Goal: Information Seeking & Learning: Learn about a topic

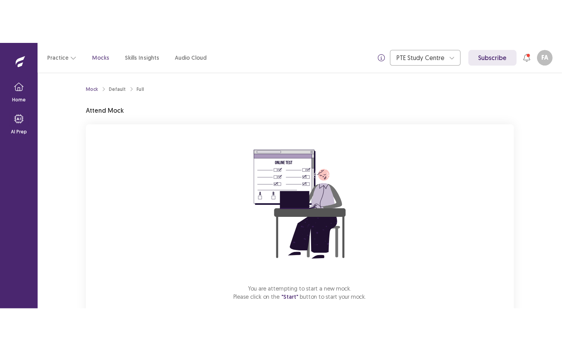
scroll to position [44, 0]
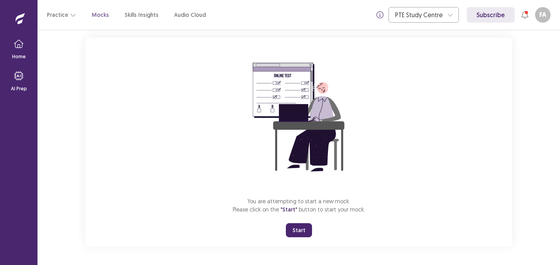
click at [299, 227] on button "Start" at bounding box center [299, 230] width 26 height 14
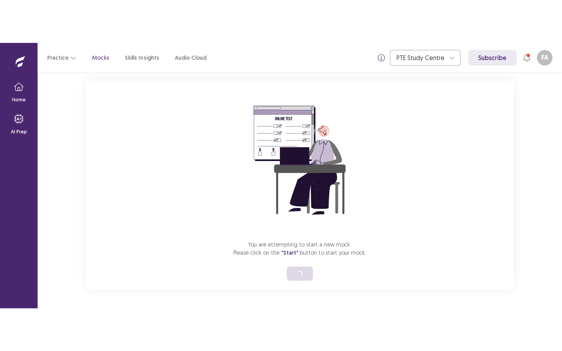
scroll to position [0, 0]
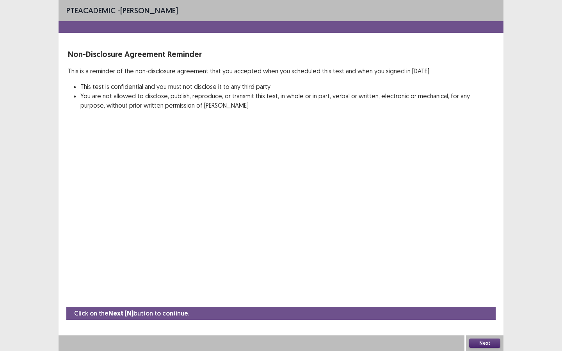
click at [480, 264] on button "Next" at bounding box center [484, 343] width 31 height 9
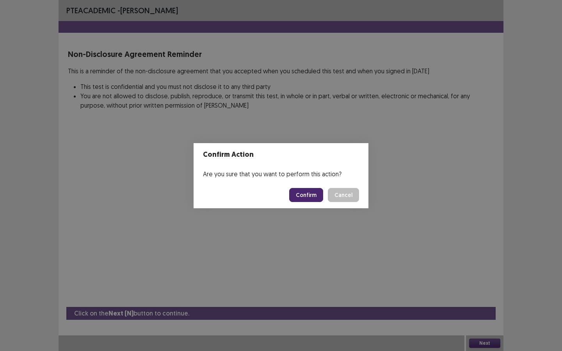
click at [309, 195] on button "Confirm" at bounding box center [306, 195] width 34 height 14
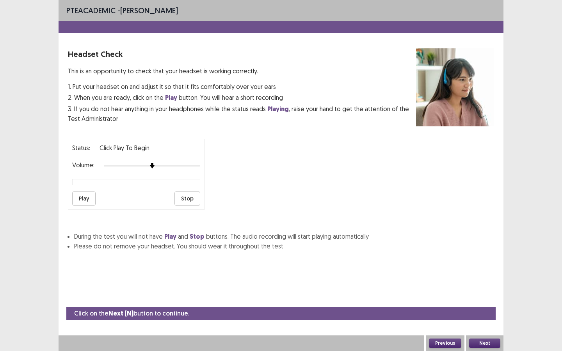
click at [483, 264] on button "Next" at bounding box center [484, 343] width 31 height 9
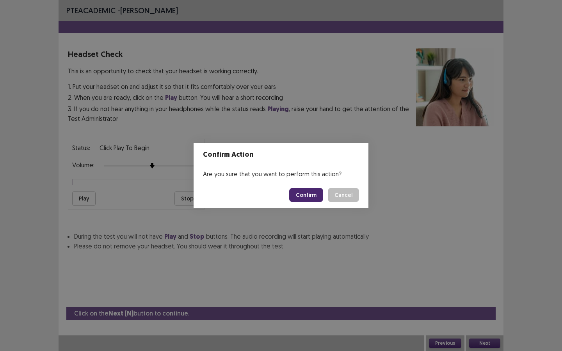
click at [314, 200] on button "Confirm" at bounding box center [306, 195] width 34 height 14
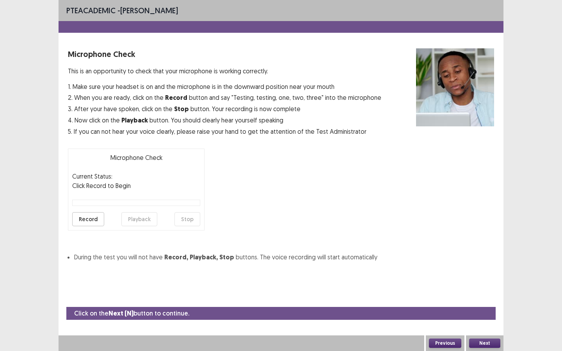
click at [492, 264] on button "Next" at bounding box center [484, 343] width 31 height 9
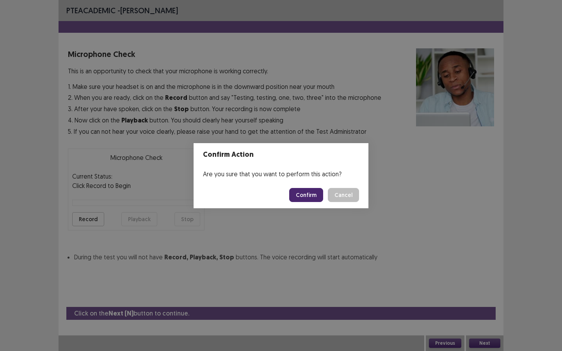
click at [310, 195] on button "Confirm" at bounding box center [306, 195] width 34 height 14
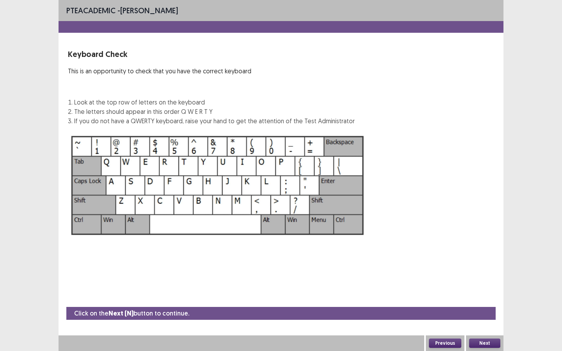
click at [485, 264] on div "Next" at bounding box center [484, 344] width 37 height 16
click at [485, 264] on button "Next" at bounding box center [484, 343] width 31 height 9
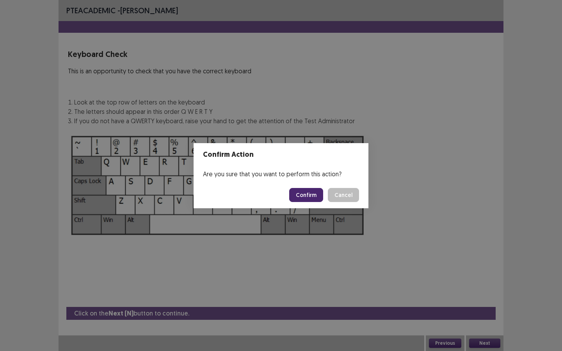
click at [317, 196] on button "Confirm" at bounding box center [306, 195] width 34 height 14
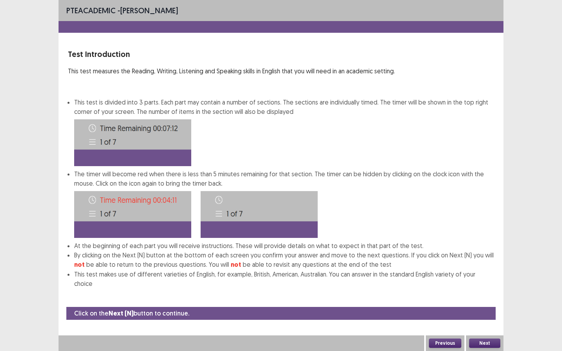
click at [480, 264] on button "Next" at bounding box center [484, 343] width 31 height 9
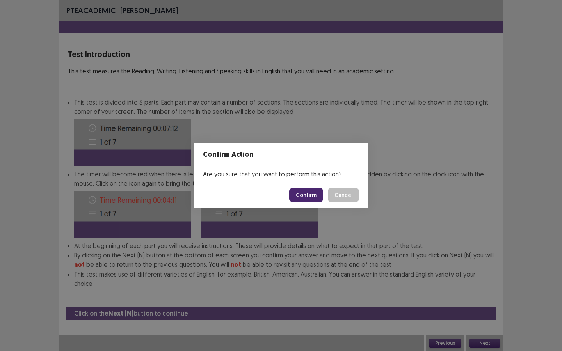
click at [302, 198] on button "Confirm" at bounding box center [306, 195] width 34 height 14
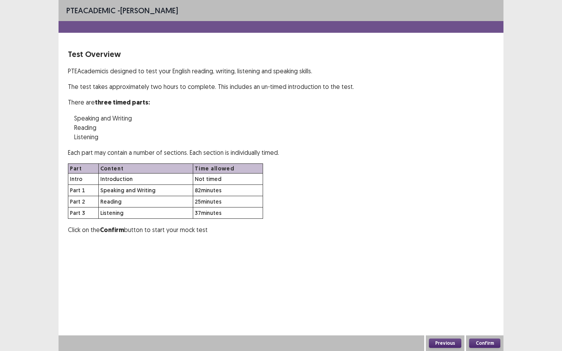
click at [483, 264] on button "Confirm" at bounding box center [484, 343] width 31 height 9
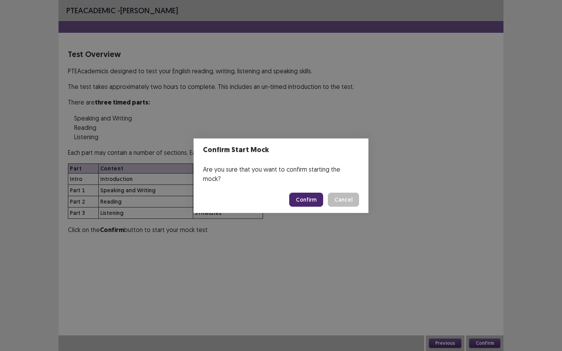
click at [302, 198] on button "Confirm" at bounding box center [306, 200] width 34 height 14
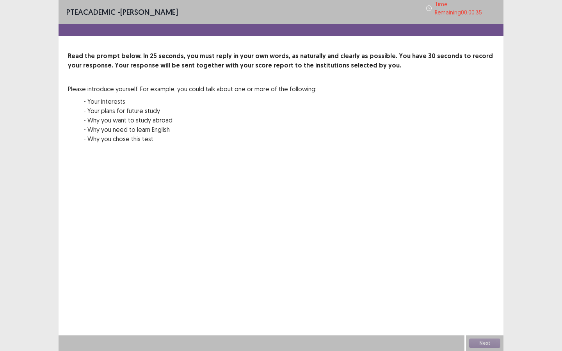
click at [368, 119] on div "Read the prompt below. In 25 seconds, you must reply in your own words, as natu…" at bounding box center [281, 103] width 426 height 102
click at [475, 264] on button "Next" at bounding box center [484, 343] width 31 height 9
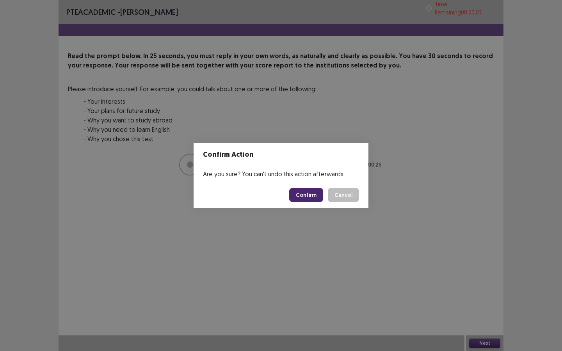
click at [313, 194] on button "Confirm" at bounding box center [306, 195] width 34 height 14
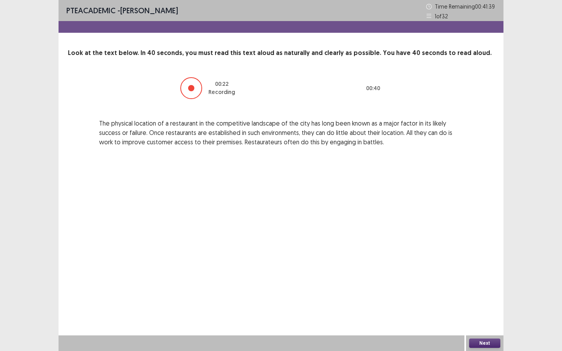
click at [473, 264] on div "Next" at bounding box center [484, 344] width 37 height 16
click at [475, 264] on button "Next" at bounding box center [484, 343] width 31 height 9
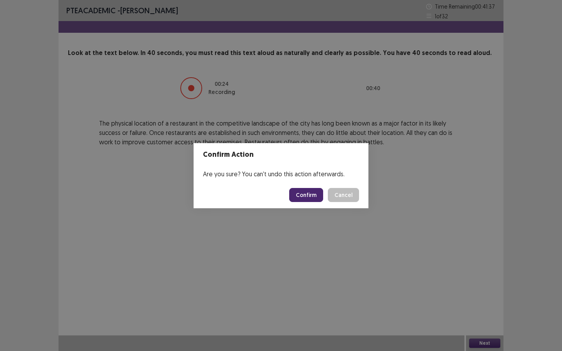
click at [316, 196] on button "Confirm" at bounding box center [306, 195] width 34 height 14
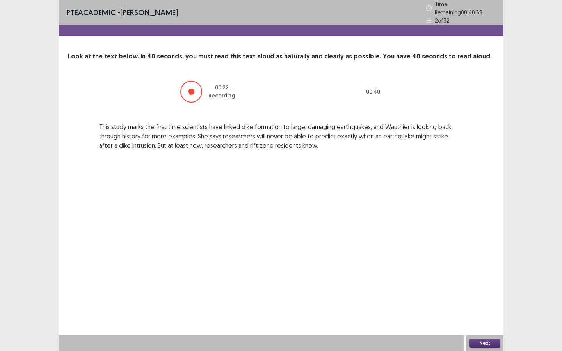
click at [482, 264] on button "Next" at bounding box center [484, 343] width 31 height 9
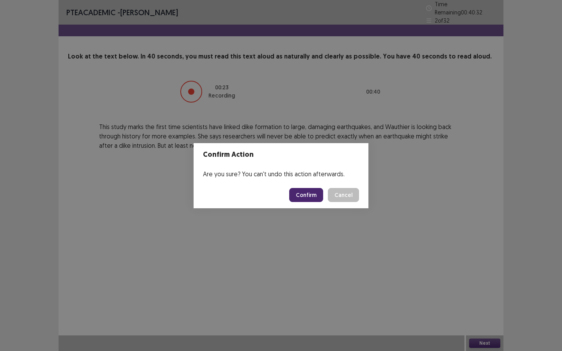
click at [314, 202] on button "Confirm" at bounding box center [306, 195] width 34 height 14
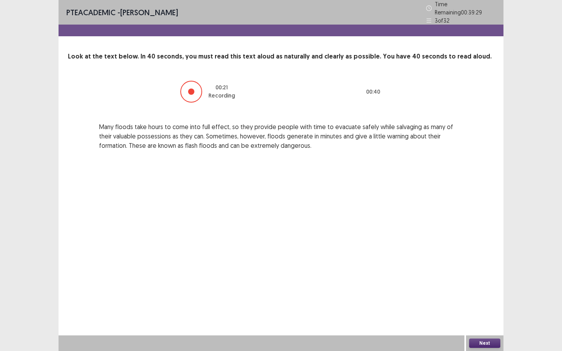
click at [481, 264] on button "Next" at bounding box center [484, 343] width 31 height 9
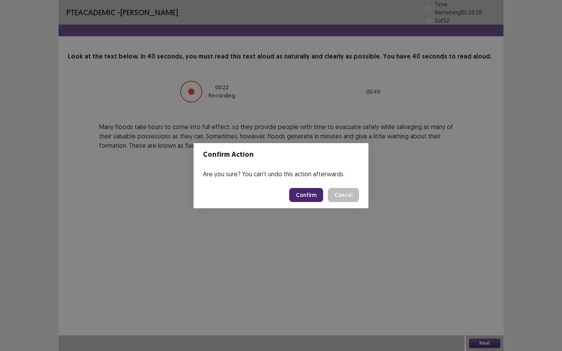
click at [306, 192] on button "Confirm" at bounding box center [306, 195] width 34 height 14
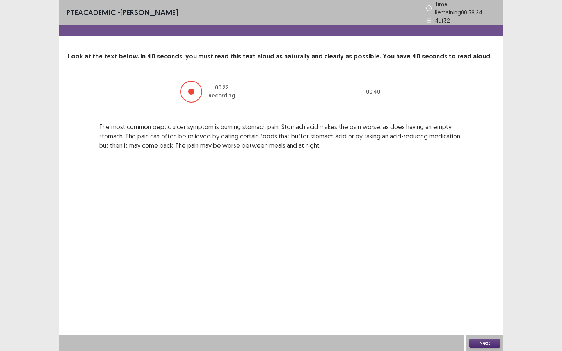
click at [478, 264] on button "Next" at bounding box center [484, 343] width 31 height 9
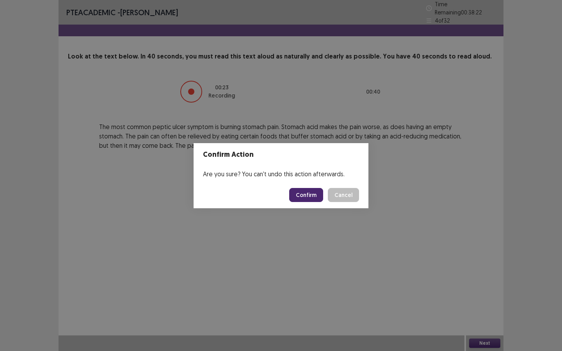
click at [311, 194] on button "Confirm" at bounding box center [306, 195] width 34 height 14
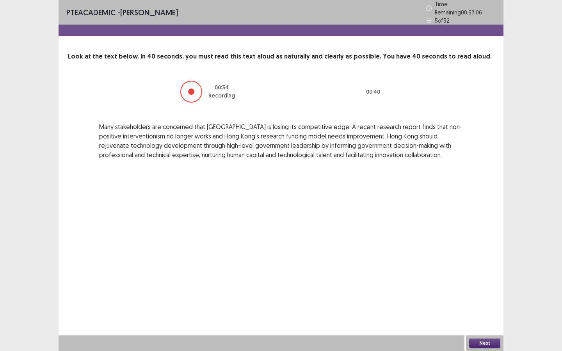
click at [477, 264] on button "Next" at bounding box center [484, 343] width 31 height 9
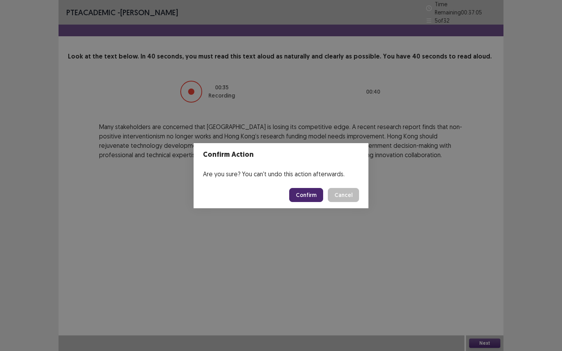
click at [312, 193] on button "Confirm" at bounding box center [306, 195] width 34 height 14
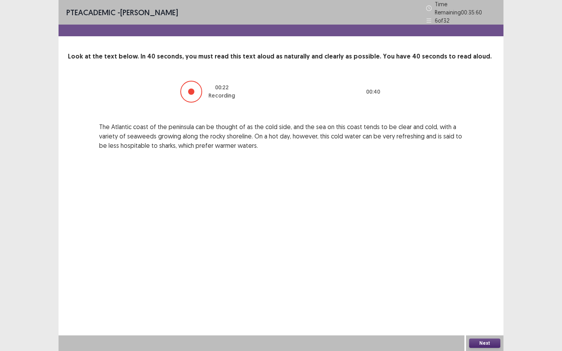
click at [477, 264] on button "Next" at bounding box center [484, 343] width 31 height 9
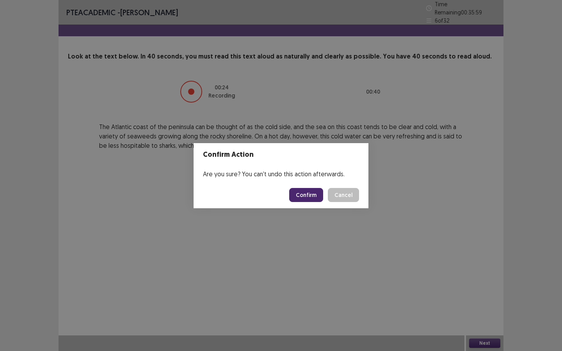
click at [322, 198] on button "Confirm" at bounding box center [306, 195] width 34 height 14
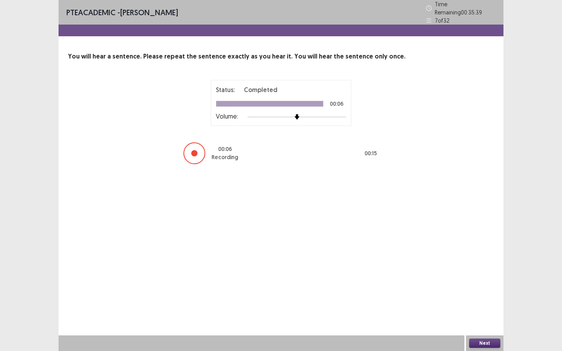
click at [481, 264] on button "Next" at bounding box center [484, 343] width 31 height 9
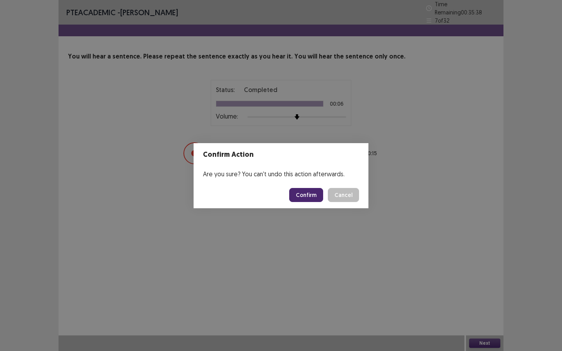
click at [307, 192] on button "Confirm" at bounding box center [306, 195] width 34 height 14
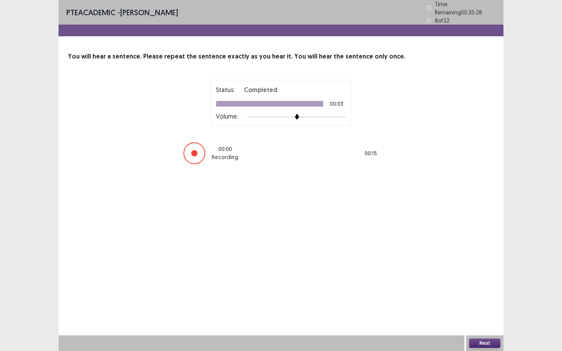
click at [443, 264] on div "PTE academic - Fatiha Abdoul Mouminou Time Remaining 00 : 35 : 28 8 of 32 You w…" at bounding box center [281, 175] width 445 height 351
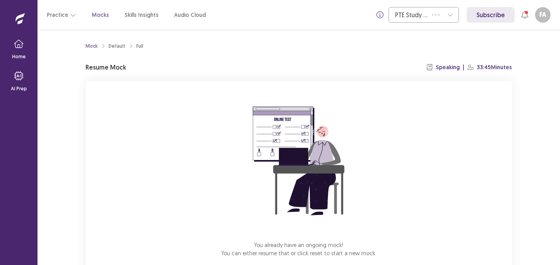
scroll to position [35, 0]
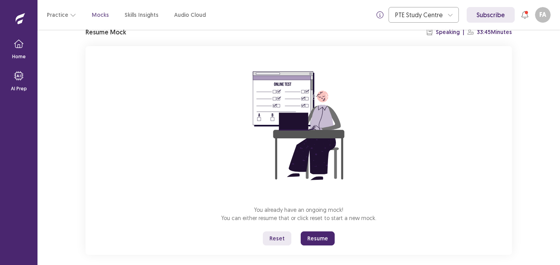
click at [316, 238] on button "Resume" at bounding box center [318, 238] width 34 height 14
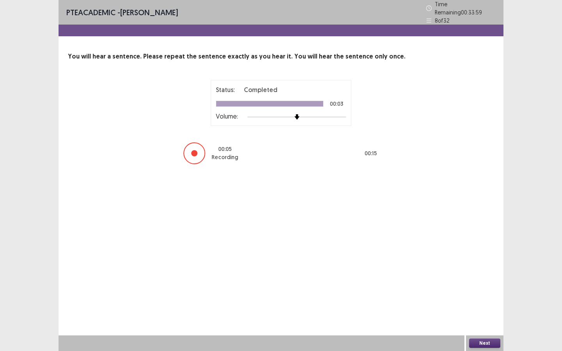
click at [482, 264] on button "Next" at bounding box center [484, 343] width 31 height 9
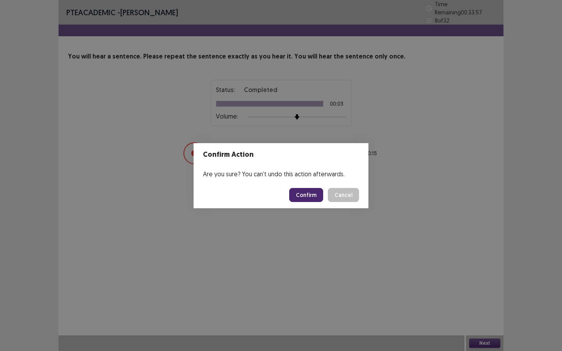
click at [310, 197] on button "Confirm" at bounding box center [306, 195] width 34 height 14
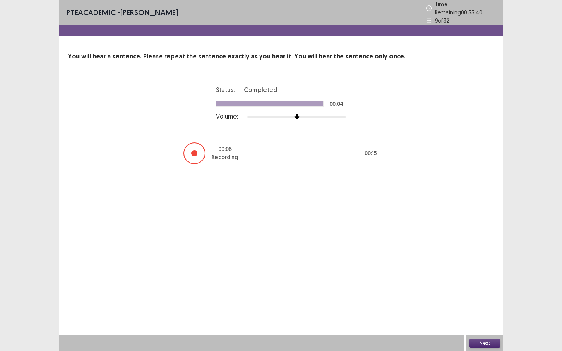
click at [485, 264] on button "Next" at bounding box center [484, 343] width 31 height 9
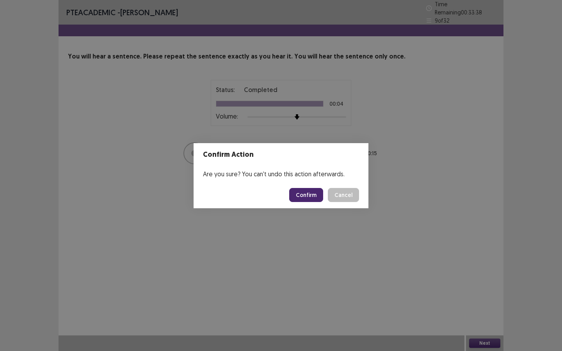
click at [307, 197] on button "Confirm" at bounding box center [306, 195] width 34 height 14
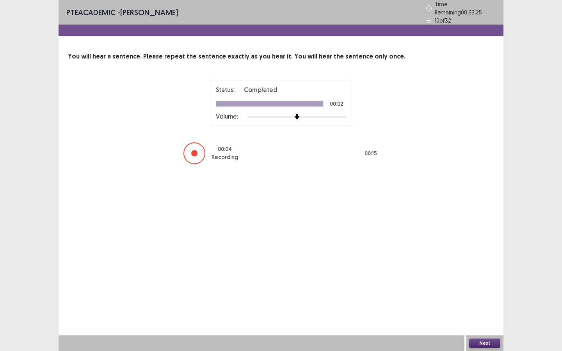
click at [483, 264] on button "Next" at bounding box center [484, 343] width 31 height 9
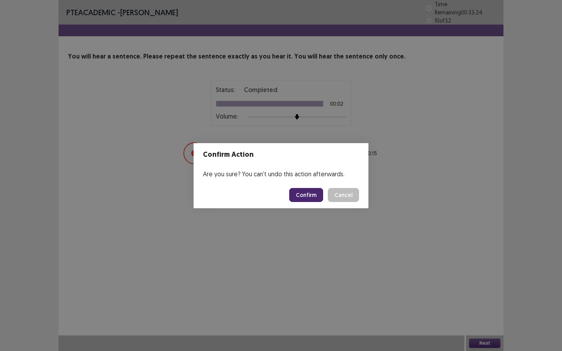
click at [315, 195] on button "Confirm" at bounding box center [306, 195] width 34 height 14
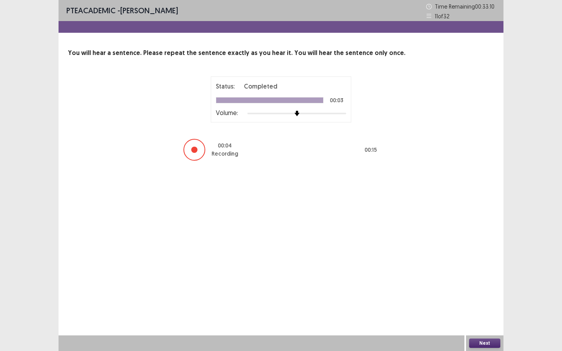
drag, startPoint x: 315, startPoint y: 195, endPoint x: 200, endPoint y: 115, distance: 140.0
click at [308, 195] on div "PTE academic - Fatiha Abdoul Mouminou Time Remaining 00 : 33 : 10 11 of 32 You …" at bounding box center [281, 175] width 445 height 351
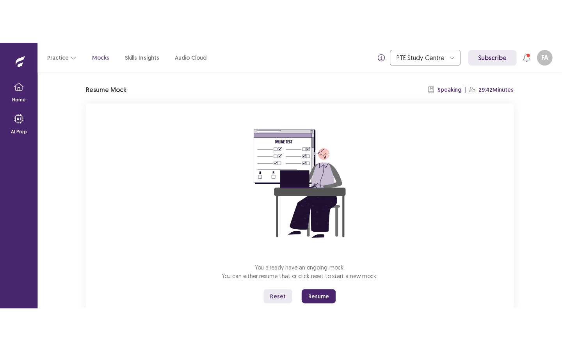
scroll to position [44, 0]
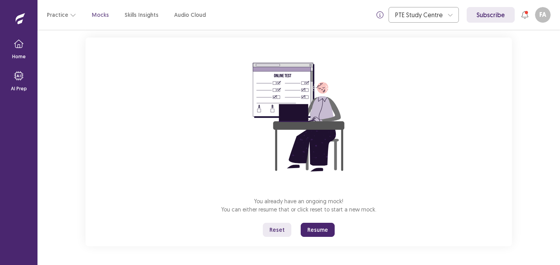
click at [321, 225] on button "Resume" at bounding box center [318, 230] width 34 height 14
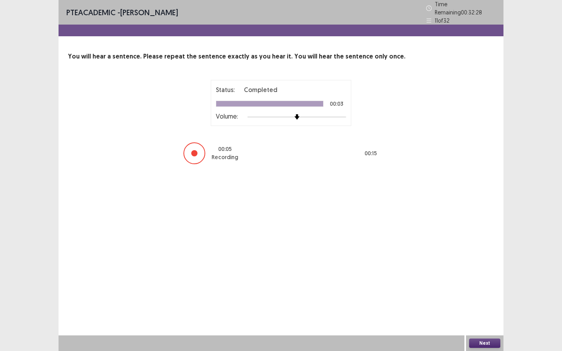
click at [490, 264] on button "Next" at bounding box center [484, 343] width 31 height 9
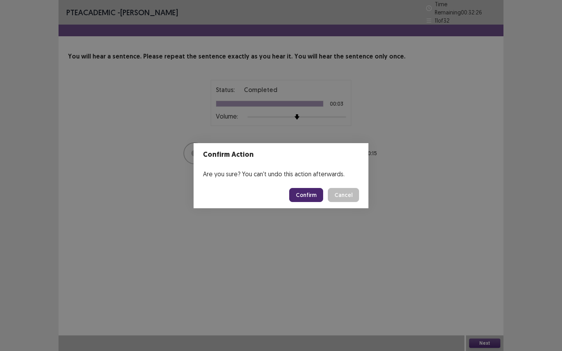
click at [301, 196] on button "Confirm" at bounding box center [306, 195] width 34 height 14
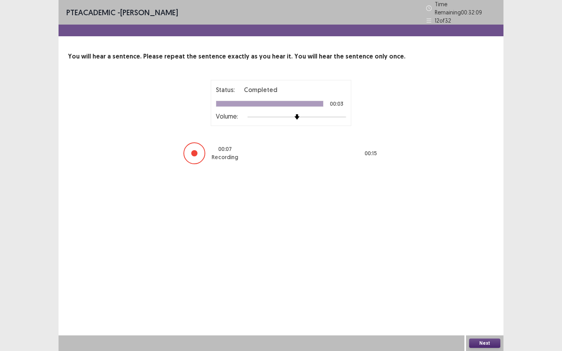
click at [482, 264] on button "Next" at bounding box center [484, 343] width 31 height 9
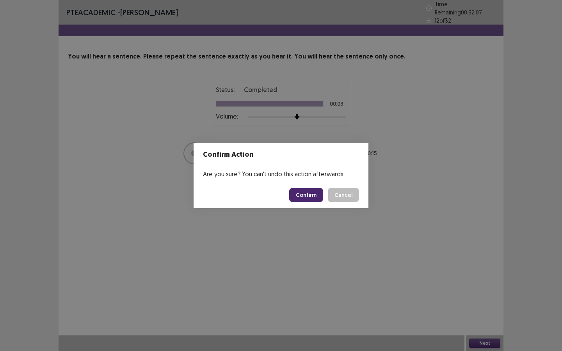
click at [314, 194] on button "Confirm" at bounding box center [306, 195] width 34 height 14
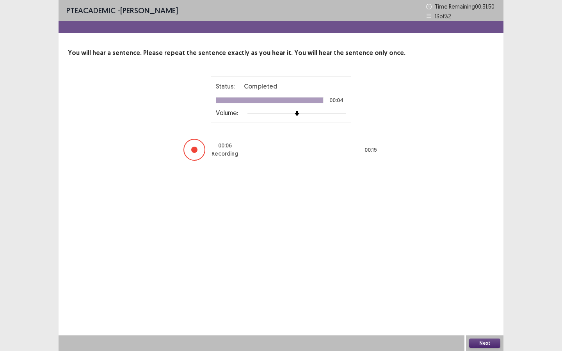
click at [479, 264] on button "Next" at bounding box center [484, 343] width 31 height 9
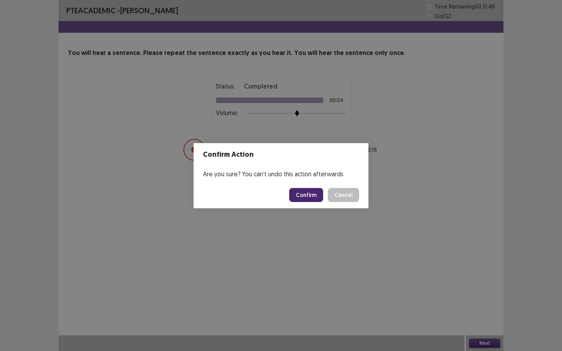
click at [307, 190] on button "Confirm" at bounding box center [306, 195] width 34 height 14
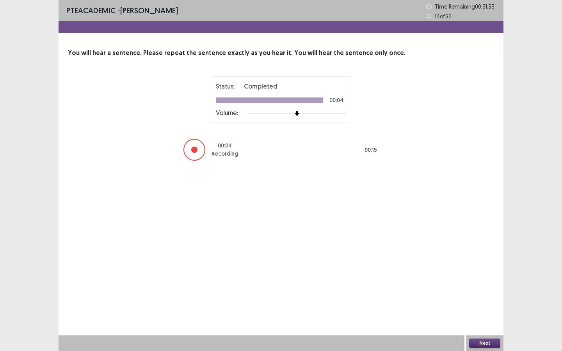
drag, startPoint x: 469, startPoint y: 274, endPoint x: 469, endPoint y: 308, distance: 34.0
click at [469, 264] on div "PTE academic - Fatiha Abdoul Mouminou Time Remaining 00 : 31 : 33 14 of 32 You …" at bounding box center [281, 175] width 445 height 351
click at [478, 264] on div "Next" at bounding box center [484, 344] width 37 height 16
click at [478, 264] on button "Next" at bounding box center [484, 343] width 31 height 9
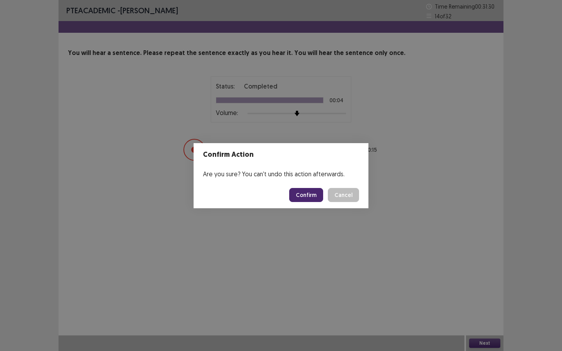
drag, startPoint x: 478, startPoint y: 342, endPoint x: 449, endPoint y: 339, distance: 28.7
click at [472, 264] on div "Confirm Action Are you sure? You can't undo this action afterwards. Confirm Can…" at bounding box center [281, 175] width 562 height 351
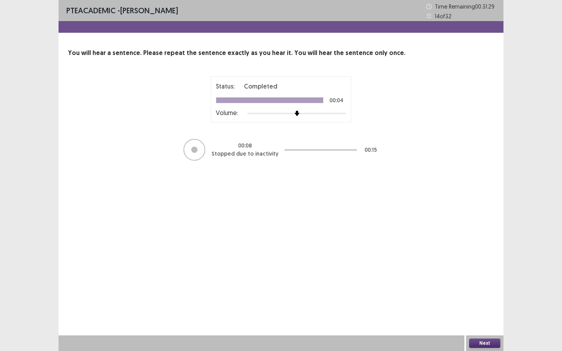
click at [488, 264] on button "Next" at bounding box center [484, 343] width 31 height 9
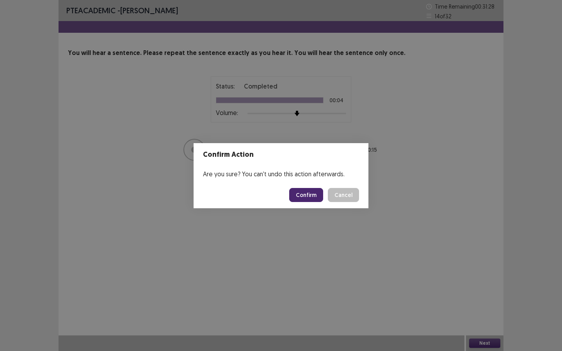
click at [300, 193] on button "Confirm" at bounding box center [306, 195] width 34 height 14
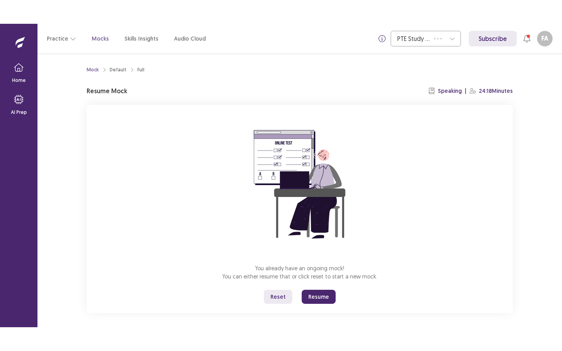
scroll to position [5, 0]
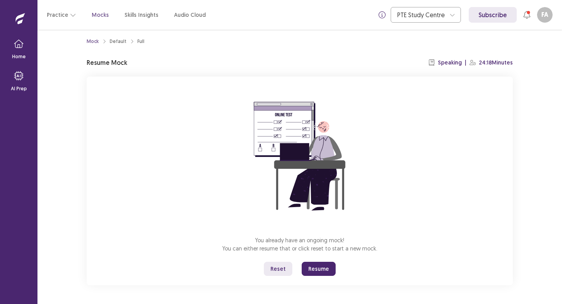
click at [314, 271] on button "Resume" at bounding box center [319, 269] width 34 height 14
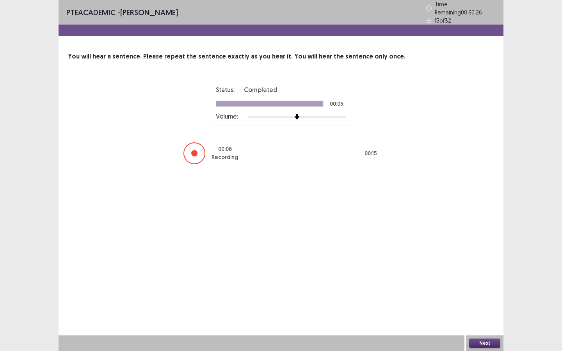
click at [491, 303] on button "Next" at bounding box center [484, 343] width 31 height 9
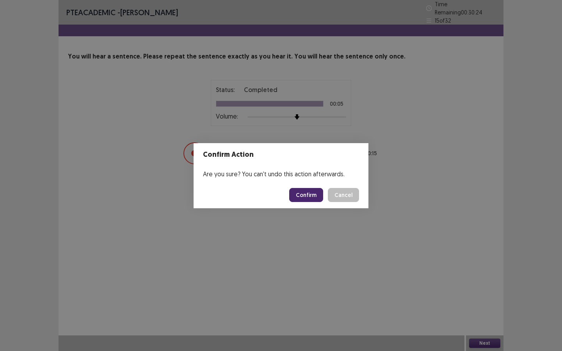
click at [309, 196] on button "Confirm" at bounding box center [306, 195] width 34 height 14
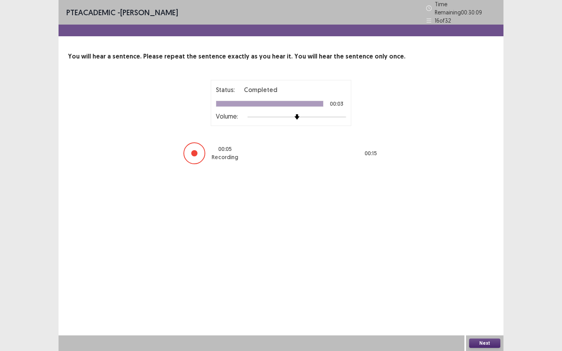
click at [478, 303] on button "Next" at bounding box center [484, 343] width 31 height 9
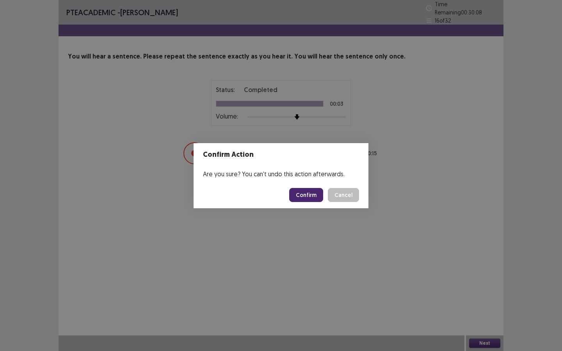
click at [311, 196] on button "Confirm" at bounding box center [306, 195] width 34 height 14
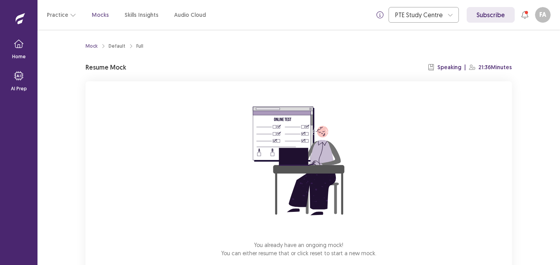
scroll to position [44, 0]
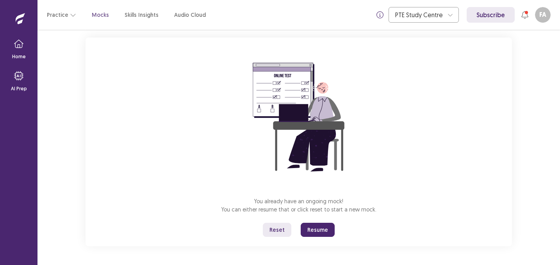
click at [315, 226] on button "Resume" at bounding box center [318, 230] width 34 height 14
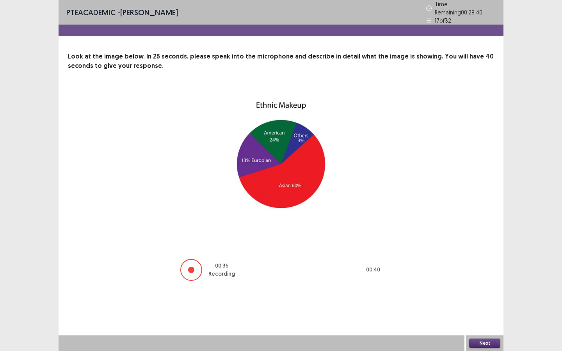
click at [485, 264] on button "Next" at bounding box center [484, 343] width 31 height 9
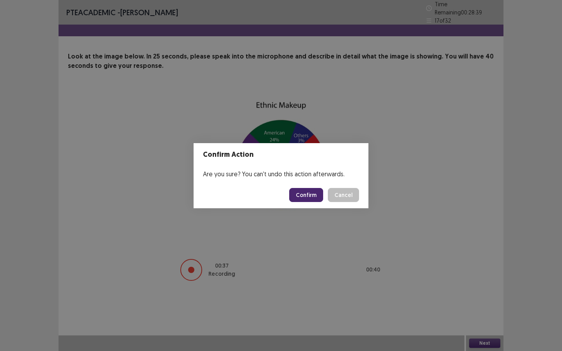
click at [310, 198] on button "Confirm" at bounding box center [306, 195] width 34 height 14
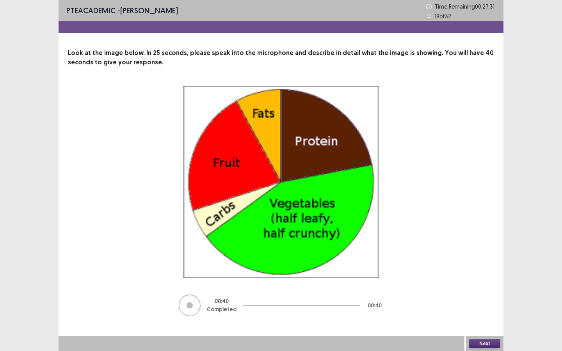
click at [488, 264] on button "Next" at bounding box center [484, 343] width 31 height 9
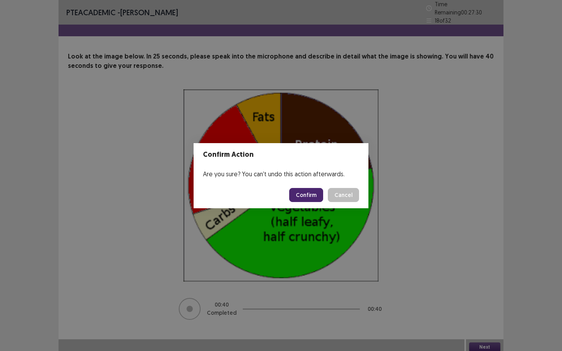
click at [310, 196] on button "Confirm" at bounding box center [306, 195] width 34 height 14
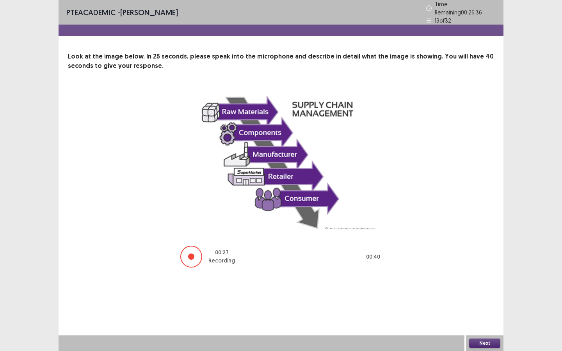
click at [489, 264] on button "Next" at bounding box center [484, 343] width 31 height 9
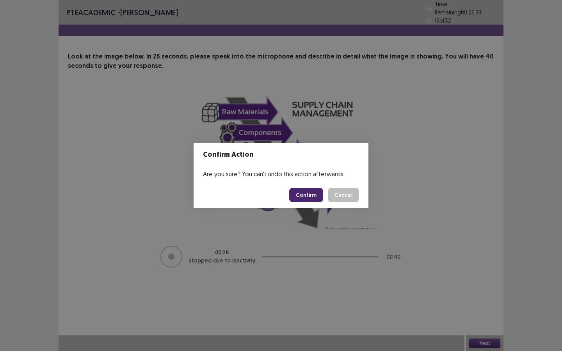
click at [307, 192] on button "Confirm" at bounding box center [306, 195] width 34 height 14
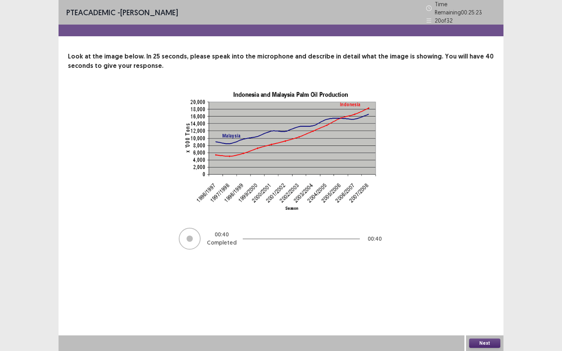
click at [490, 264] on button "Next" at bounding box center [484, 343] width 31 height 9
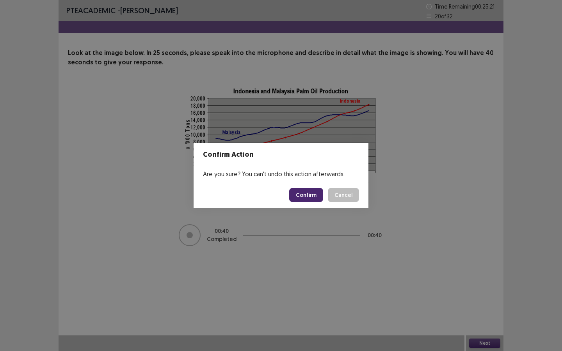
click at [310, 196] on button "Confirm" at bounding box center [306, 195] width 34 height 14
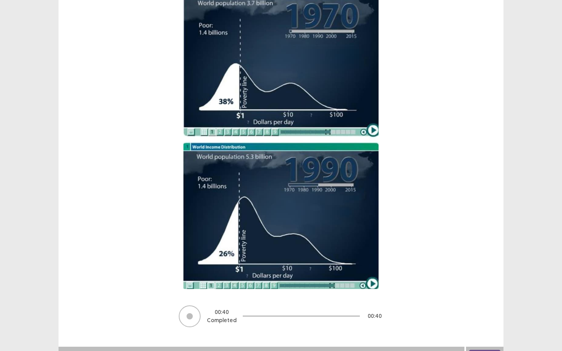
scroll to position [107, 0]
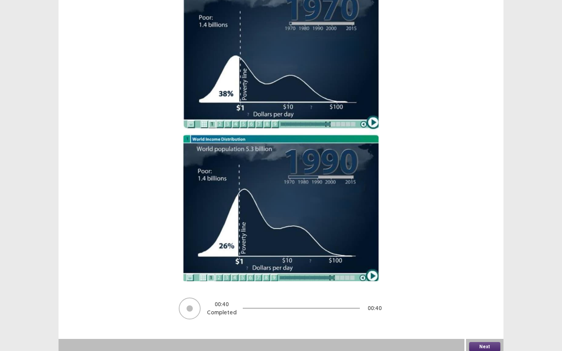
click at [478, 264] on button "Next" at bounding box center [484, 346] width 31 height 9
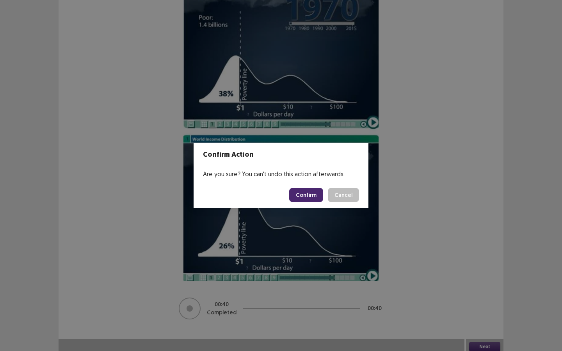
click at [316, 198] on button "Confirm" at bounding box center [306, 195] width 34 height 14
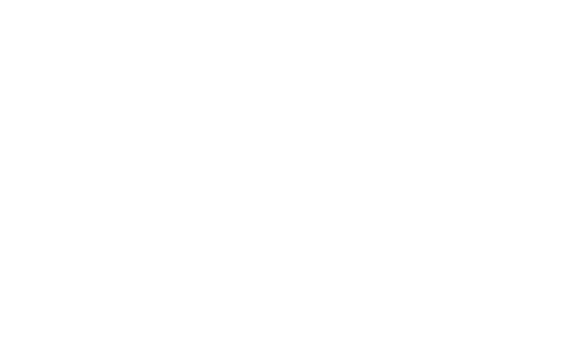
scroll to position [0, 0]
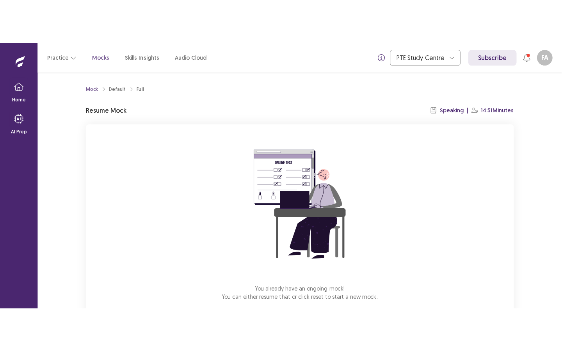
scroll to position [44, 0]
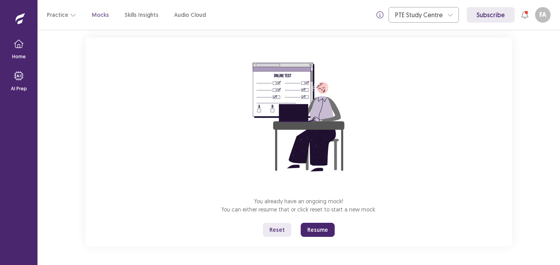
click at [320, 225] on button "Resume" at bounding box center [318, 230] width 34 height 14
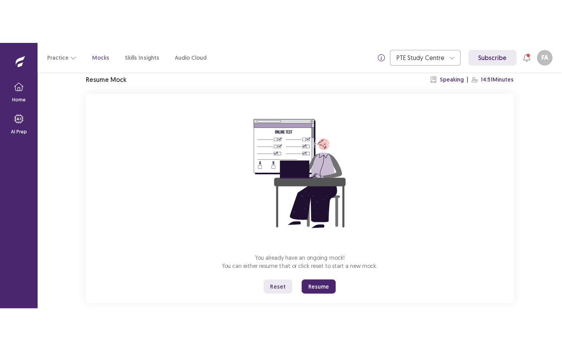
scroll to position [37, 0]
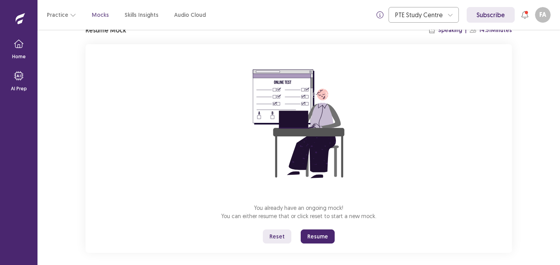
click at [320, 238] on button "Resume" at bounding box center [318, 236] width 34 height 14
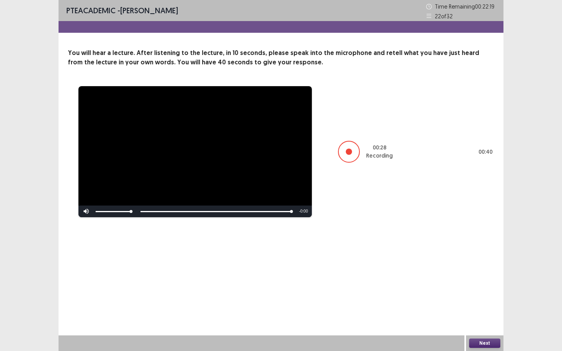
click at [480, 264] on button "Next" at bounding box center [484, 343] width 31 height 9
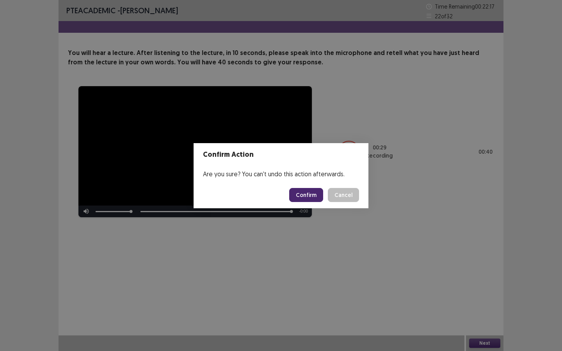
click at [315, 196] on button "Confirm" at bounding box center [306, 195] width 34 height 14
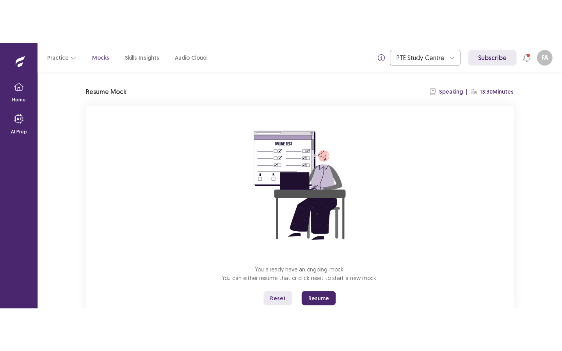
scroll to position [44, 0]
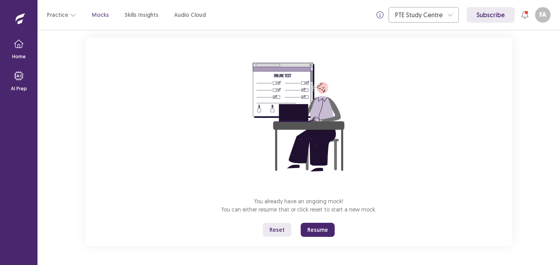
click at [317, 230] on button "Resume" at bounding box center [318, 230] width 34 height 14
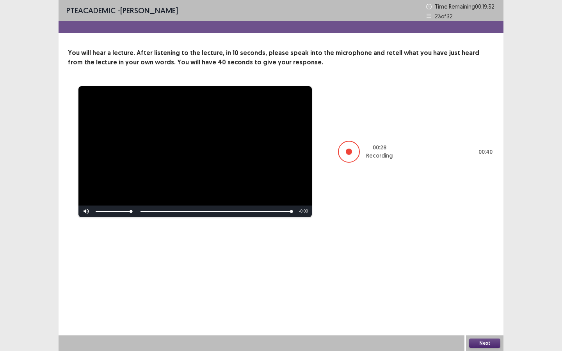
click at [484, 264] on button "Next" at bounding box center [484, 343] width 31 height 9
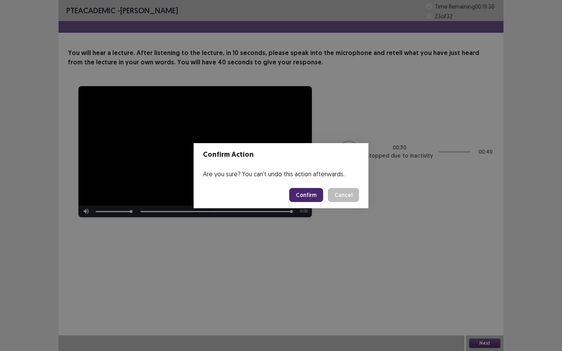
click at [316, 193] on button "Confirm" at bounding box center [306, 195] width 34 height 14
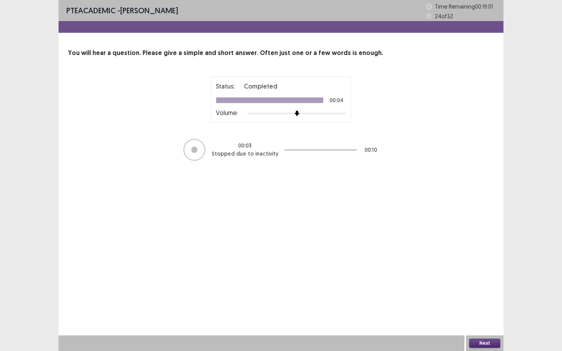
click at [478, 264] on button "Next" at bounding box center [484, 343] width 31 height 9
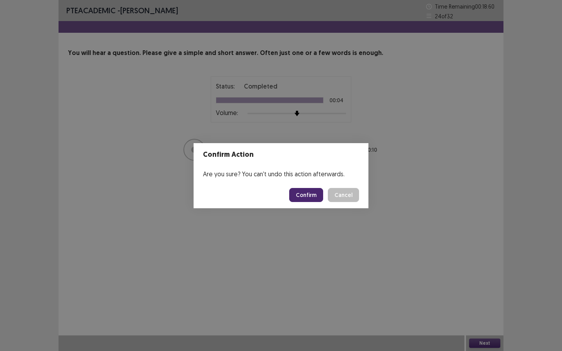
click at [309, 200] on button "Confirm" at bounding box center [306, 195] width 34 height 14
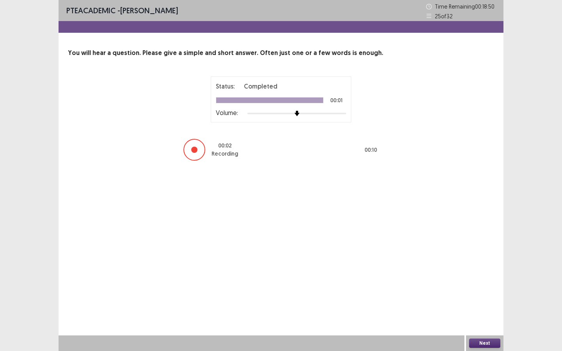
click at [480, 264] on button "Next" at bounding box center [484, 343] width 31 height 9
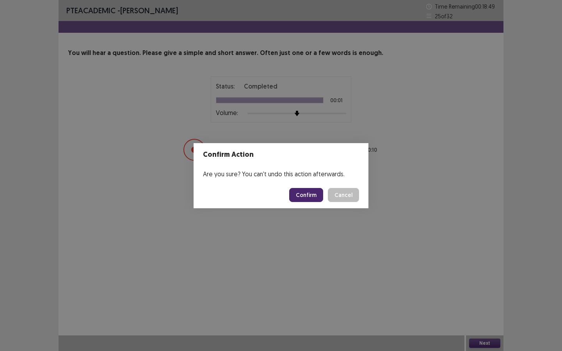
click at [321, 193] on button "Confirm" at bounding box center [306, 195] width 34 height 14
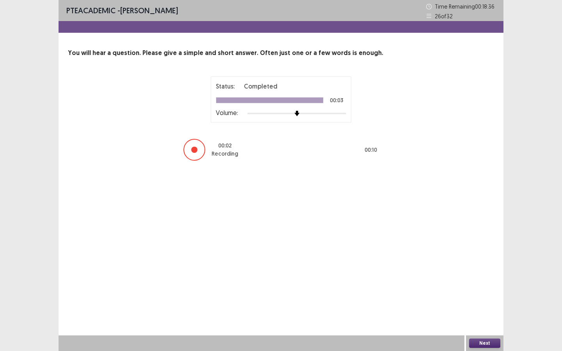
click at [480, 264] on button "Next" at bounding box center [484, 343] width 31 height 9
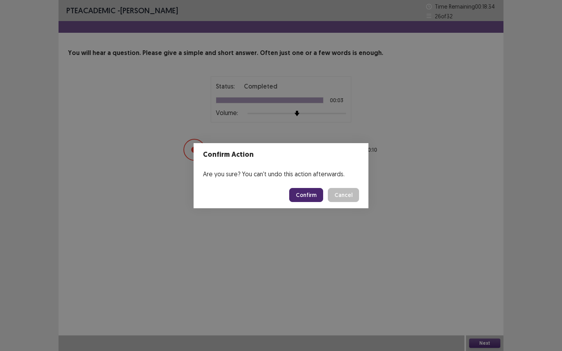
click at [317, 198] on button "Confirm" at bounding box center [306, 195] width 34 height 14
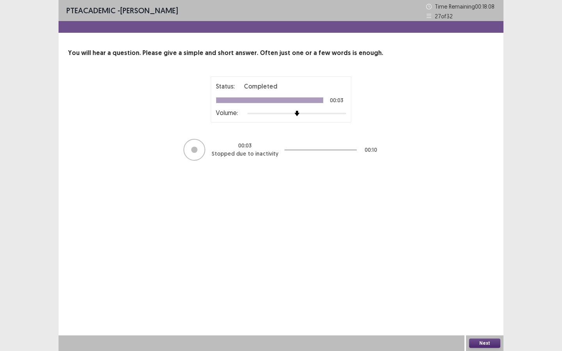
click at [481, 264] on button "Next" at bounding box center [484, 343] width 31 height 9
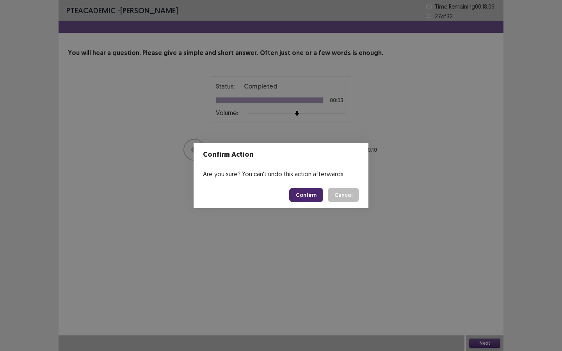
click at [311, 196] on button "Confirm" at bounding box center [306, 195] width 34 height 14
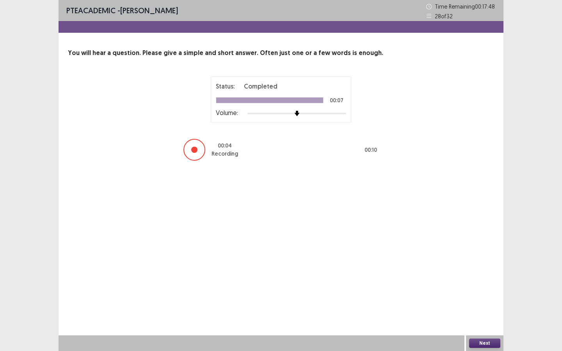
click at [475, 264] on div "Next" at bounding box center [484, 344] width 37 height 16
click at [475, 264] on button "Next" at bounding box center [484, 343] width 31 height 9
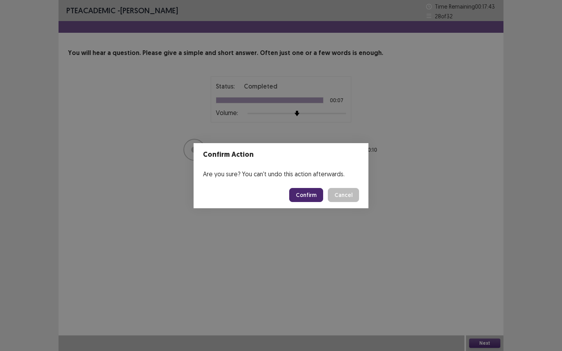
click at [309, 192] on button "Confirm" at bounding box center [306, 195] width 34 height 14
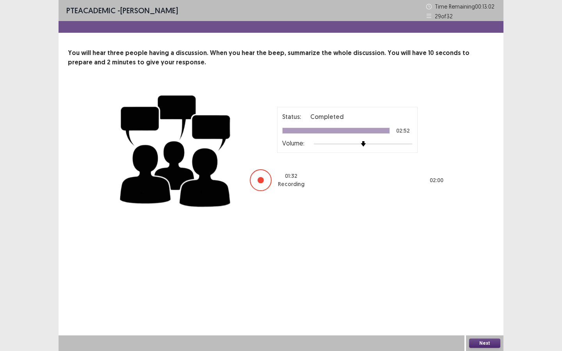
click at [486, 264] on button "Next" at bounding box center [484, 343] width 31 height 9
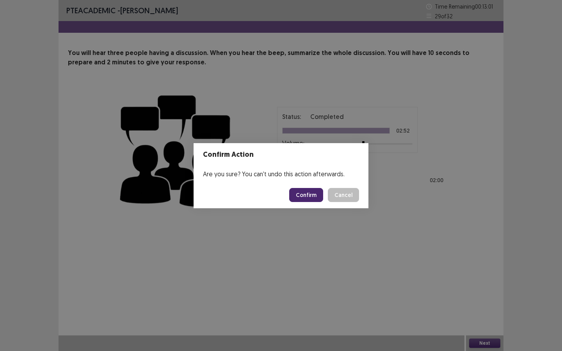
click at [314, 193] on button "Confirm" at bounding box center [306, 195] width 34 height 14
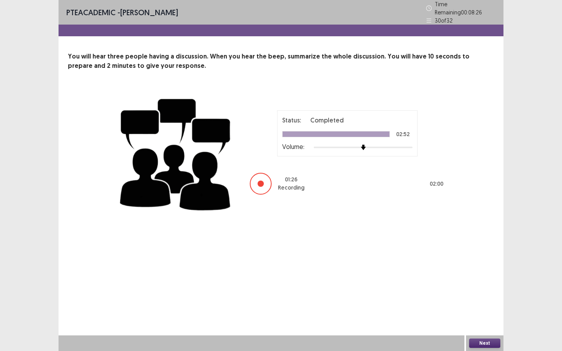
click at [332, 204] on div "Status: Completed 02:52 Volume: 01 : 26 Recording 02 : 00" at bounding box center [281, 153] width 328 height 128
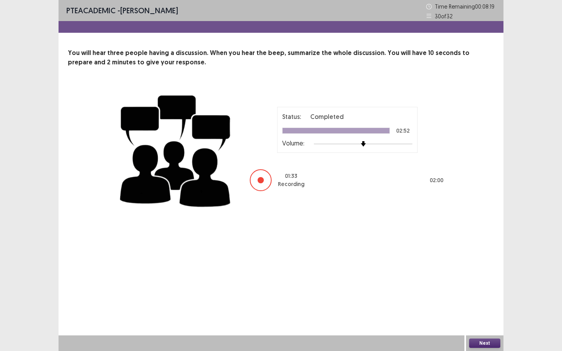
click at [481, 264] on button "Next" at bounding box center [484, 343] width 31 height 9
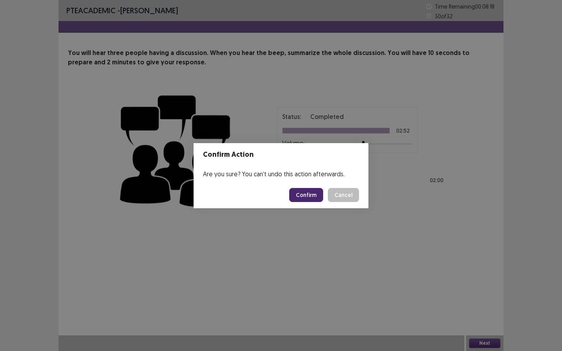
click at [307, 195] on button "Confirm" at bounding box center [306, 195] width 34 height 14
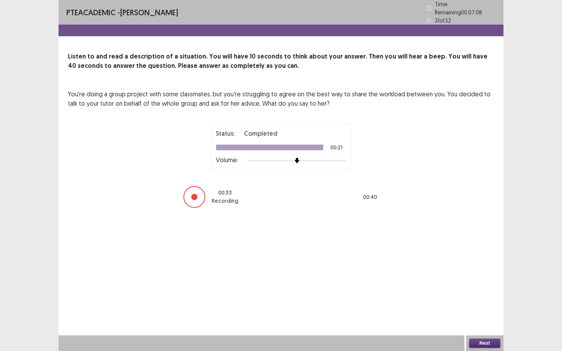
click at [481, 264] on button "Next" at bounding box center [484, 343] width 31 height 9
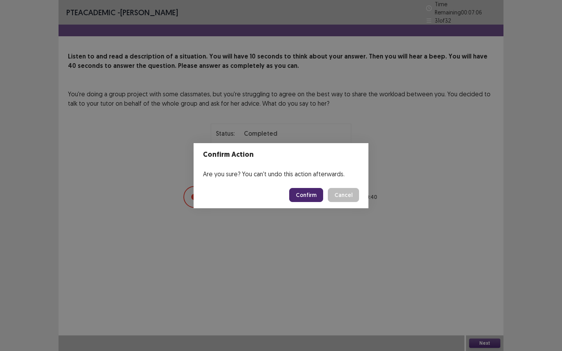
click at [314, 195] on button "Confirm" at bounding box center [306, 195] width 34 height 14
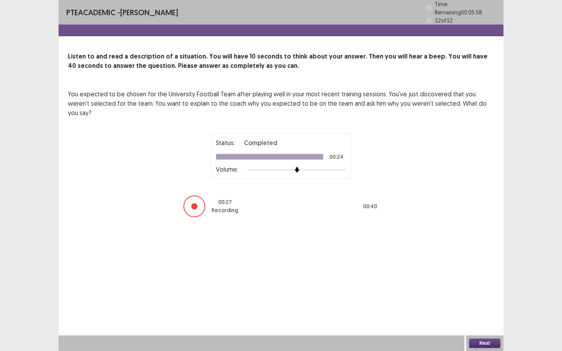
click at [481, 264] on button "Next" at bounding box center [484, 343] width 31 height 9
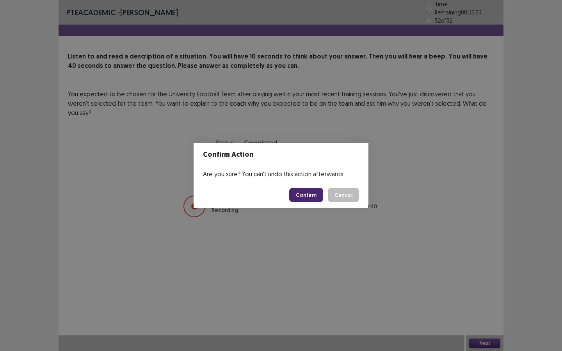
click at [302, 194] on button "Confirm" at bounding box center [306, 195] width 34 height 14
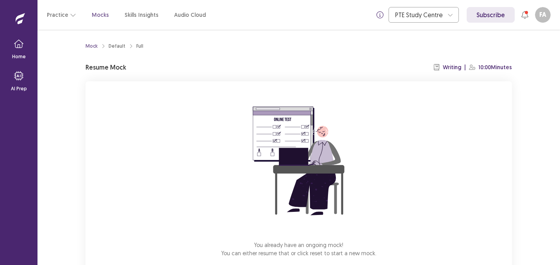
scroll to position [44, 0]
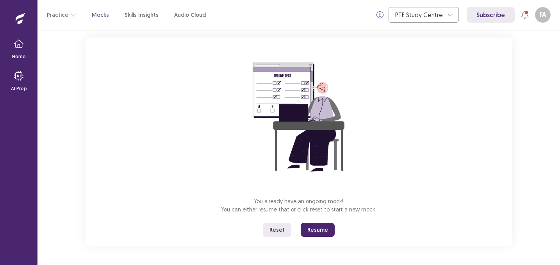
click at [319, 227] on button "Resume" at bounding box center [318, 230] width 34 height 14
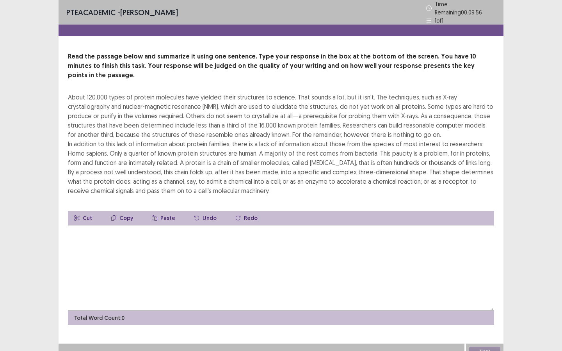
click at [183, 262] on textarea at bounding box center [281, 268] width 426 height 86
type textarea "**"
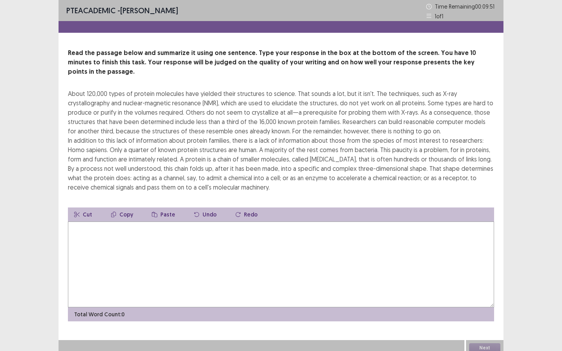
type textarea "**"
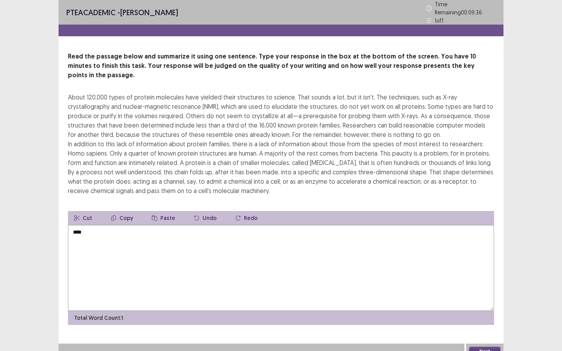
type textarea "**"
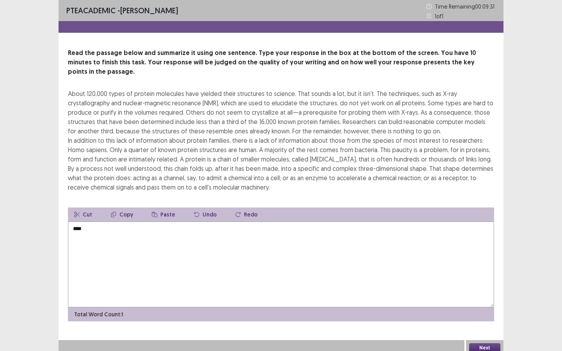
type textarea "**"
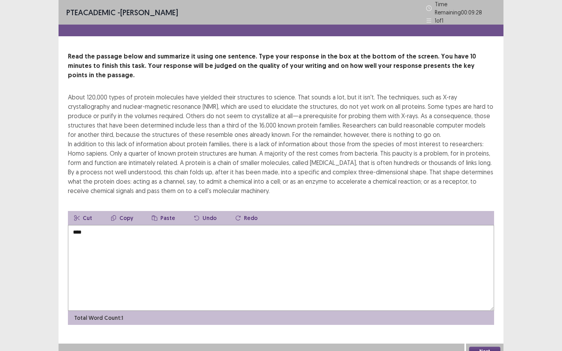
type textarea "**"
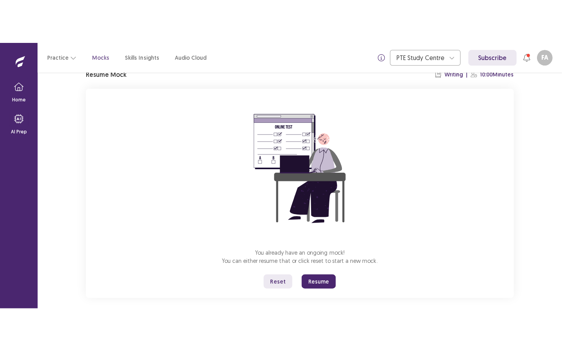
scroll to position [38, 0]
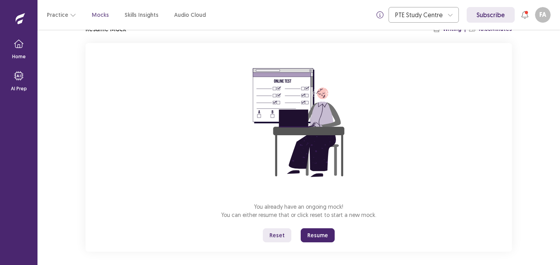
click at [328, 231] on button "Resume" at bounding box center [318, 235] width 34 height 14
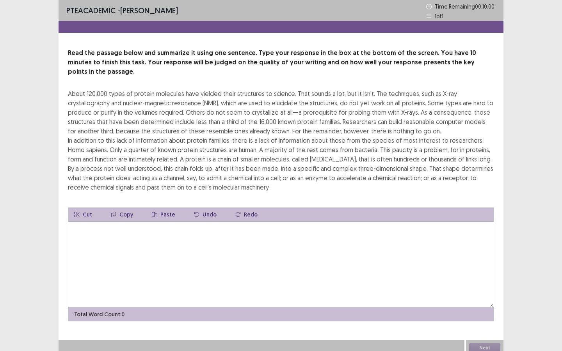
click at [206, 253] on textarea at bounding box center [281, 265] width 426 height 86
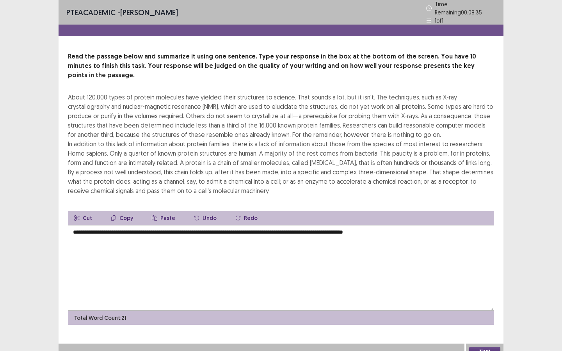
click at [316, 225] on textarea "**********" at bounding box center [281, 268] width 426 height 86
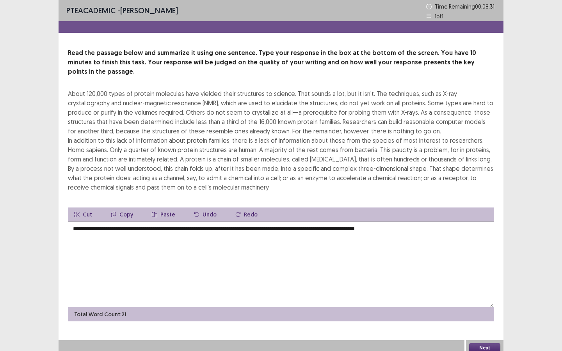
click at [319, 222] on textarea "**********" at bounding box center [281, 265] width 426 height 86
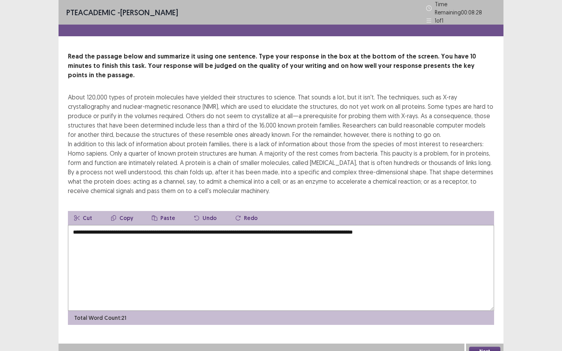
click at [333, 225] on textarea "**********" at bounding box center [281, 268] width 426 height 86
click at [431, 225] on textarea "**********" at bounding box center [281, 268] width 426 height 86
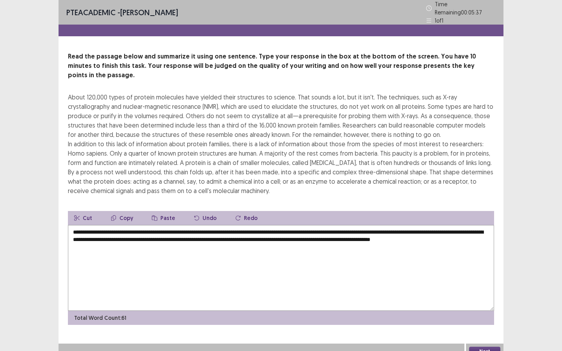
click at [89, 234] on textarea "**********" at bounding box center [281, 268] width 426 height 86
click at [109, 235] on textarea "**********" at bounding box center [281, 268] width 426 height 86
drag, startPoint x: 520, startPoint y: 282, endPoint x: 520, endPoint y: 239, distance: 43.7
click at [520, 264] on div "**********" at bounding box center [281, 180] width 562 height 360
click at [231, 260] on textarea "**********" at bounding box center [281, 268] width 426 height 86
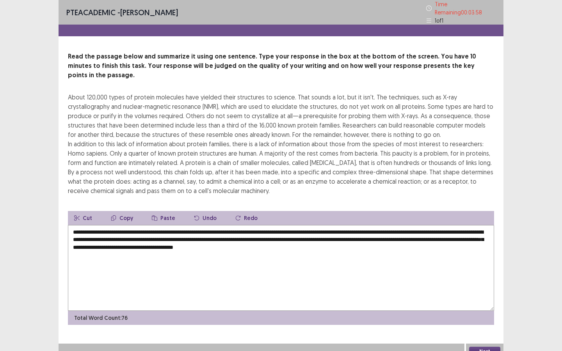
click at [455, 225] on textarea "**********" at bounding box center [281, 268] width 426 height 86
click at [456, 225] on textarea "**********" at bounding box center [281, 268] width 426 height 86
drag, startPoint x: 96, startPoint y: 228, endPoint x: 210, endPoint y: 225, distance: 114.1
click at [210, 225] on textarea "**********" at bounding box center [281, 268] width 426 height 86
click at [204, 264] on textarea "**********" at bounding box center [281, 268] width 426 height 86
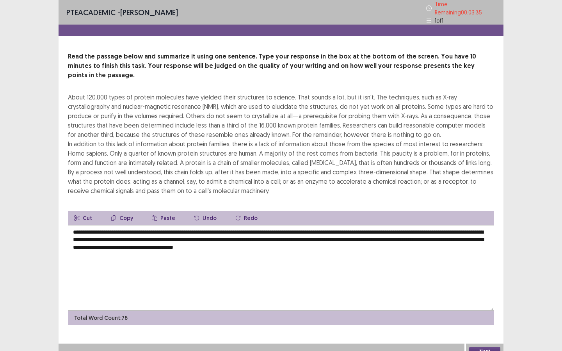
drag, startPoint x: 96, startPoint y: 228, endPoint x: 223, endPoint y: 227, distance: 126.5
click at [223, 226] on textarea "**********" at bounding box center [281, 268] width 426 height 86
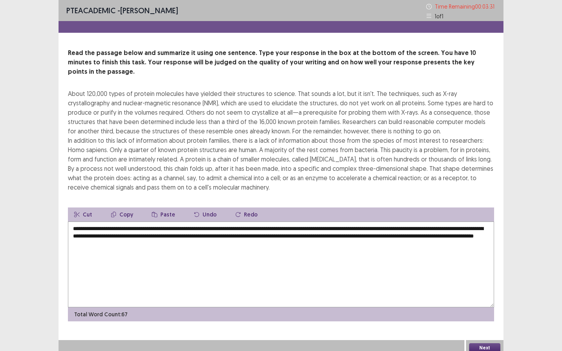
click at [98, 230] on textarea "**********" at bounding box center [281, 265] width 426 height 86
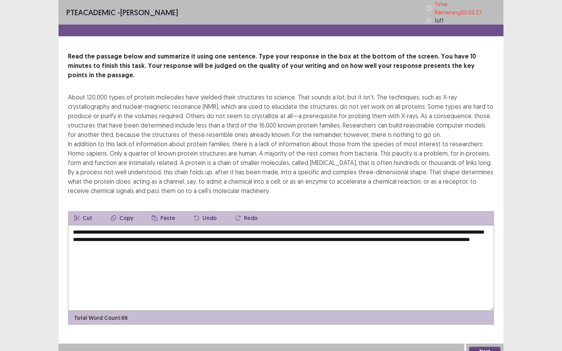
click at [98, 228] on textarea "**********" at bounding box center [281, 268] width 426 height 86
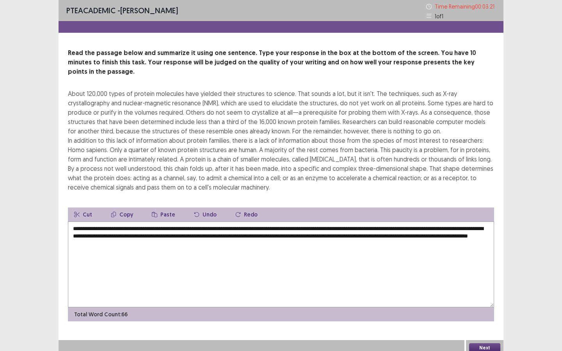
click at [116, 227] on textarea "**********" at bounding box center [281, 265] width 426 height 86
click at [107, 225] on textarea "**********" at bounding box center [281, 265] width 426 height 86
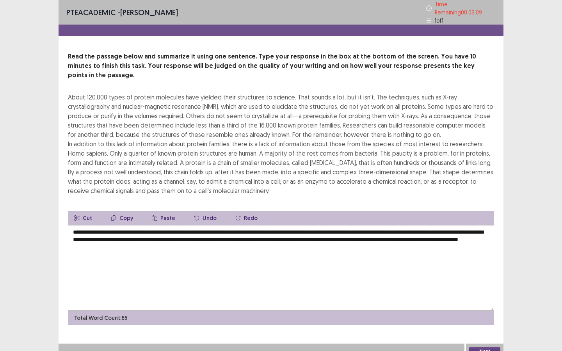
drag, startPoint x: 267, startPoint y: 229, endPoint x: 273, endPoint y: 229, distance: 5.9
click at [273, 229] on textarea "**********" at bounding box center [281, 268] width 426 height 86
drag, startPoint x: 265, startPoint y: 228, endPoint x: 279, endPoint y: 229, distance: 13.7
click at [279, 229] on textarea "**********" at bounding box center [281, 268] width 426 height 86
click at [453, 228] on textarea "**********" at bounding box center [281, 268] width 426 height 86
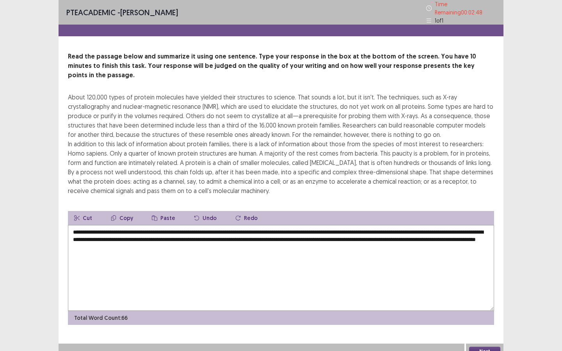
click at [455, 227] on textarea "**********" at bounding box center [281, 268] width 426 height 86
click at [155, 234] on textarea "**********" at bounding box center [281, 268] width 426 height 86
drag, startPoint x: 166, startPoint y: 235, endPoint x: 178, endPoint y: 236, distance: 11.4
click at [178, 236] on textarea "**********" at bounding box center [281, 268] width 426 height 86
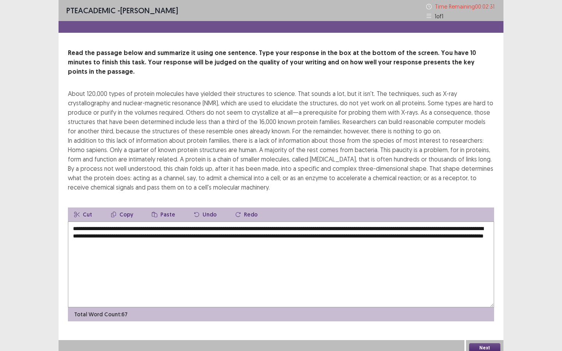
type textarea "**********"
click at [481, 264] on button "Next" at bounding box center [484, 348] width 31 height 9
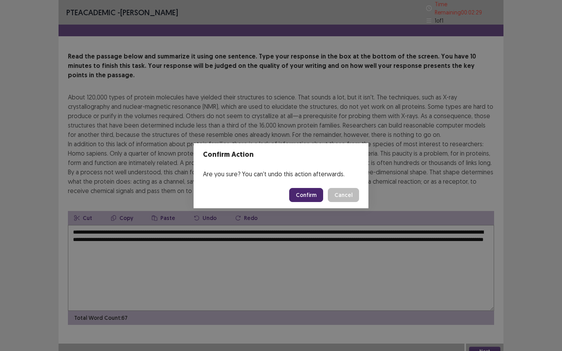
click at [310, 192] on button "Confirm" at bounding box center [306, 195] width 34 height 14
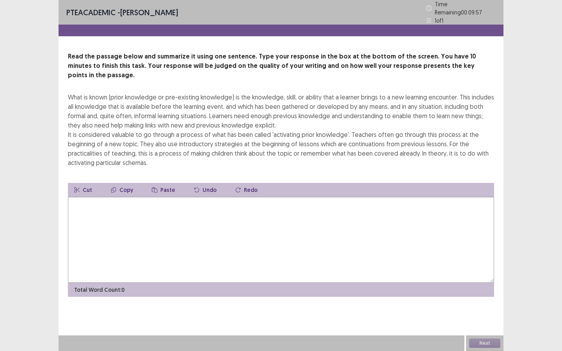
click at [182, 220] on textarea at bounding box center [281, 240] width 426 height 86
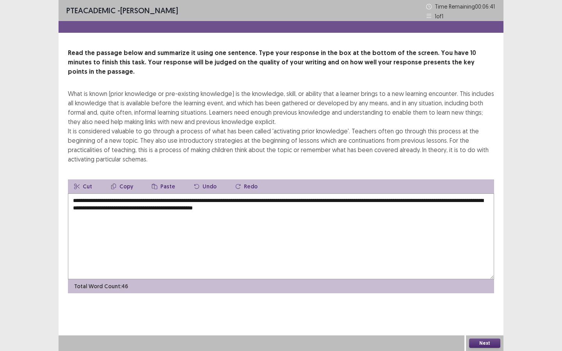
click at [293, 203] on textarea "**********" at bounding box center [281, 237] width 426 height 86
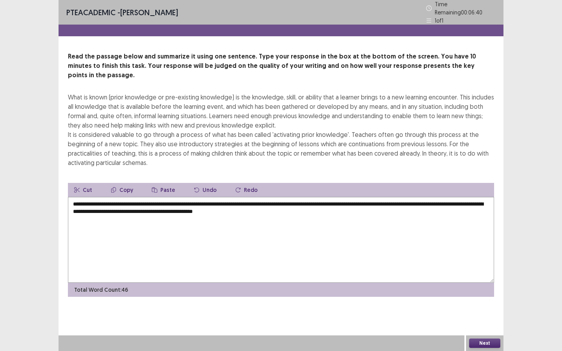
click at [296, 200] on textarea "**********" at bounding box center [281, 240] width 426 height 86
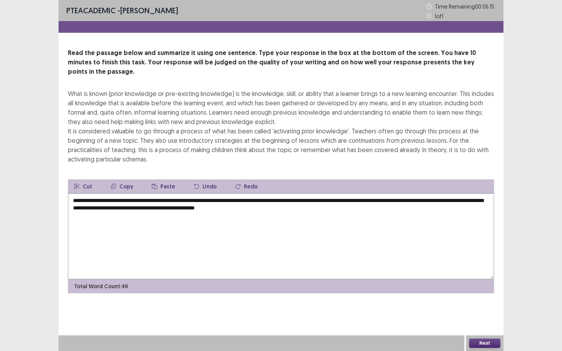
click at [342, 210] on textarea "**********" at bounding box center [281, 237] width 426 height 86
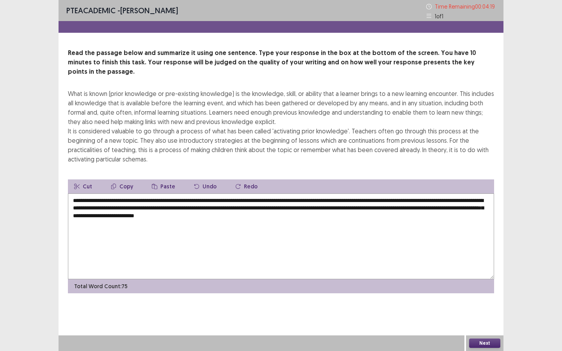
drag, startPoint x: 308, startPoint y: 200, endPoint x: 376, endPoint y: 196, distance: 68.8
click at [376, 196] on textarea "**********" at bounding box center [281, 237] width 426 height 86
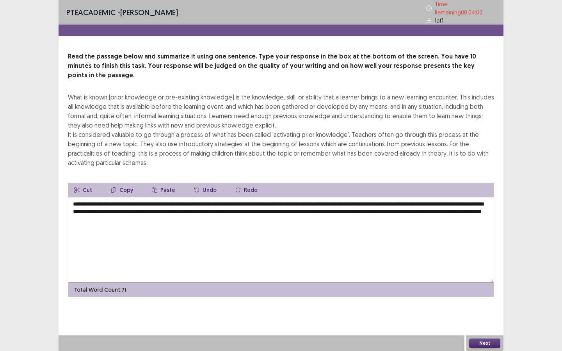
drag, startPoint x: 423, startPoint y: 193, endPoint x: 442, endPoint y: 194, distance: 19.6
click at [442, 197] on textarea "**********" at bounding box center [281, 240] width 426 height 86
drag, startPoint x: 443, startPoint y: 201, endPoint x: 470, endPoint y: 197, distance: 27.2
click at [470, 198] on textarea "**********" at bounding box center [281, 240] width 426 height 86
drag, startPoint x: 470, startPoint y: 197, endPoint x: 458, endPoint y: 198, distance: 12.2
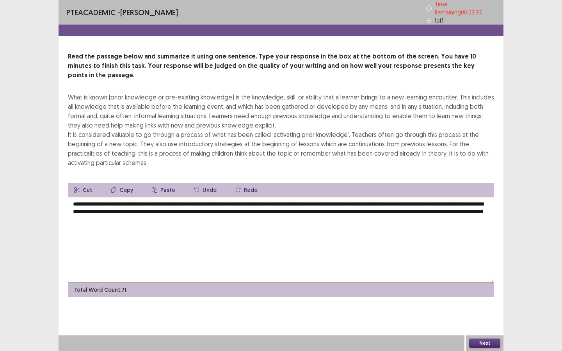
click at [458, 198] on textarea "**********" at bounding box center [281, 240] width 426 height 86
drag, startPoint x: 456, startPoint y: 198, endPoint x: 448, endPoint y: 196, distance: 7.6
click at [449, 197] on textarea "**********" at bounding box center [281, 240] width 426 height 86
click at [442, 239] on textarea "**********" at bounding box center [281, 240] width 426 height 86
drag, startPoint x: 440, startPoint y: 198, endPoint x: 459, endPoint y: 197, distance: 19.1
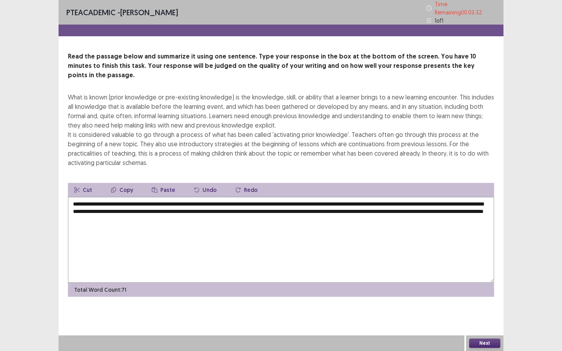
click at [459, 197] on textarea "**********" at bounding box center [281, 240] width 426 height 86
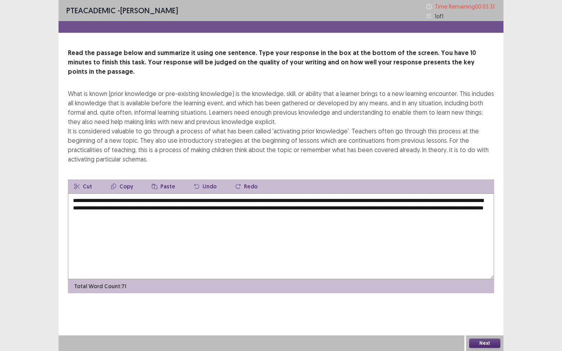
click at [467, 199] on textarea "**********" at bounding box center [281, 237] width 426 height 86
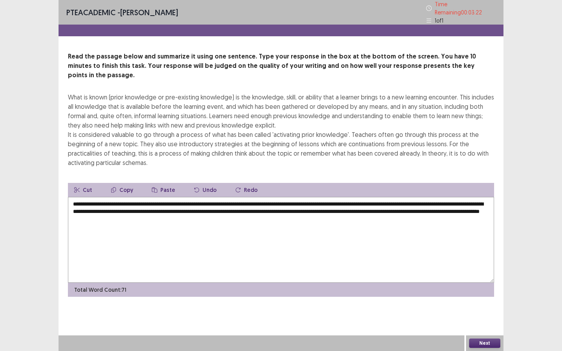
click at [126, 207] on textarea "**********" at bounding box center [281, 240] width 426 height 86
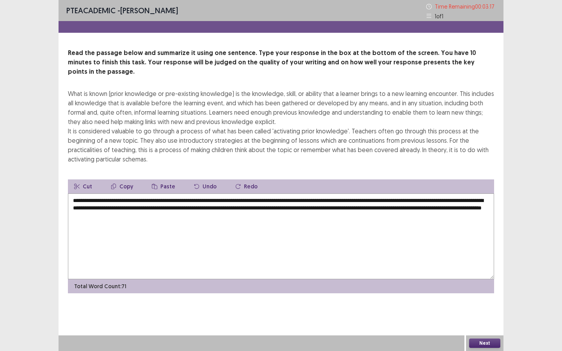
click at [181, 205] on textarea "**********" at bounding box center [281, 237] width 426 height 86
type textarea "**********"
click at [489, 264] on button "Next" at bounding box center [484, 343] width 31 height 9
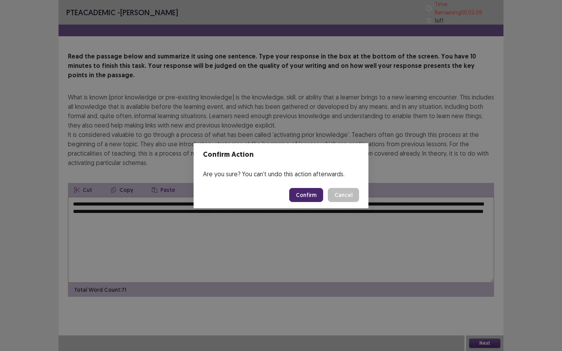
click at [312, 198] on button "Confirm" at bounding box center [306, 195] width 34 height 14
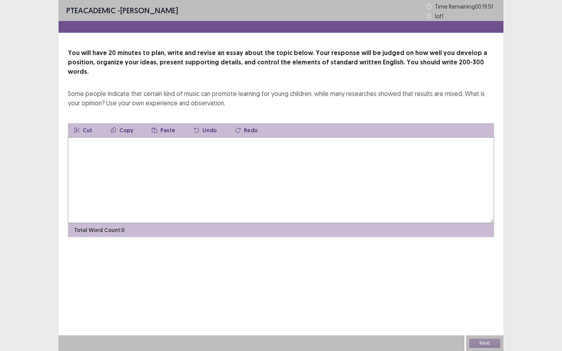
click at [261, 159] on textarea at bounding box center [281, 180] width 426 height 86
type textarea "*"
click at [82, 137] on textarea "**********" at bounding box center [281, 180] width 426 height 86
click at [103, 137] on textarea "**********" at bounding box center [281, 180] width 426 height 86
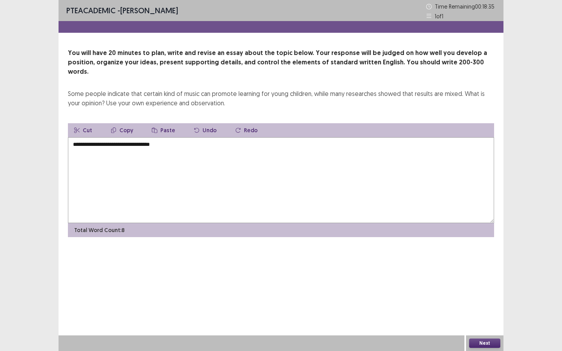
click at [168, 138] on textarea "**********" at bounding box center [281, 180] width 426 height 86
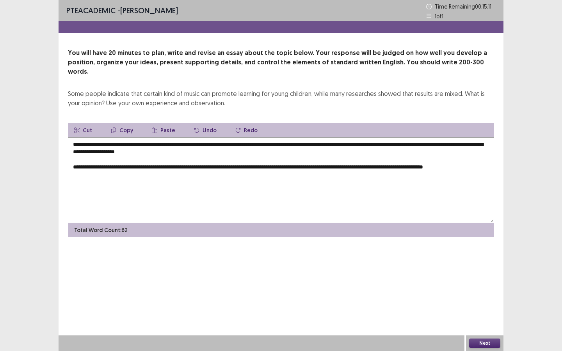
click at [447, 161] on textarea "**********" at bounding box center [281, 180] width 426 height 86
click at [446, 160] on textarea "**********" at bounding box center [281, 180] width 426 height 86
click at [476, 159] on textarea "**********" at bounding box center [281, 180] width 426 height 86
click at [113, 165] on textarea "**********" at bounding box center [281, 180] width 426 height 86
click at [94, 166] on textarea "**********" at bounding box center [281, 180] width 426 height 86
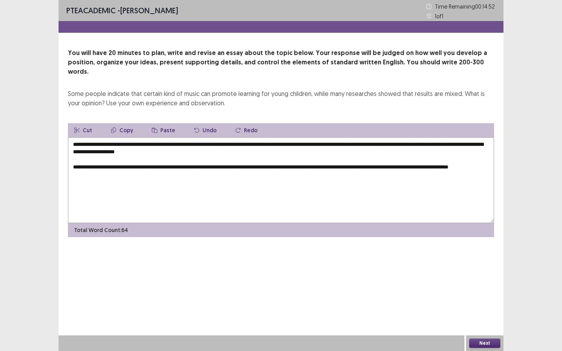
click at [136, 166] on textarea "**********" at bounding box center [281, 180] width 426 height 86
click at [331, 165] on textarea "**********" at bounding box center [281, 180] width 426 height 86
click at [333, 166] on textarea "**********" at bounding box center [281, 180] width 426 height 86
click at [331, 163] on textarea "**********" at bounding box center [281, 180] width 426 height 86
click at [377, 164] on textarea "**********" at bounding box center [281, 180] width 426 height 86
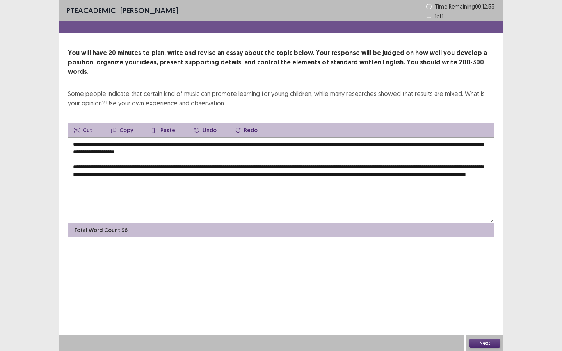
click at [180, 174] on textarea "**********" at bounding box center [281, 180] width 426 height 86
click at [271, 189] on textarea "**********" at bounding box center [281, 180] width 426 height 86
click at [168, 188] on textarea "**********" at bounding box center [281, 180] width 426 height 86
click at [239, 198] on textarea "**********" at bounding box center [281, 180] width 426 height 86
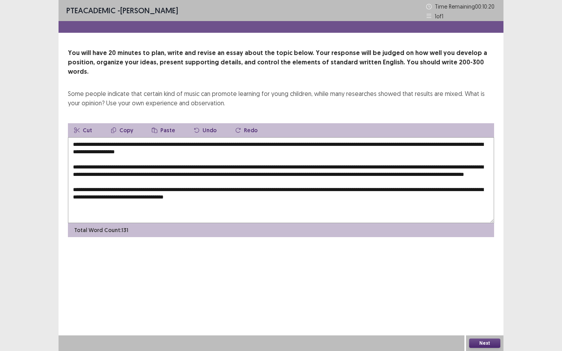
scroll to position [0, 0]
click at [315, 187] on textarea "**********" at bounding box center [281, 180] width 426 height 86
click at [281, 201] on textarea "**********" at bounding box center [281, 180] width 426 height 86
click at [282, 196] on textarea "**********" at bounding box center [281, 180] width 426 height 86
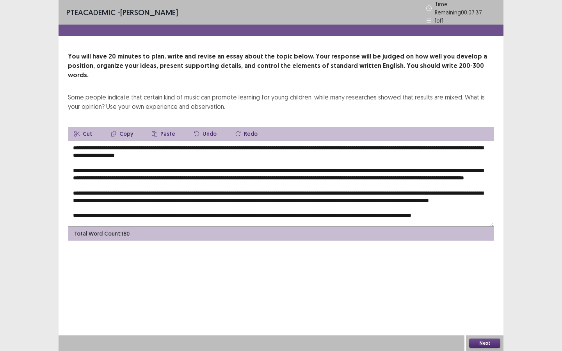
click at [211, 141] on textarea at bounding box center [281, 184] width 426 height 86
click at [467, 141] on textarea at bounding box center [281, 184] width 426 height 86
click at [171, 167] on textarea at bounding box center [281, 184] width 426 height 86
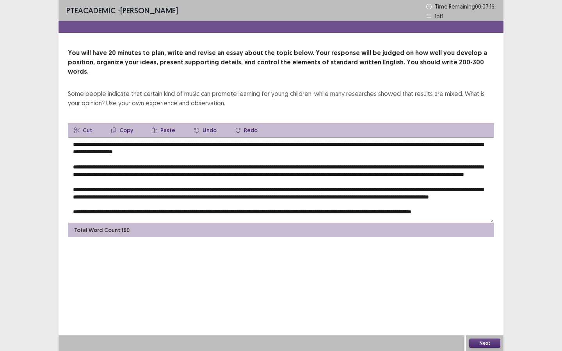
click at [215, 158] on textarea at bounding box center [281, 180] width 426 height 86
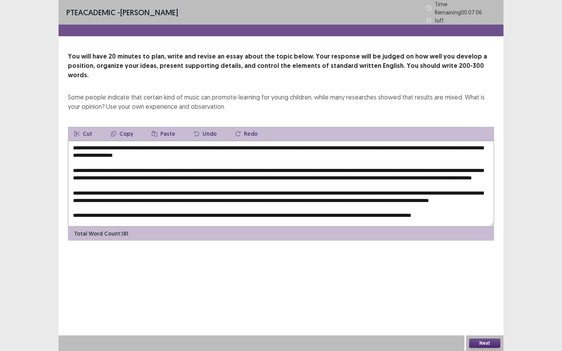
click at [439, 154] on textarea at bounding box center [281, 184] width 426 height 86
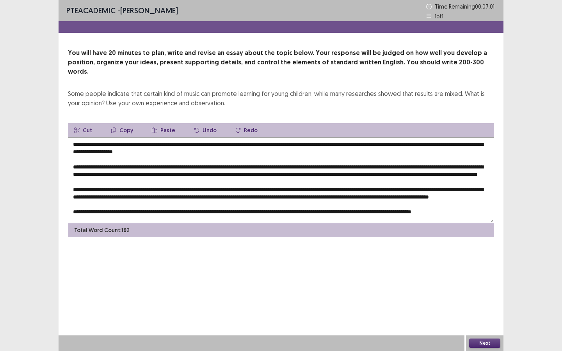
click at [458, 160] on textarea at bounding box center [281, 180] width 426 height 86
click at [221, 166] on textarea at bounding box center [281, 180] width 426 height 86
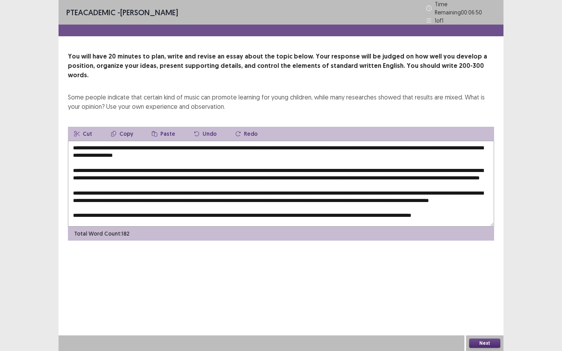
click at [239, 166] on textarea at bounding box center [281, 184] width 426 height 86
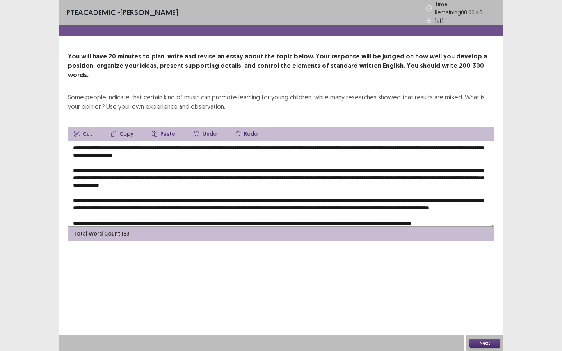
click at [239, 166] on textarea at bounding box center [281, 184] width 426 height 86
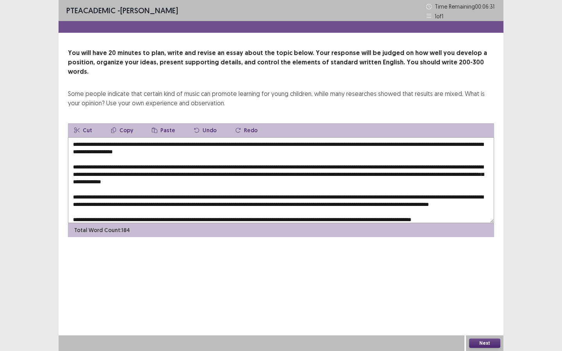
click at [426, 166] on textarea at bounding box center [281, 180] width 426 height 86
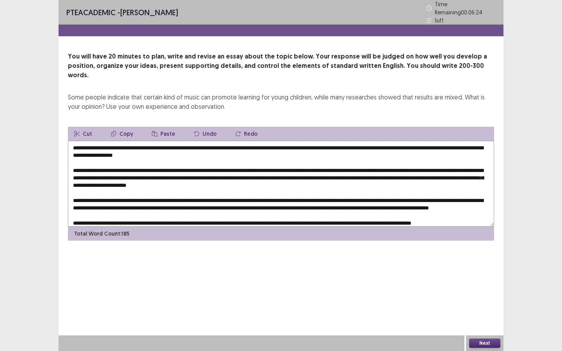
click at [473, 166] on textarea at bounding box center [281, 184] width 426 height 86
click at [477, 166] on textarea at bounding box center [281, 184] width 426 height 86
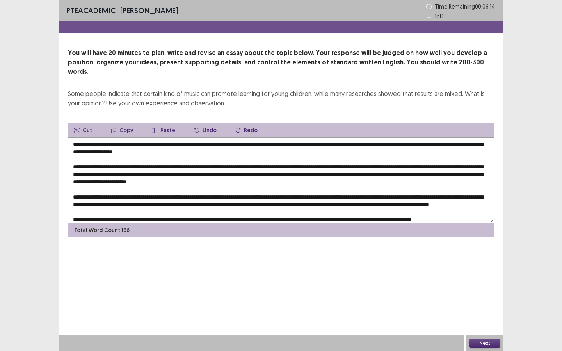
click at [327, 174] on textarea at bounding box center [281, 180] width 426 height 86
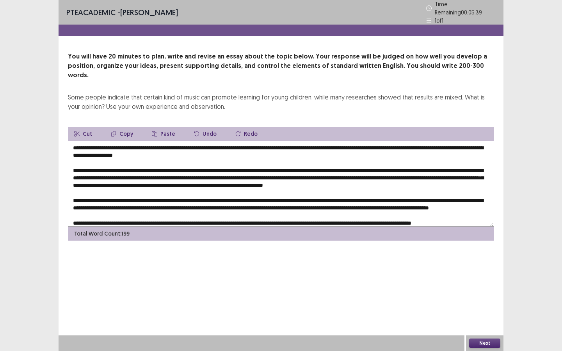
click at [170, 189] on textarea at bounding box center [281, 184] width 426 height 86
click at [248, 187] on textarea at bounding box center [281, 184] width 426 height 86
click at [338, 189] on textarea at bounding box center [281, 184] width 426 height 86
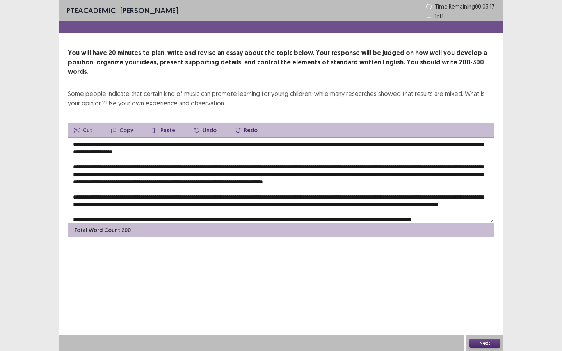
click at [88, 196] on textarea at bounding box center [281, 180] width 426 height 86
click at [255, 204] on textarea at bounding box center [281, 180] width 426 height 86
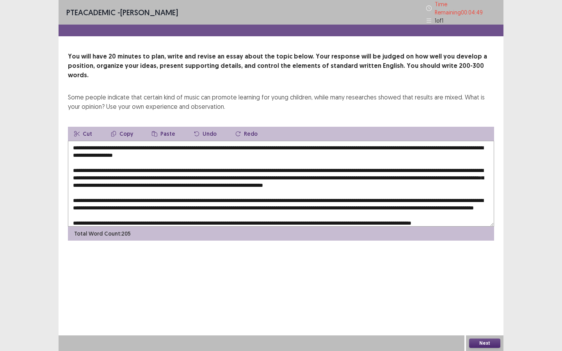
scroll to position [26, 0]
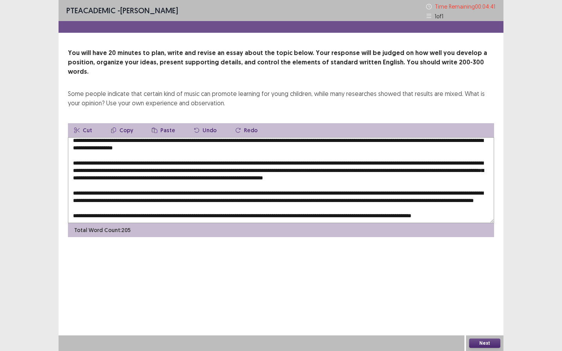
click at [242, 193] on textarea at bounding box center [281, 180] width 426 height 86
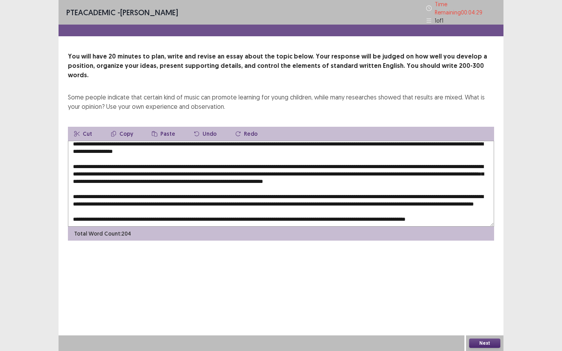
click at [222, 192] on textarea at bounding box center [281, 184] width 426 height 86
click at [239, 191] on textarea at bounding box center [281, 184] width 426 height 86
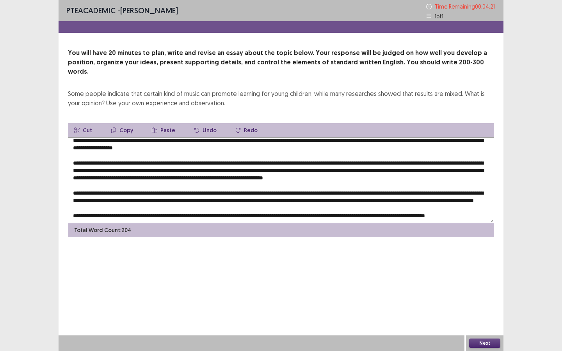
click at [241, 193] on textarea at bounding box center [281, 180] width 426 height 86
click at [252, 192] on textarea at bounding box center [281, 180] width 426 height 86
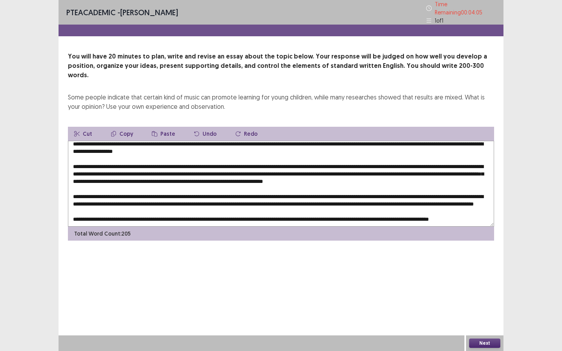
scroll to position [0, 0]
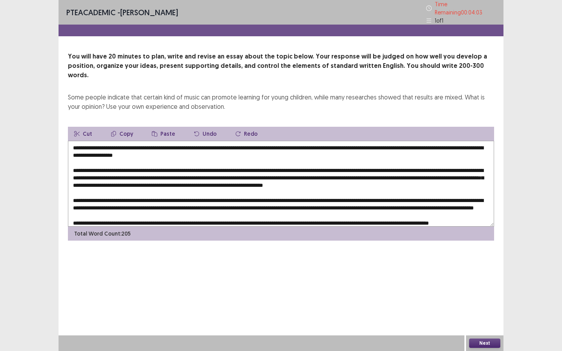
type textarea "**********"
click at [480, 264] on button "Next" at bounding box center [484, 343] width 31 height 9
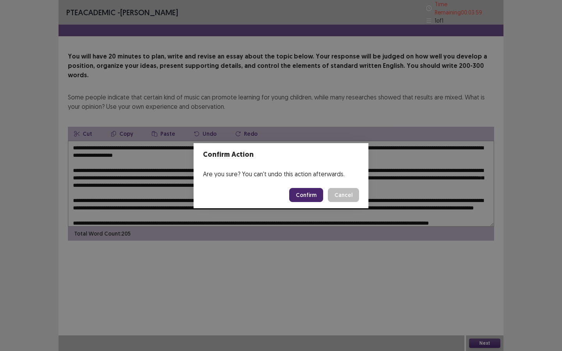
click at [318, 194] on button "Confirm" at bounding box center [306, 195] width 34 height 14
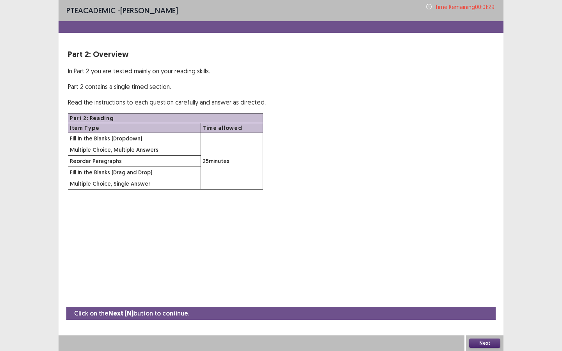
click at [484, 264] on button "Next" at bounding box center [484, 343] width 31 height 9
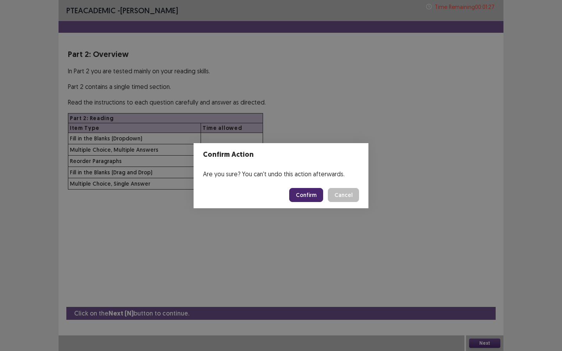
click at [311, 196] on button "Confirm" at bounding box center [306, 195] width 34 height 14
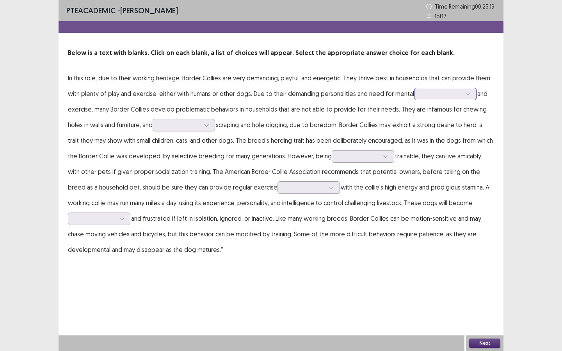
click at [435, 95] on div at bounding box center [441, 93] width 41 height 7
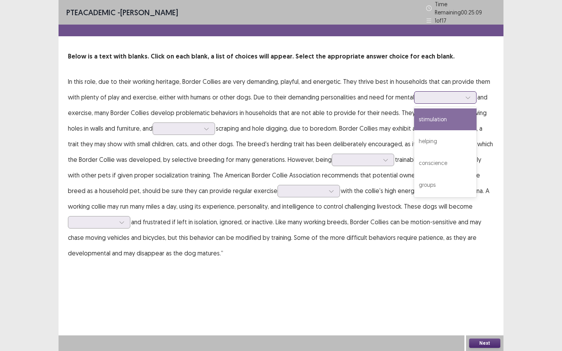
click at [435, 122] on div "stimulation" at bounding box center [445, 120] width 62 height 22
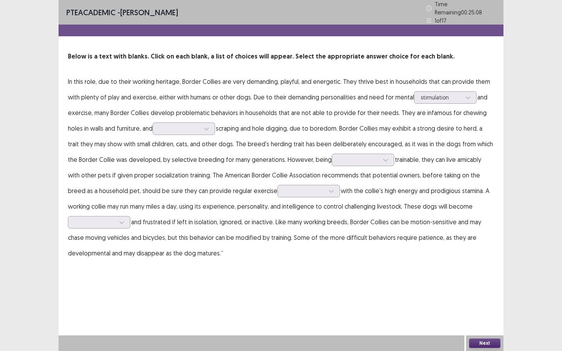
drag, startPoint x: 435, startPoint y: 122, endPoint x: 301, endPoint y: 122, distance: 134.3
click at [301, 122] on p "In this role, due to their working heritage, Border Collies are very demanding,…" at bounding box center [281, 167] width 426 height 187
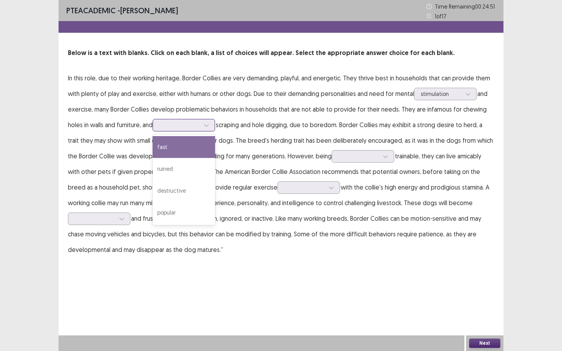
click at [188, 126] on div at bounding box center [179, 124] width 41 height 7
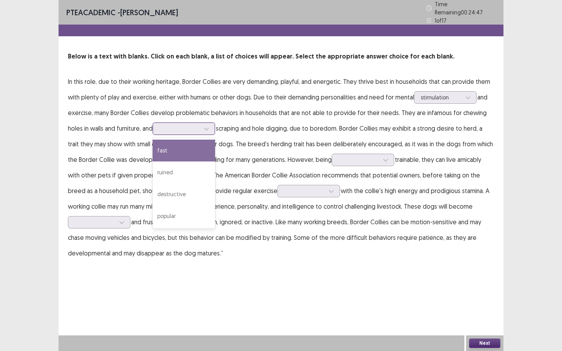
click at [176, 142] on div "fast" at bounding box center [184, 151] width 62 height 22
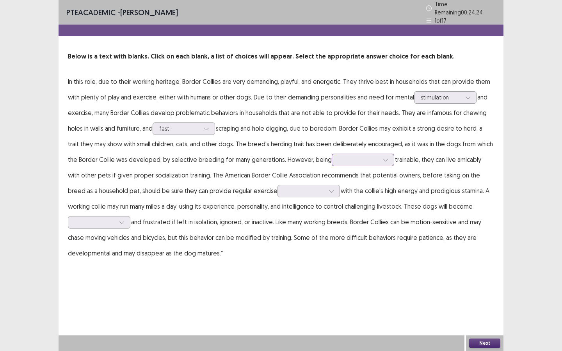
click at [361, 157] on div at bounding box center [359, 159] width 41 height 7
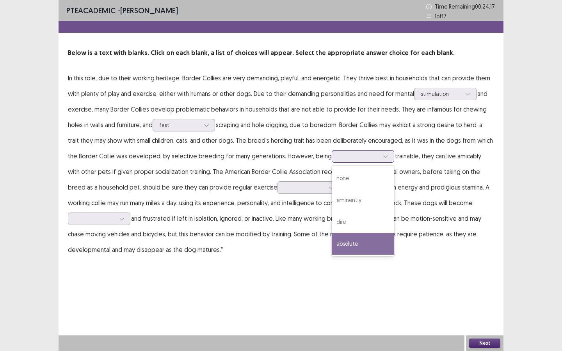
click at [356, 253] on div "absolute" at bounding box center [363, 244] width 62 height 22
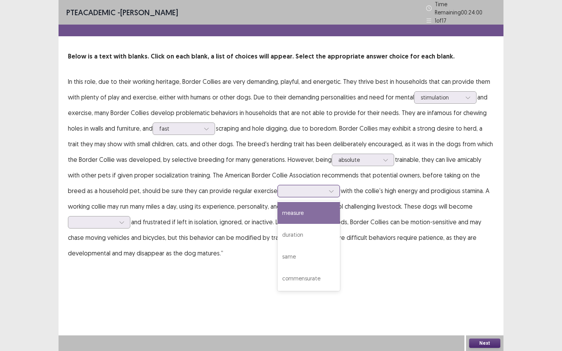
click at [284, 187] on div at bounding box center [304, 190] width 41 height 7
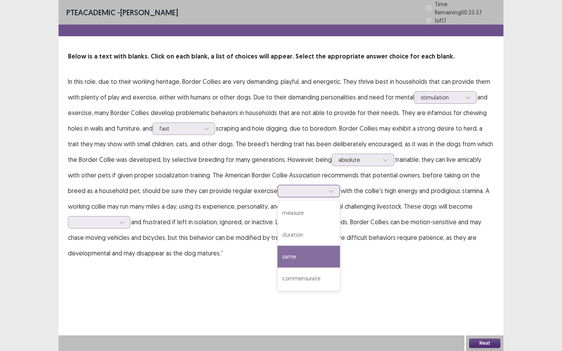
click at [279, 246] on div "same" at bounding box center [309, 257] width 62 height 22
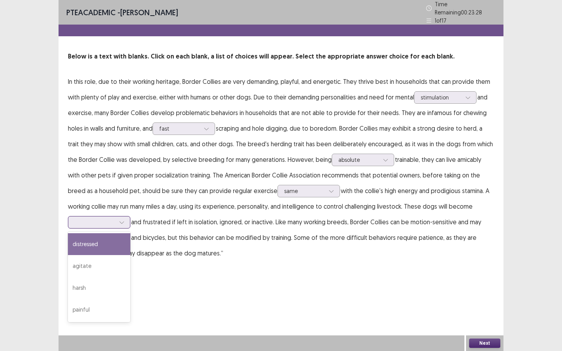
click at [115, 221] on div at bounding box center [95, 222] width 41 height 7
click at [111, 243] on div "distressed" at bounding box center [99, 245] width 62 height 22
click at [489, 264] on button "Next" at bounding box center [484, 343] width 31 height 9
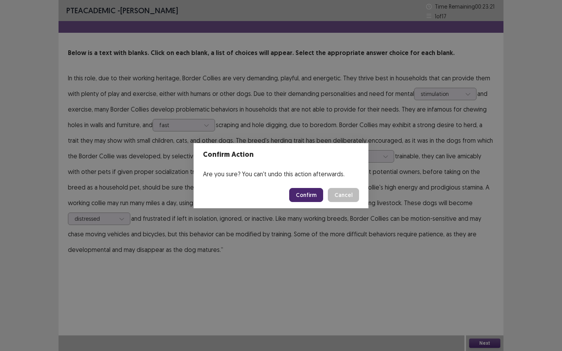
click at [314, 195] on button "Confirm" at bounding box center [306, 195] width 34 height 14
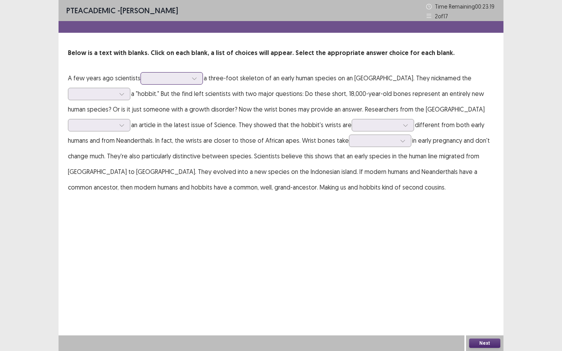
click at [186, 84] on div at bounding box center [172, 78] width 62 height 12
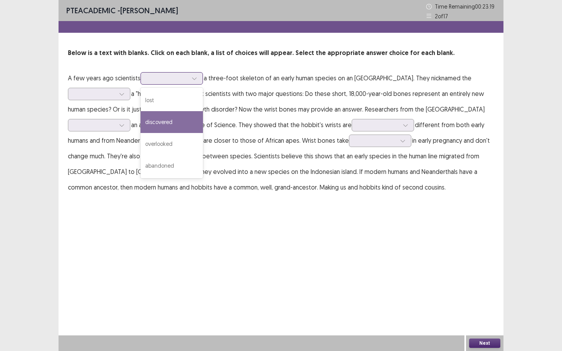
click at [180, 126] on div "discovered" at bounding box center [172, 122] width 62 height 22
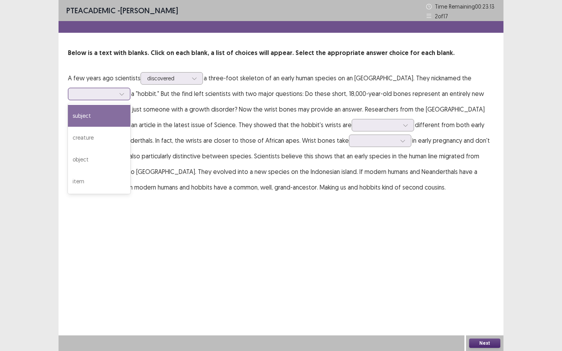
click at [116, 98] on div at bounding box center [95, 93] width 42 height 9
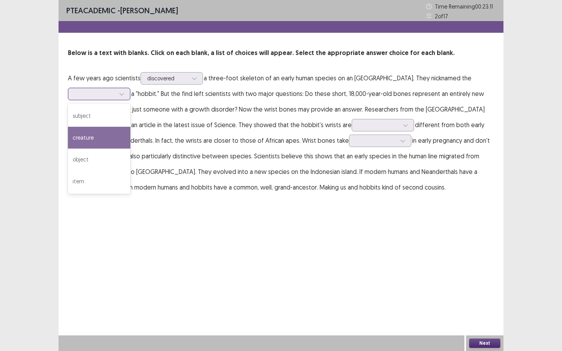
click at [109, 135] on div "creature" at bounding box center [99, 138] width 62 height 22
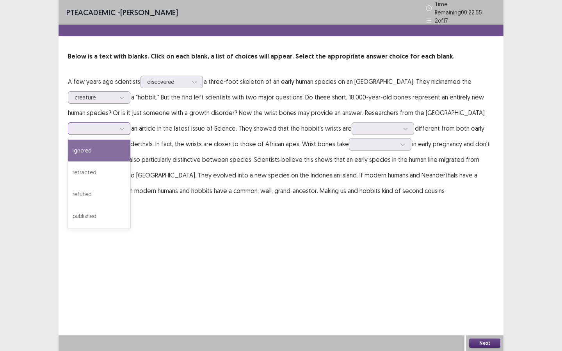
click at [119, 127] on div at bounding box center [122, 129] width 12 height 12
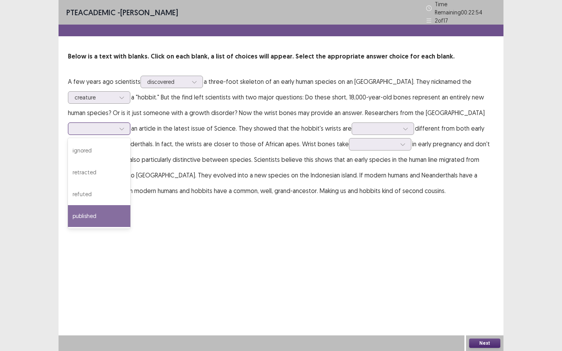
click at [114, 205] on div "published" at bounding box center [99, 216] width 62 height 22
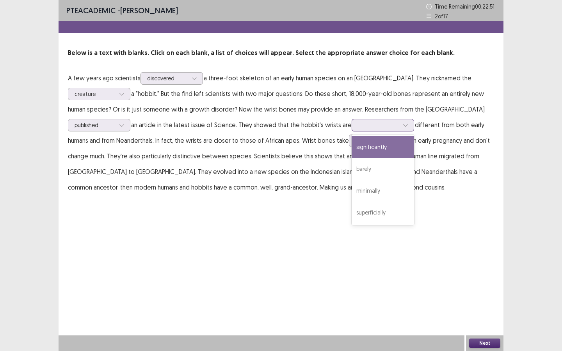
click at [379, 123] on div at bounding box center [378, 124] width 41 height 7
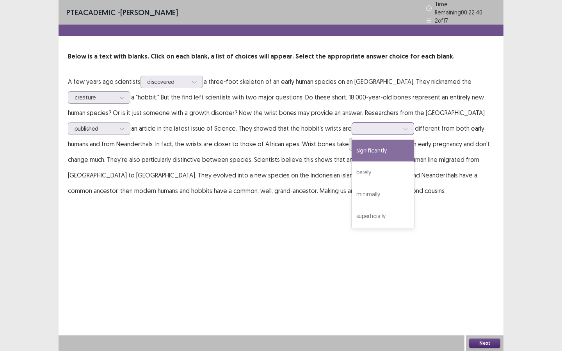
click at [389, 154] on div "significantly" at bounding box center [383, 151] width 62 height 22
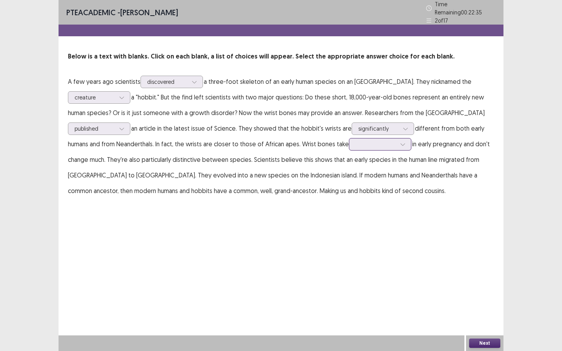
click at [387, 141] on div at bounding box center [376, 144] width 41 height 7
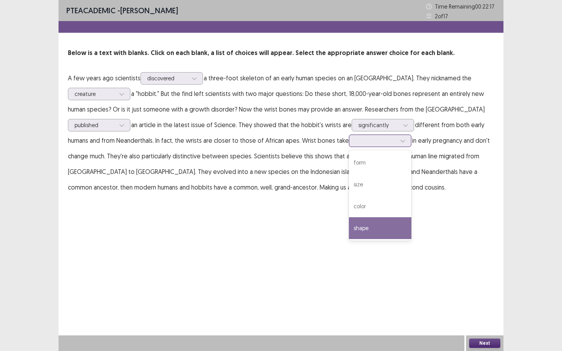
click at [373, 222] on div "shape" at bounding box center [380, 229] width 62 height 22
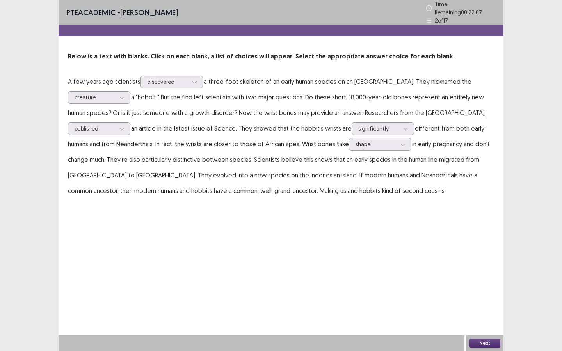
click at [478, 264] on button "Next" at bounding box center [484, 343] width 31 height 9
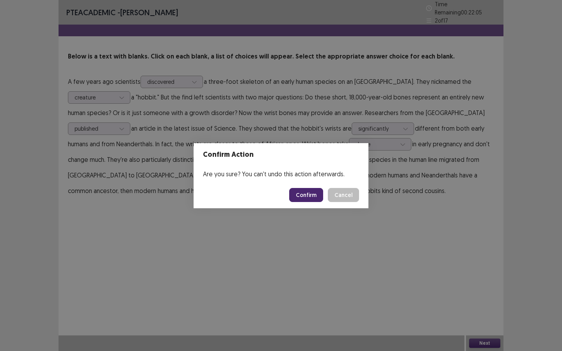
click at [313, 198] on button "Confirm" at bounding box center [306, 195] width 34 height 14
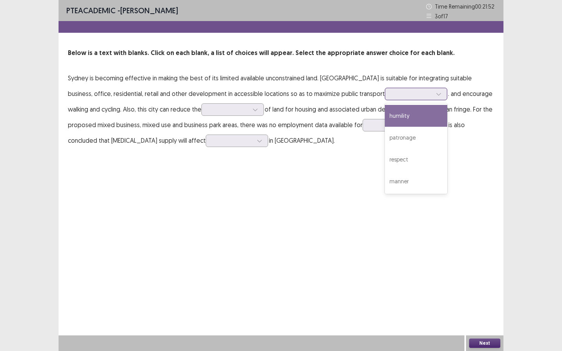
click at [392, 94] on div at bounding box center [412, 93] width 41 height 7
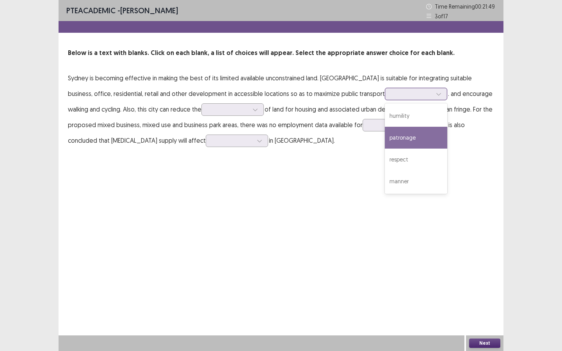
click at [385, 138] on div "patronage" at bounding box center [416, 138] width 62 height 22
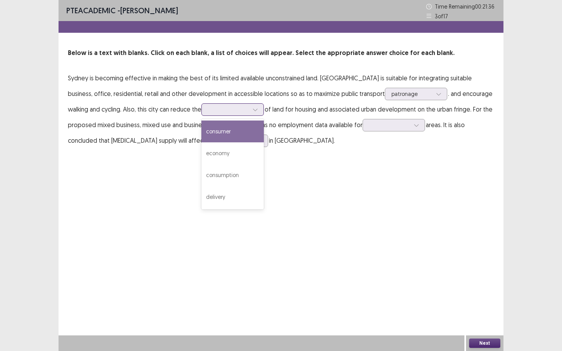
click at [208, 113] on div at bounding box center [228, 109] width 41 height 7
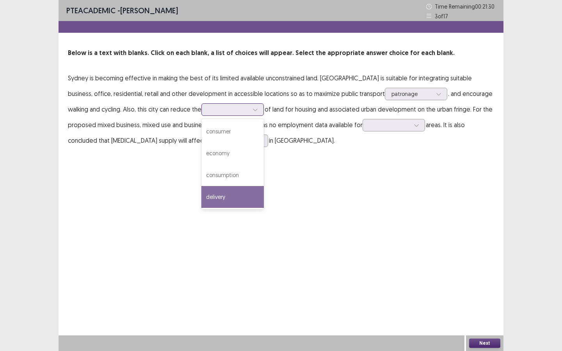
click at [202, 194] on div "delivery" at bounding box center [233, 197] width 62 height 22
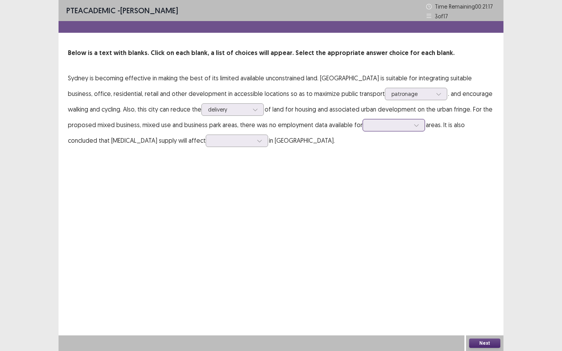
click at [369, 123] on div at bounding box center [389, 124] width 41 height 7
click at [363, 168] on div "open" at bounding box center [394, 169] width 62 height 22
click at [212, 139] on div at bounding box center [232, 140] width 41 height 7
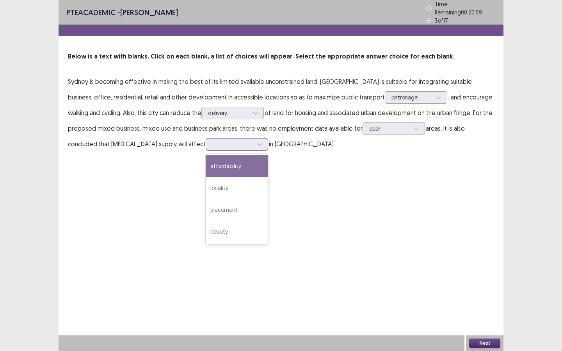
click at [206, 169] on div "affordability" at bounding box center [237, 166] width 62 height 22
click at [483, 264] on button "Next" at bounding box center [484, 343] width 31 height 9
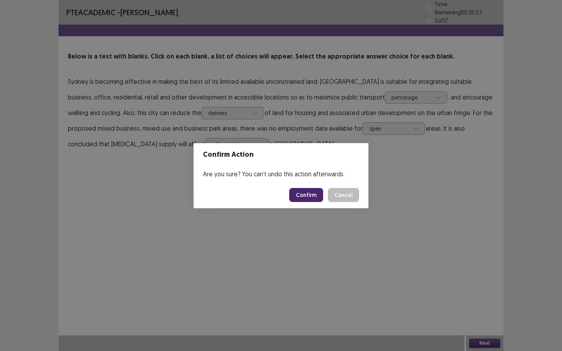
click at [320, 198] on button "Confirm" at bounding box center [306, 195] width 34 height 14
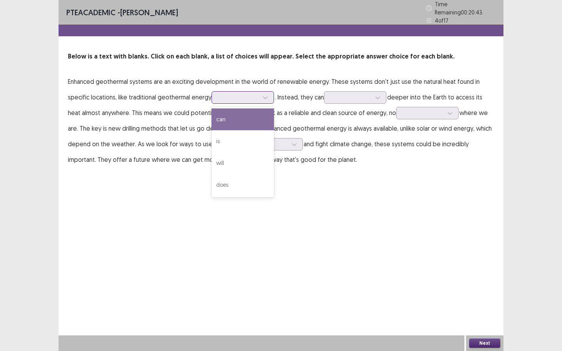
click at [235, 94] on div at bounding box center [238, 97] width 41 height 7
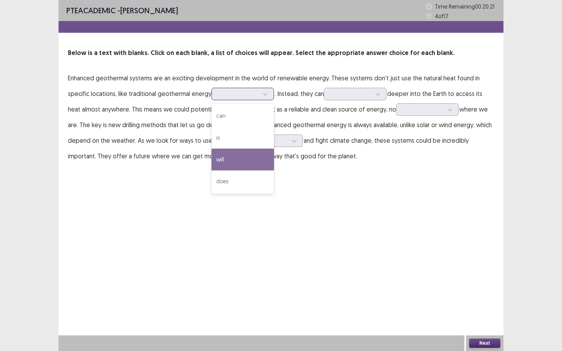
click at [253, 168] on div "will" at bounding box center [243, 160] width 62 height 22
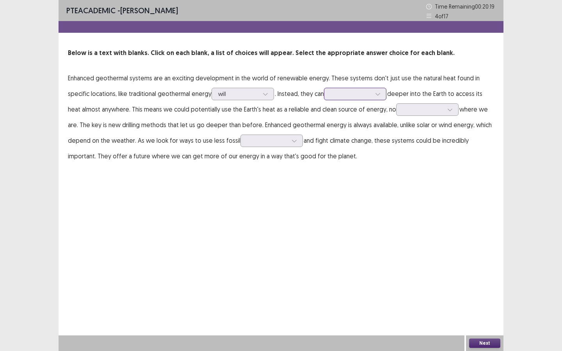
click at [353, 91] on div at bounding box center [351, 93] width 41 height 7
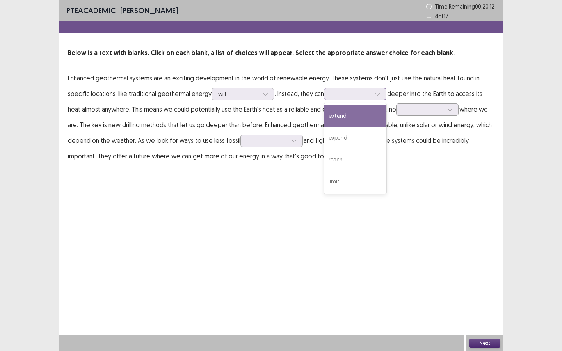
click at [359, 119] on div "extend" at bounding box center [355, 116] width 62 height 22
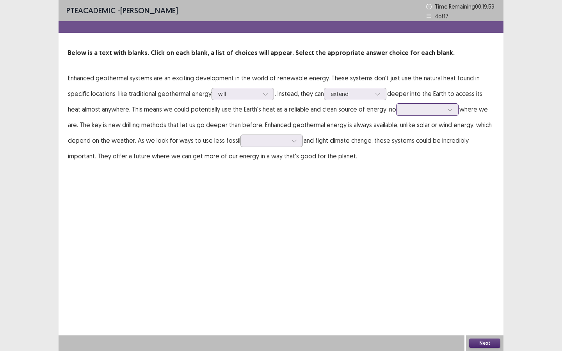
click at [429, 113] on div at bounding box center [423, 109] width 41 height 7
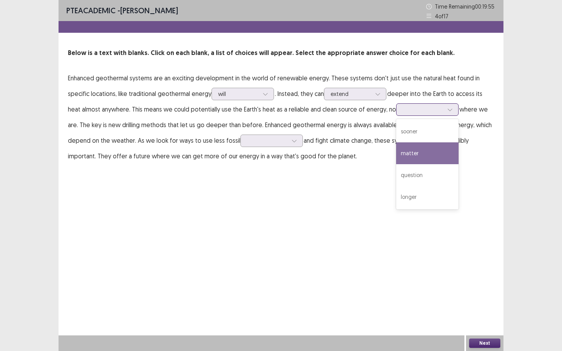
click at [410, 152] on div "matter" at bounding box center [427, 154] width 62 height 22
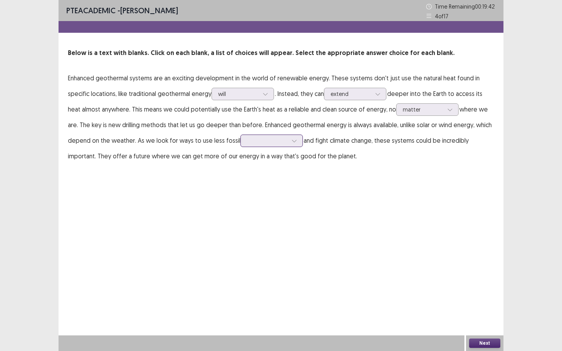
click at [263, 141] on div at bounding box center [267, 140] width 41 height 7
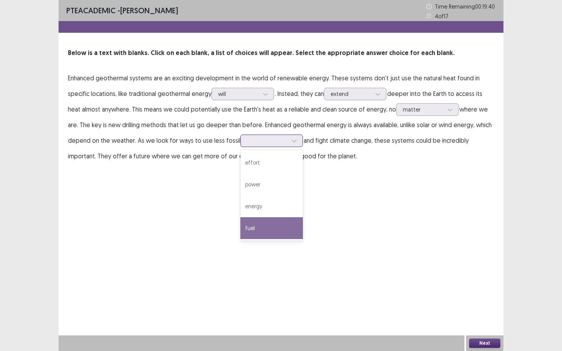
click at [273, 236] on div "fuel" at bounding box center [272, 229] width 62 height 22
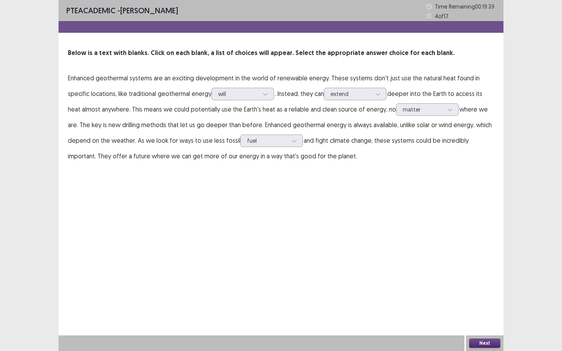
click at [486, 264] on button "Next" at bounding box center [484, 343] width 31 height 9
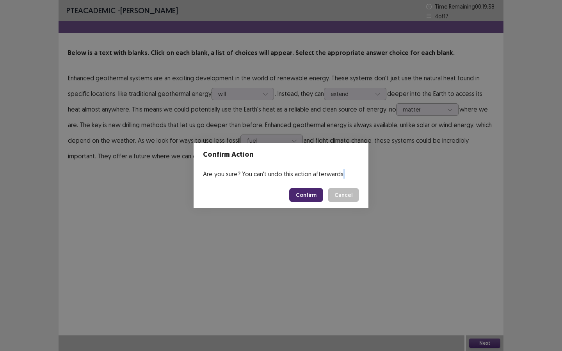
drag, startPoint x: 486, startPoint y: 343, endPoint x: 303, endPoint y: 197, distance: 233.7
click at [303, 197] on div "Confirm Action Are you sure? You can't undo this action afterwards. Confirm Can…" at bounding box center [281, 175] width 562 height 351
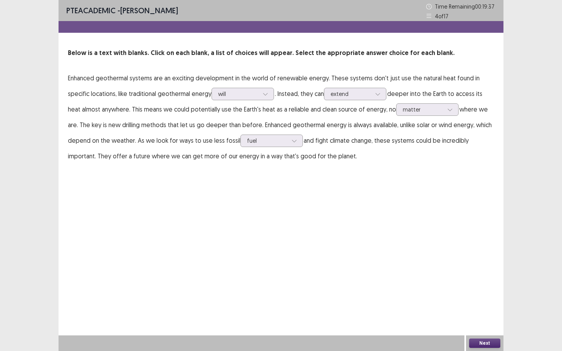
click at [300, 197] on div "PTE academic - Fatiha Abdoul Mouminou Time Remaining 00 : 19 : 37 4 of 17 Below…" at bounding box center [281, 175] width 445 height 351
click at [494, 264] on button "Next" at bounding box center [484, 343] width 31 height 9
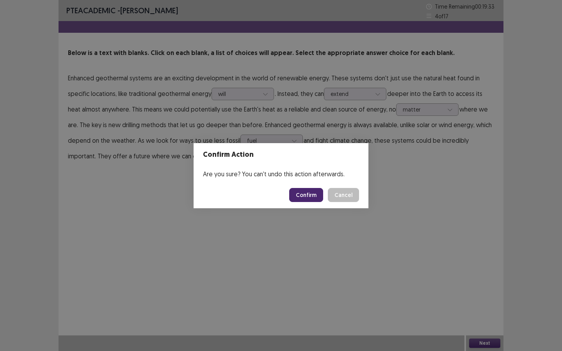
click at [302, 203] on footer "Confirm Cancel" at bounding box center [281, 195] width 175 height 27
click at [307, 198] on button "Confirm" at bounding box center [306, 195] width 34 height 14
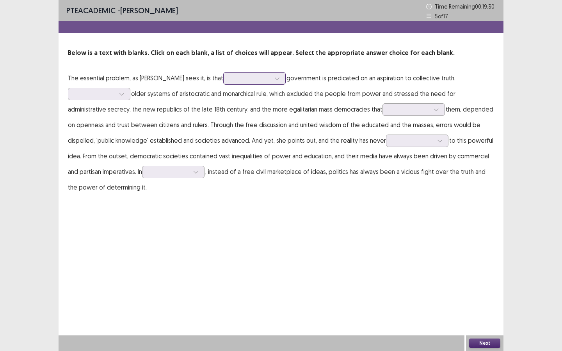
click at [235, 77] on div at bounding box center [250, 78] width 41 height 7
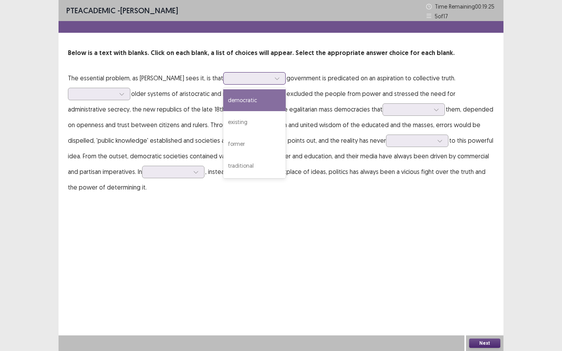
click at [240, 105] on div "democratic" at bounding box center [254, 100] width 62 height 22
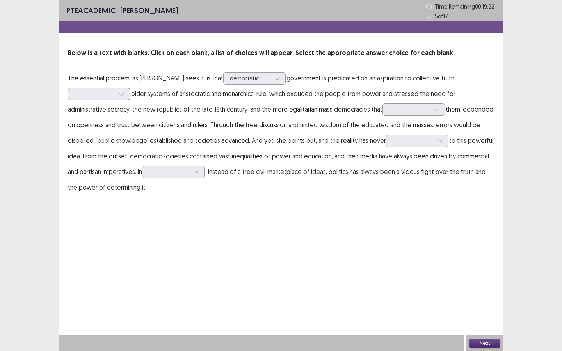
click at [104, 93] on div at bounding box center [95, 93] width 41 height 7
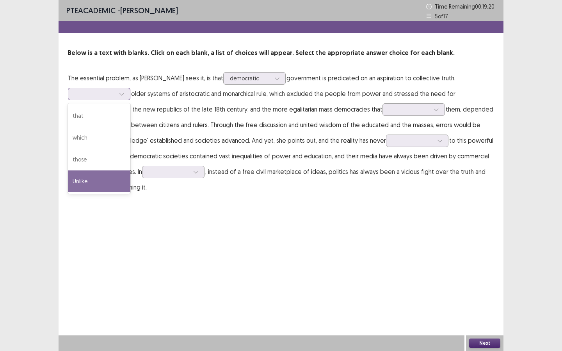
click at [97, 175] on div "Unlike" at bounding box center [99, 182] width 62 height 22
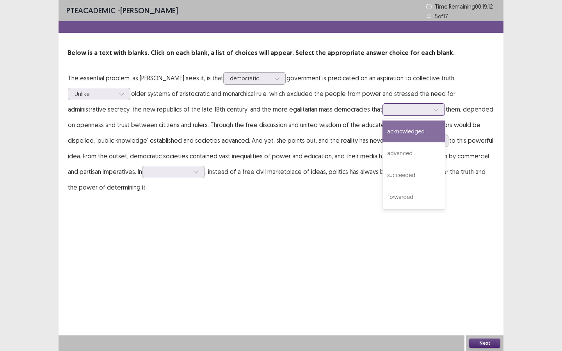
click at [389, 110] on div at bounding box center [409, 109] width 41 height 7
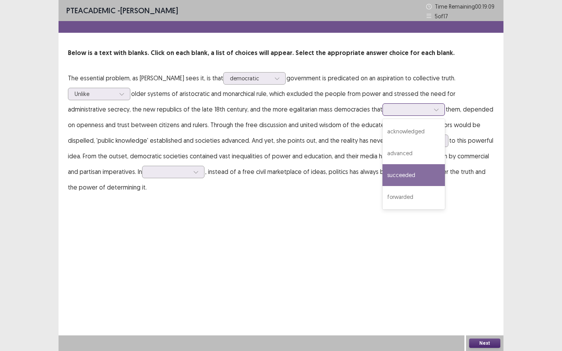
click at [383, 172] on div "succeeded" at bounding box center [414, 175] width 62 height 22
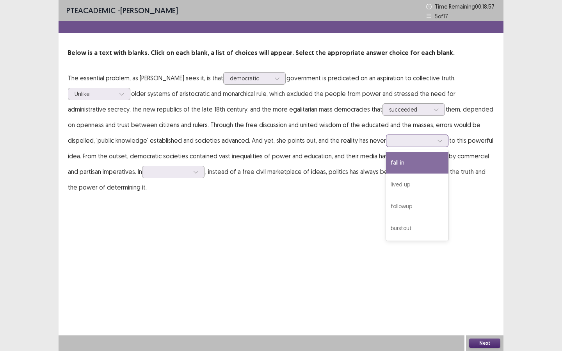
click at [393, 140] on div at bounding box center [413, 140] width 41 height 7
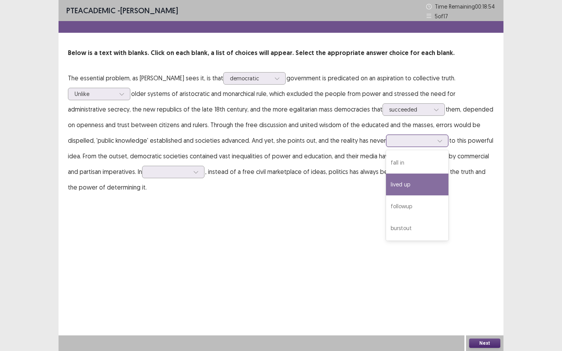
click at [386, 185] on div "lived up" at bounding box center [417, 185] width 62 height 22
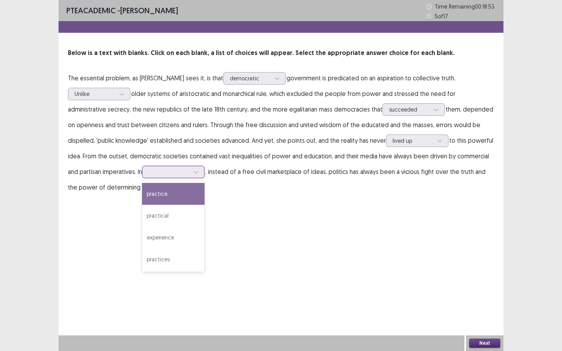
click at [149, 170] on div at bounding box center [169, 171] width 41 height 7
click at [153, 194] on div "practice" at bounding box center [173, 194] width 62 height 22
click at [193, 173] on icon at bounding box center [195, 171] width 5 height 5
click at [279, 239] on div "PTE academic - Fatiha Abdoul Mouminou Time Remaining 00 : 18 : 41 5 of 17 Below…" at bounding box center [281, 175] width 445 height 351
click at [483, 264] on button "Next" at bounding box center [484, 343] width 31 height 9
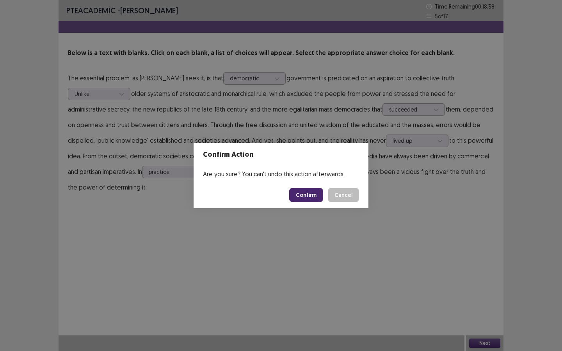
click at [310, 198] on button "Confirm" at bounding box center [306, 195] width 34 height 14
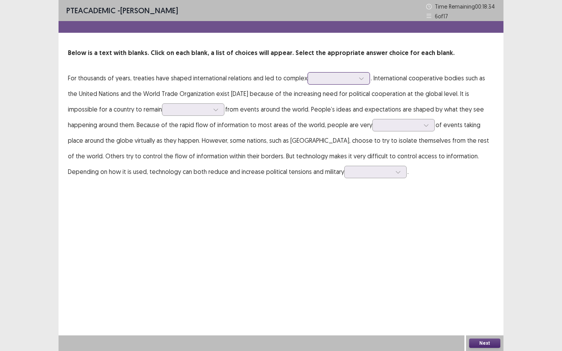
click at [321, 79] on div at bounding box center [334, 78] width 41 height 7
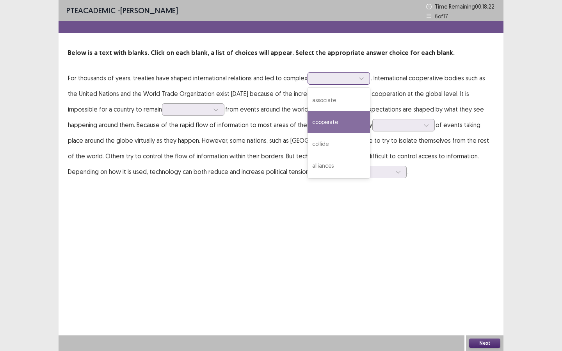
click at [334, 125] on div "cooperate" at bounding box center [339, 122] width 62 height 22
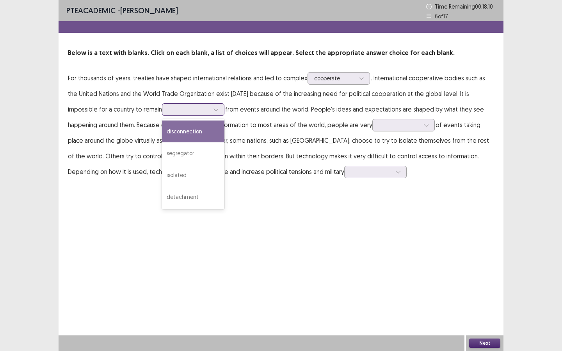
click at [210, 111] on div at bounding box center [216, 110] width 12 height 12
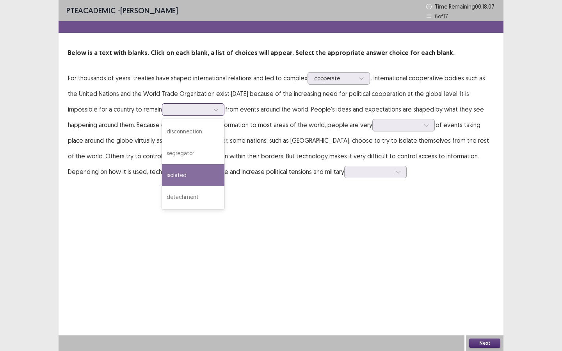
click at [166, 182] on div "isolated" at bounding box center [193, 175] width 62 height 22
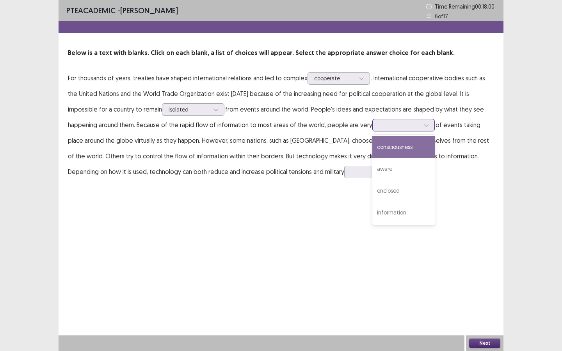
click at [379, 124] on div at bounding box center [399, 124] width 41 height 7
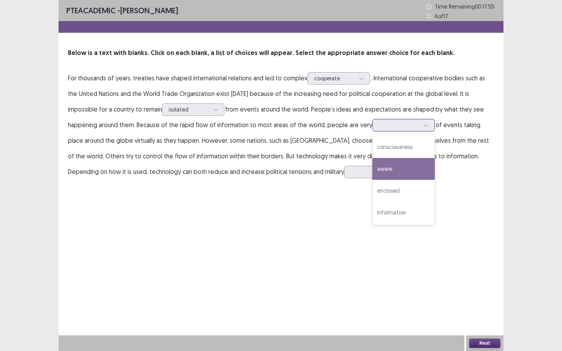
click at [373, 176] on div "aware" at bounding box center [404, 169] width 62 height 22
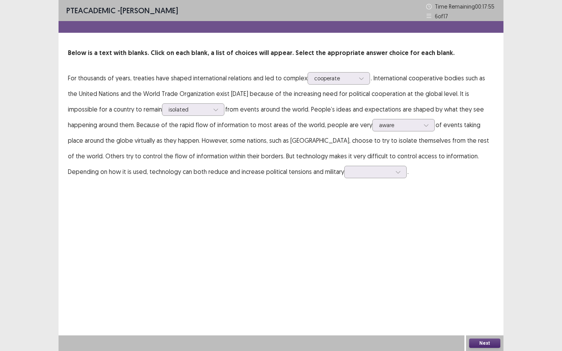
drag, startPoint x: 342, startPoint y: 176, endPoint x: 168, endPoint y: 160, distance: 174.1
click at [321, 176] on p "For thousands of years, treaties have shaped international relations and led to…" at bounding box center [281, 124] width 426 height 109
click at [251, 178] on p "For thousands of years, treaties have shaped international relations and led to…" at bounding box center [281, 124] width 426 height 109
click at [351, 173] on div at bounding box center [371, 171] width 41 height 7
click at [344, 219] on div "conflicts" at bounding box center [375, 216] width 62 height 22
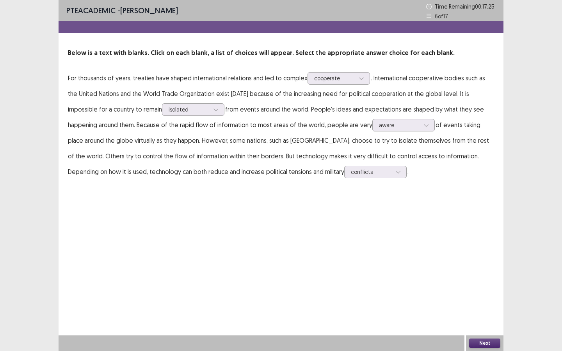
click at [479, 264] on button "Next" at bounding box center [484, 343] width 31 height 9
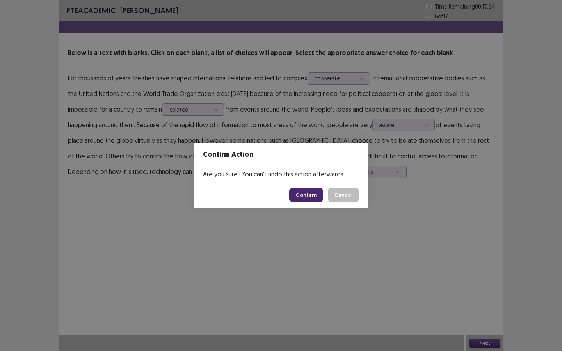
click at [312, 194] on button "Confirm" at bounding box center [306, 195] width 34 height 14
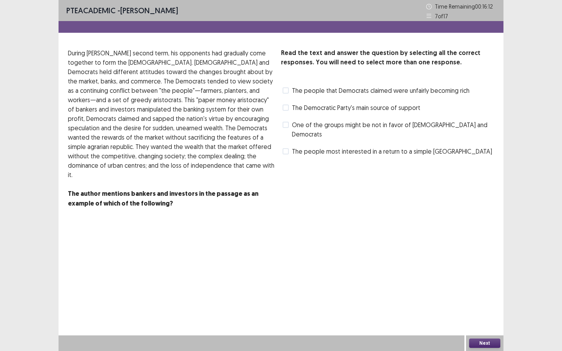
click at [289, 93] on label "The people that Democrats claimed were unfairly becoming rich" at bounding box center [376, 90] width 187 height 9
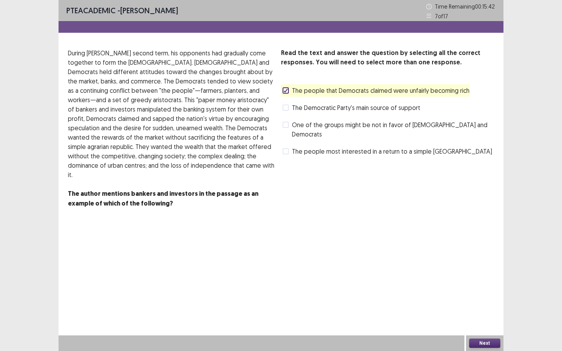
click at [296, 147] on span "The people most interested in a return to a simple agrarian republic" at bounding box center [392, 151] width 200 height 9
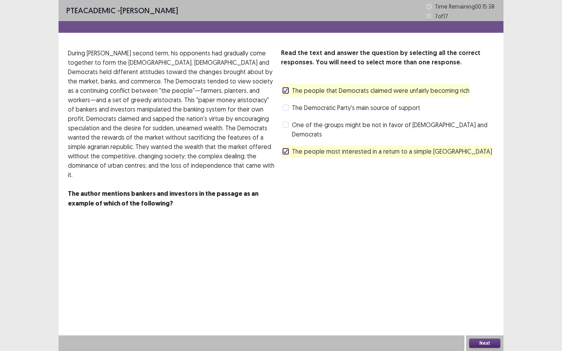
click at [494, 264] on button "Next" at bounding box center [484, 343] width 31 height 9
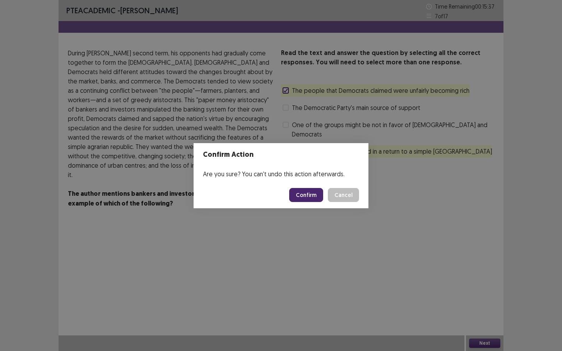
click at [307, 185] on footer "Confirm Cancel" at bounding box center [281, 195] width 175 height 27
click at [306, 192] on button "Confirm" at bounding box center [306, 195] width 34 height 14
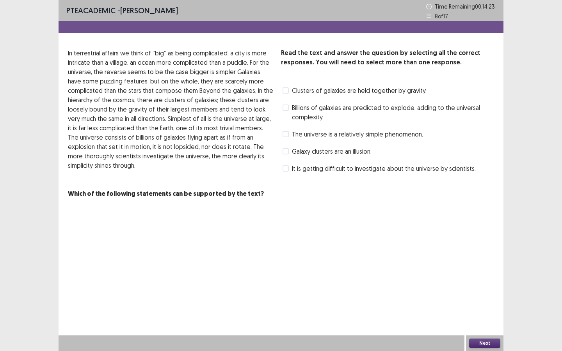
click at [286, 134] on span at bounding box center [286, 134] width 6 height 6
click at [287, 89] on span at bounding box center [286, 90] width 6 height 6
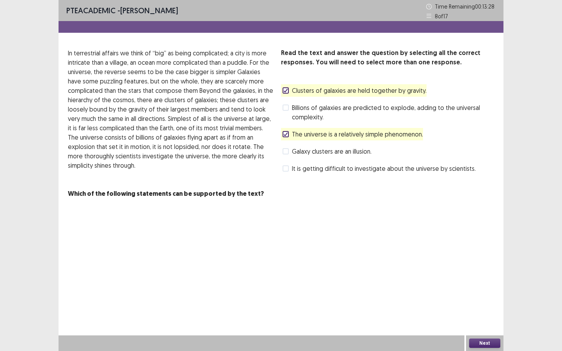
click at [487, 264] on div "Next" at bounding box center [484, 344] width 37 height 16
click at [483, 264] on button "Next" at bounding box center [484, 343] width 31 height 9
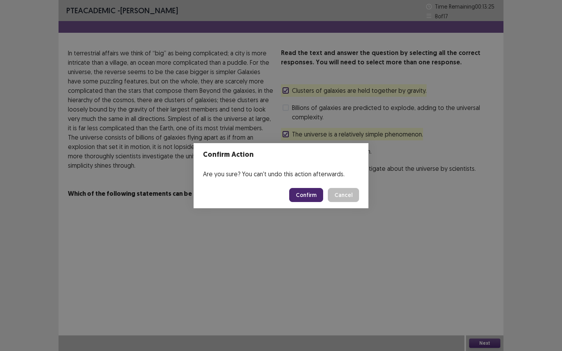
click at [303, 191] on button "Confirm" at bounding box center [306, 195] width 34 height 14
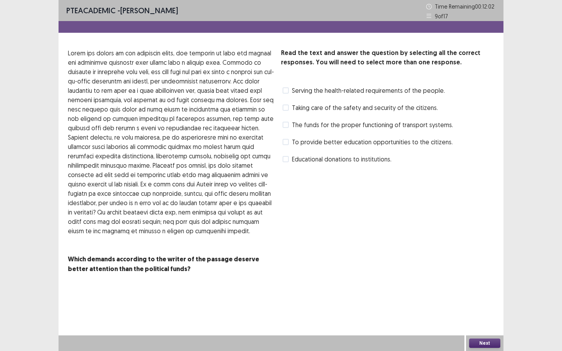
click at [284, 145] on label "To provide better education opportunities to the citizens." at bounding box center [368, 141] width 170 height 9
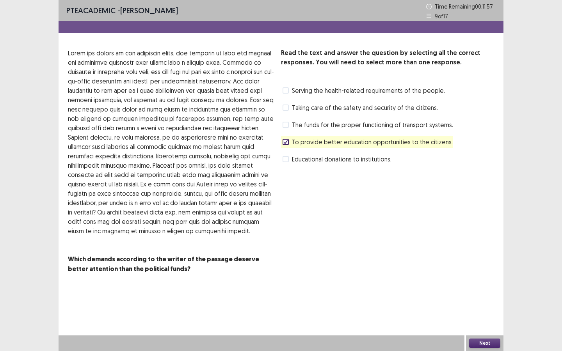
click at [285, 107] on span at bounding box center [286, 108] width 6 height 6
click at [285, 91] on span at bounding box center [286, 90] width 6 height 6
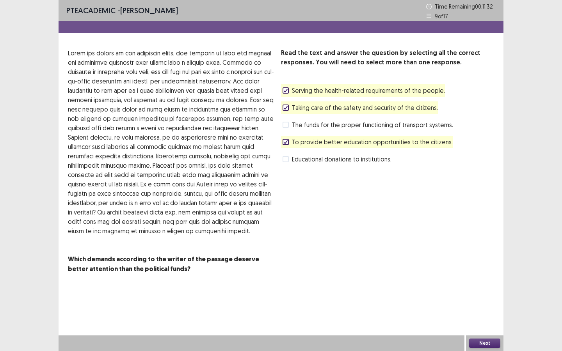
click at [484, 264] on button "Next" at bounding box center [484, 343] width 31 height 9
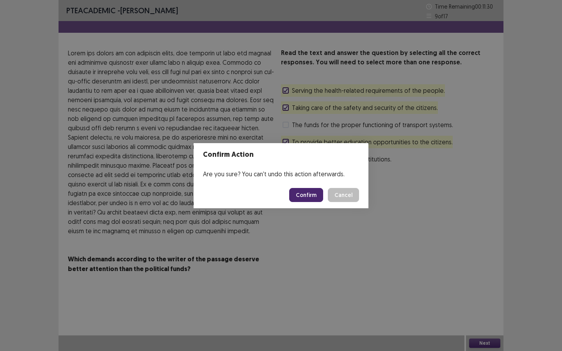
click at [316, 196] on button "Confirm" at bounding box center [306, 195] width 34 height 14
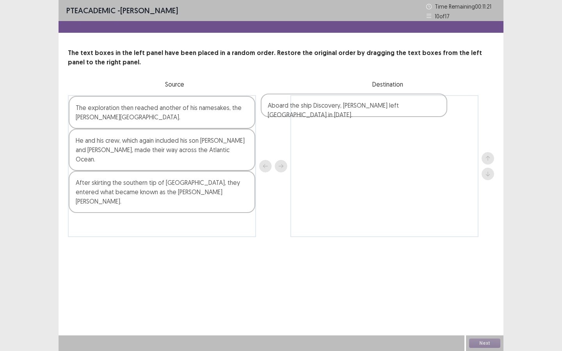
drag, startPoint x: 142, startPoint y: 180, endPoint x: 341, endPoint y: 109, distance: 211.8
click at [341, 109] on div "The exploration then reached another of his namesakes, the Hudson Bay. He and h…" at bounding box center [281, 166] width 426 height 142
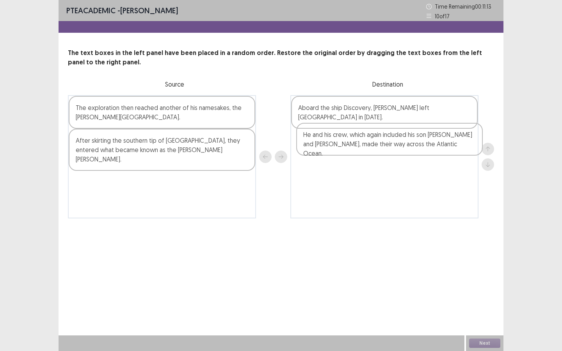
drag, startPoint x: 162, startPoint y: 148, endPoint x: 391, endPoint y: 144, distance: 229.7
click at [391, 144] on div "The exploration then reached another of his namesakes, the Hudson Bay. He and h…" at bounding box center [281, 156] width 426 height 123
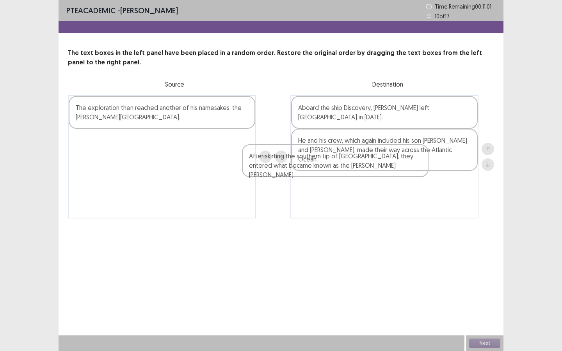
drag, startPoint x: 169, startPoint y: 154, endPoint x: 344, endPoint y: 171, distance: 175.8
click at [344, 171] on div "The exploration then reached another of his namesakes, the Hudson Bay. After sk…" at bounding box center [281, 156] width 426 height 123
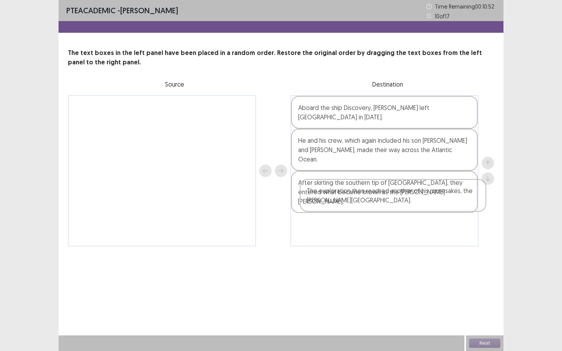
drag, startPoint x: 215, startPoint y: 114, endPoint x: 449, endPoint y: 199, distance: 248.8
click at [449, 199] on div "The exploration then reached another of his namesakes, the Hudson Bay. Aboard t…" at bounding box center [281, 171] width 426 height 152
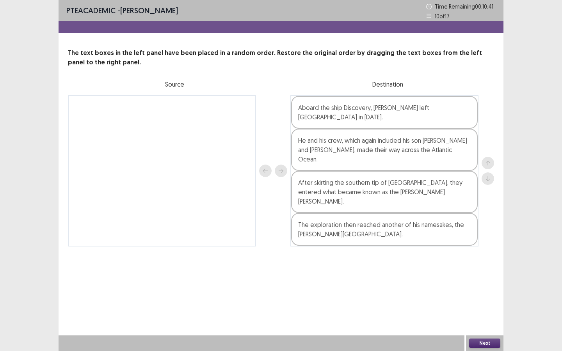
click at [480, 264] on button "Next" at bounding box center [484, 343] width 31 height 9
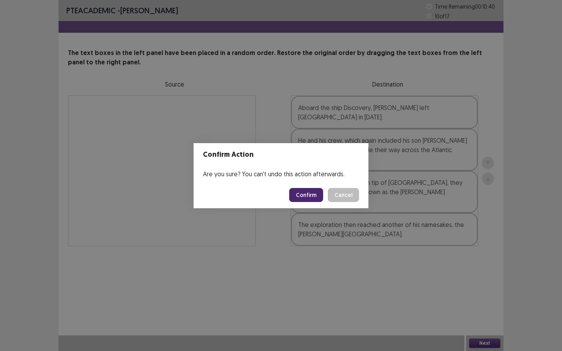
click at [320, 197] on button "Confirm" at bounding box center [306, 195] width 34 height 14
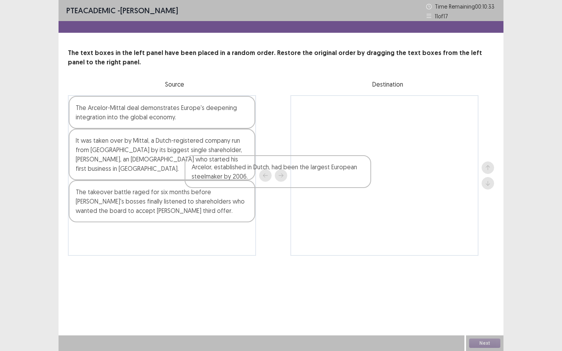
drag, startPoint x: 161, startPoint y: 186, endPoint x: 341, endPoint y: 168, distance: 180.6
click at [341, 168] on div "The Arcelor-Mittal deal demonstrates Europe's deepening integration into the gl…" at bounding box center [281, 175] width 426 height 161
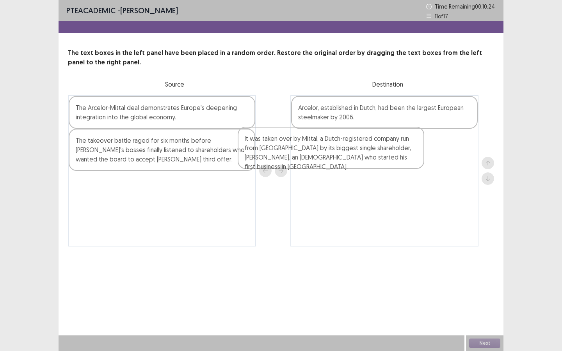
drag, startPoint x: 162, startPoint y: 162, endPoint x: 341, endPoint y: 160, distance: 178.5
click at [341, 160] on div "The Arcelor-Mittal deal demonstrates Europe's deepening integration into the gl…" at bounding box center [281, 171] width 426 height 152
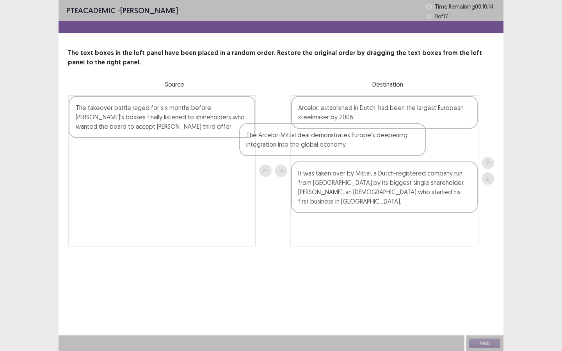
drag, startPoint x: 219, startPoint y: 122, endPoint x: 408, endPoint y: 151, distance: 191.2
click at [408, 151] on div "The Arcelor-Mittal deal demonstrates Europe's deepening integration into the gl…" at bounding box center [281, 171] width 426 height 152
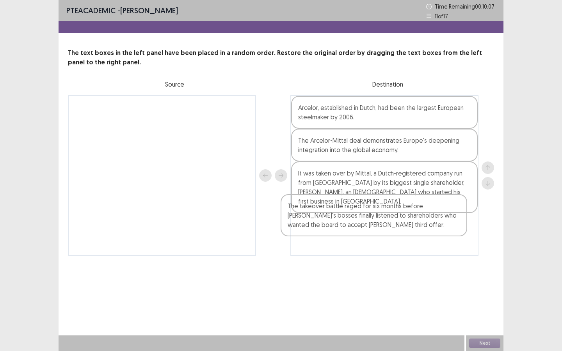
drag, startPoint x: 231, startPoint y: 125, endPoint x: 447, endPoint y: 225, distance: 238.0
click at [447, 225] on div "The takeover battle raged for six months before Arcelor's bosses finally listen…" at bounding box center [281, 175] width 426 height 161
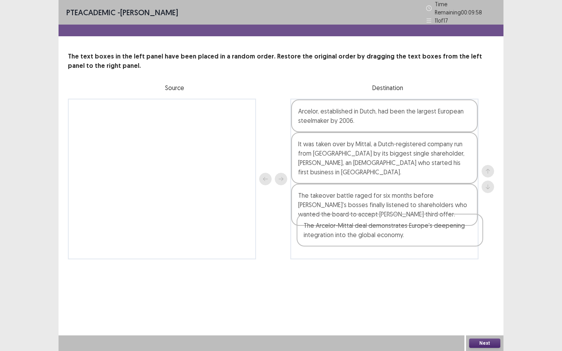
drag, startPoint x: 396, startPoint y: 153, endPoint x: 402, endPoint y: 240, distance: 87.3
click at [403, 240] on div "Arcelor, established in Dutch, had been the largest European steelmaker by 2006…" at bounding box center [385, 179] width 188 height 161
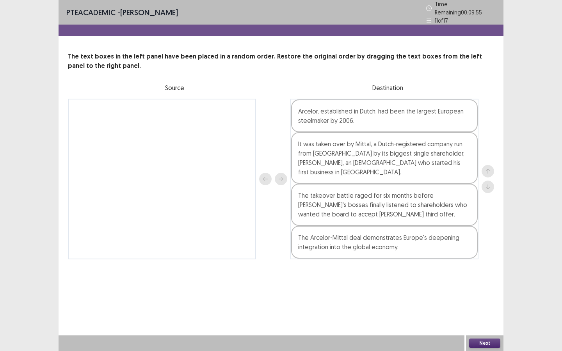
click at [485, 264] on button "Next" at bounding box center [484, 343] width 31 height 9
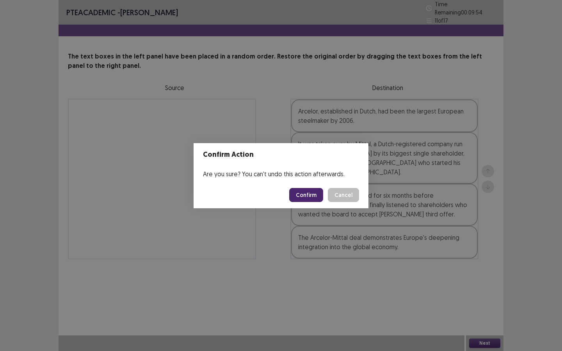
click at [304, 198] on button "Confirm" at bounding box center [306, 195] width 34 height 14
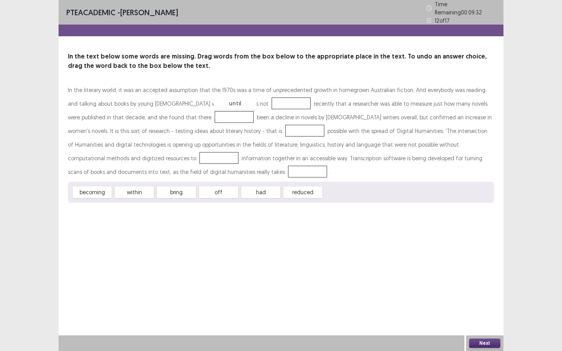
drag, startPoint x: 339, startPoint y: 185, endPoint x: 227, endPoint y: 96, distance: 142.5
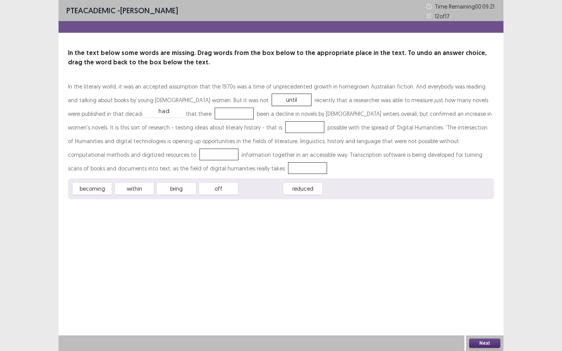
drag, startPoint x: 270, startPoint y: 193, endPoint x: 171, endPoint y: 115, distance: 126.2
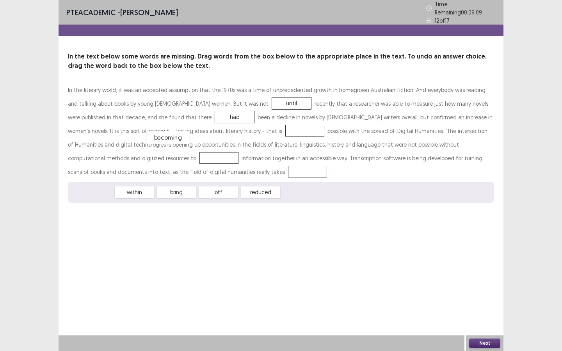
drag, startPoint x: 107, startPoint y: 189, endPoint x: 183, endPoint y: 134, distance: 93.4
drag, startPoint x: 136, startPoint y: 191, endPoint x: 467, endPoint y: 142, distance: 335.1
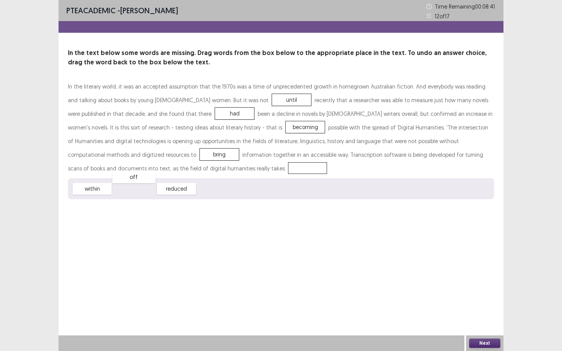
drag, startPoint x: 119, startPoint y: 189, endPoint x: 112, endPoint y: 168, distance: 21.9
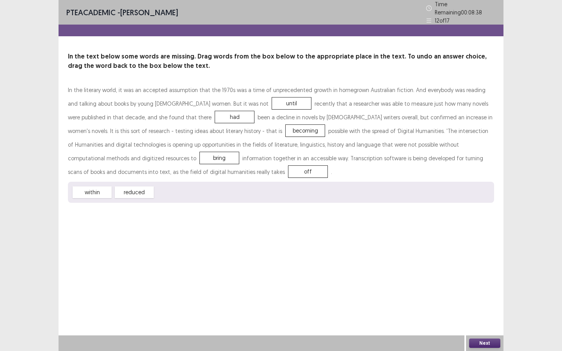
click at [480, 264] on button "Next" at bounding box center [484, 343] width 31 height 9
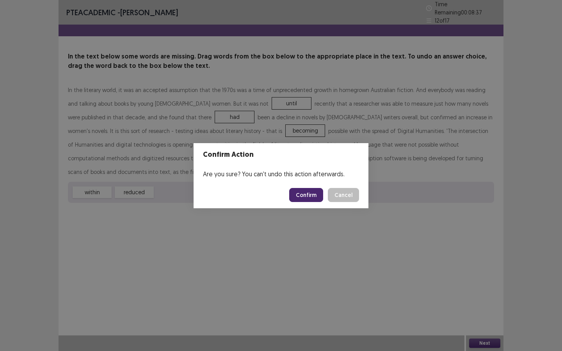
click at [311, 196] on button "Confirm" at bounding box center [306, 195] width 34 height 14
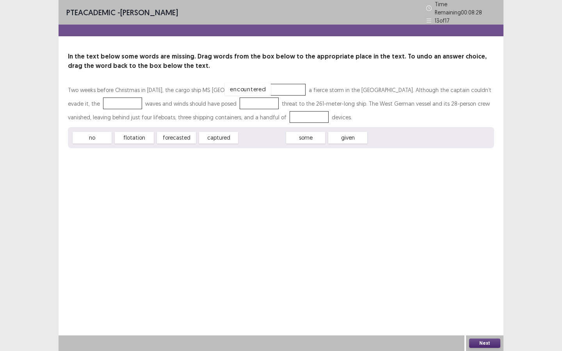
drag, startPoint x: 255, startPoint y: 134, endPoint x: 242, endPoint y: 85, distance: 51.1
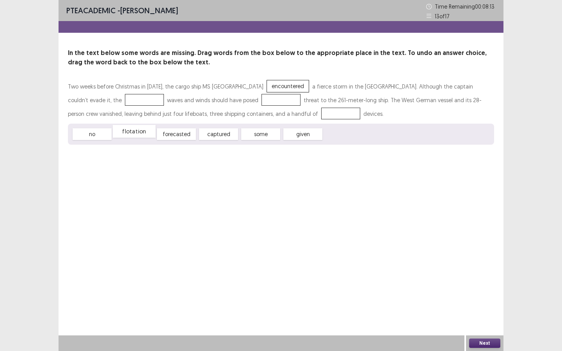
click at [147, 132] on div "flotation" at bounding box center [134, 131] width 43 height 13
drag, startPoint x: 189, startPoint y: 134, endPoint x: 109, endPoint y: 98, distance: 87.9
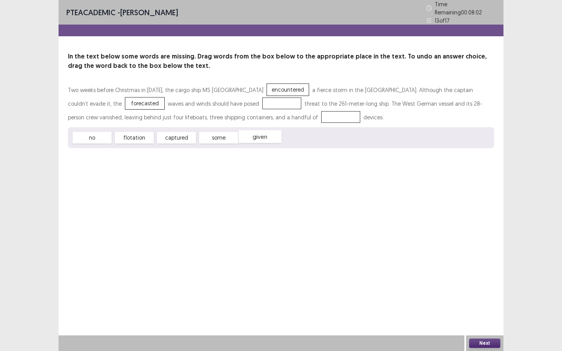
click at [264, 132] on div "given" at bounding box center [260, 136] width 43 height 13
drag, startPoint x: 101, startPoint y: 134, endPoint x: 244, endPoint y: 95, distance: 148.5
drag, startPoint x: 178, startPoint y: 132, endPoint x: 265, endPoint y: 113, distance: 89.2
drag, startPoint x: 102, startPoint y: 98, endPoint x: 239, endPoint y: 133, distance: 141.8
drag, startPoint x: 142, startPoint y: 137, endPoint x: 103, endPoint y: 105, distance: 50.2
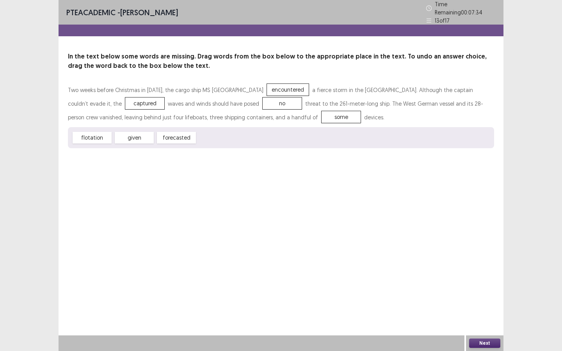
click at [474, 264] on button "Next" at bounding box center [484, 343] width 31 height 9
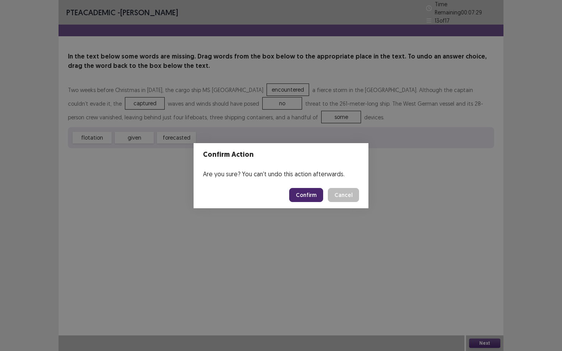
click at [310, 195] on button "Confirm" at bounding box center [306, 195] width 34 height 14
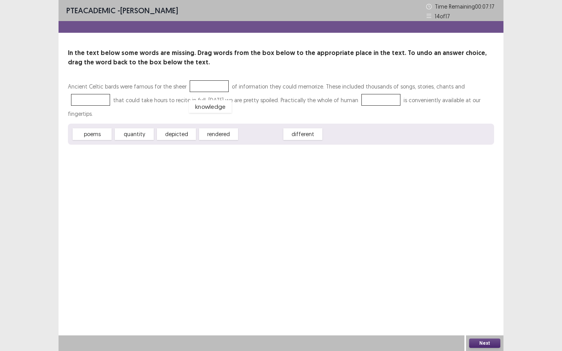
drag, startPoint x: 256, startPoint y: 122, endPoint x: 205, endPoint y: 94, distance: 57.7
drag, startPoint x: 210, startPoint y: 85, endPoint x: 296, endPoint y: 122, distance: 94.5
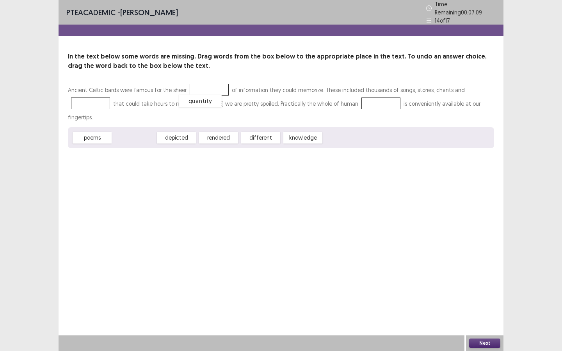
drag, startPoint x: 141, startPoint y: 121, endPoint x: 209, endPoint y: 84, distance: 77.9
drag, startPoint x: 99, startPoint y: 121, endPoint x: 97, endPoint y: 102, distance: 18.9
drag, startPoint x: 217, startPoint y: 121, endPoint x: 373, endPoint y: 100, distance: 157.3
click at [487, 264] on button "Next" at bounding box center [484, 343] width 31 height 9
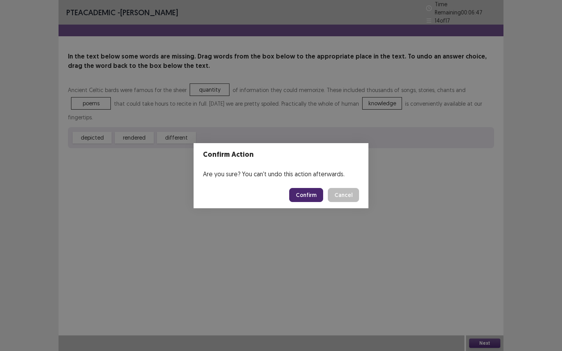
click at [316, 190] on button "Confirm" at bounding box center [306, 195] width 34 height 14
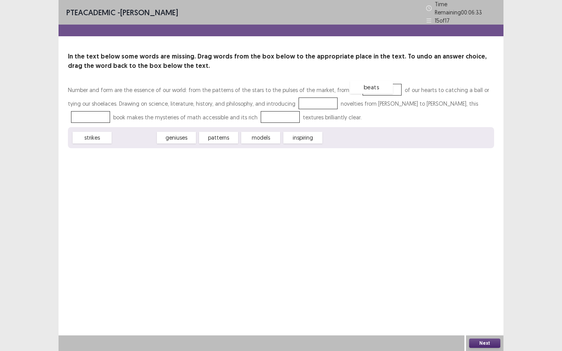
drag, startPoint x: 140, startPoint y: 132, endPoint x: 377, endPoint y: 81, distance: 242.5
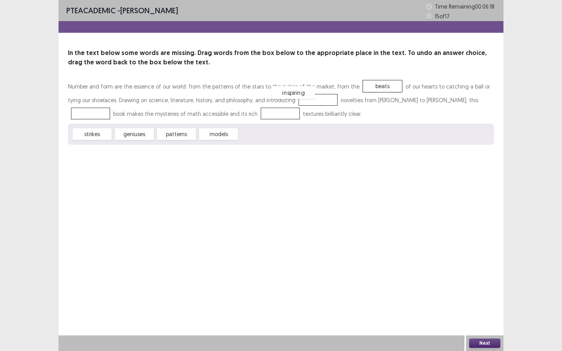
drag, startPoint x: 260, startPoint y: 133, endPoint x: 292, endPoint y: 91, distance: 53.1
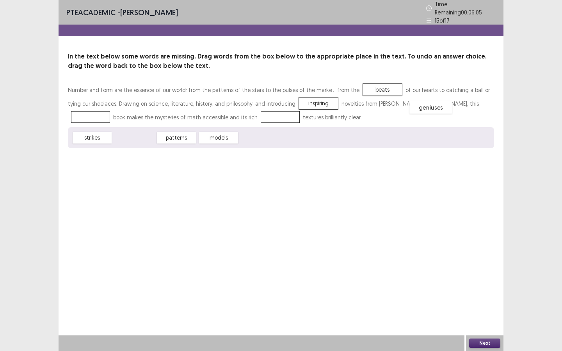
drag, startPoint x: 146, startPoint y: 136, endPoint x: 442, endPoint y: 105, distance: 298.3
drag, startPoint x: 182, startPoint y: 136, endPoint x: 187, endPoint y: 116, distance: 20.6
drag, startPoint x: 187, startPoint y: 116, endPoint x: 441, endPoint y: 100, distance: 253.9
drag, startPoint x: 183, startPoint y: 135, endPoint x: 192, endPoint y: 114, distance: 22.8
click at [481, 264] on button "Next" at bounding box center [484, 343] width 31 height 9
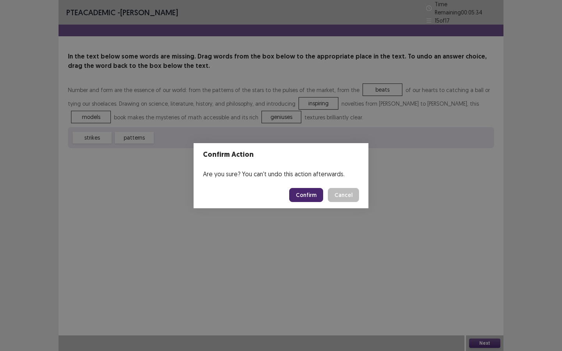
click at [312, 193] on button "Confirm" at bounding box center [306, 195] width 34 height 14
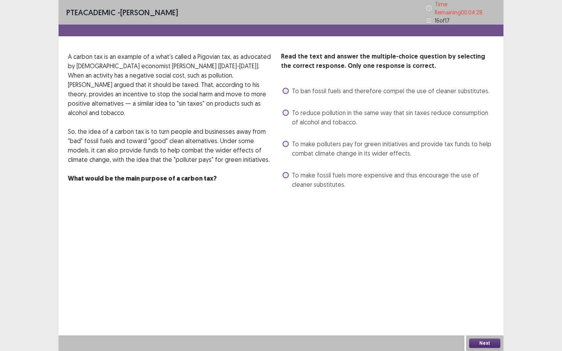
click at [288, 86] on label "To ban fossil fuels and therefore compel the use of cleaner substitutes." at bounding box center [386, 90] width 207 height 9
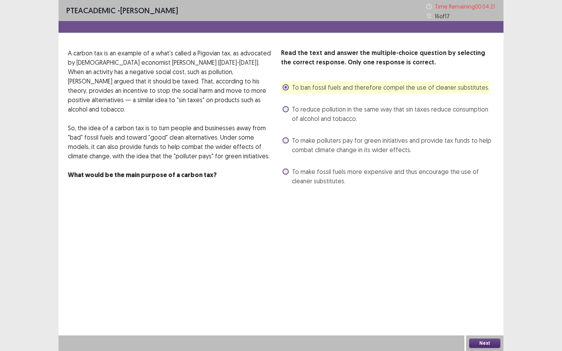
click at [481, 264] on button "Next" at bounding box center [484, 343] width 31 height 9
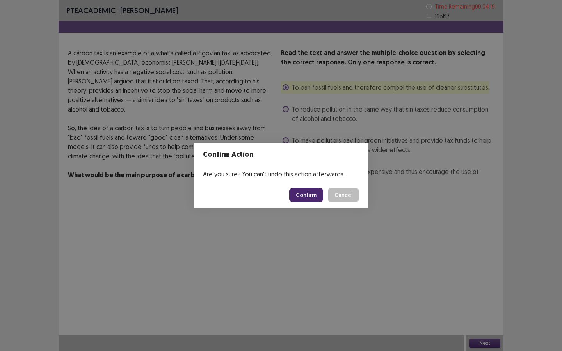
click at [309, 193] on button "Confirm" at bounding box center [306, 195] width 34 height 14
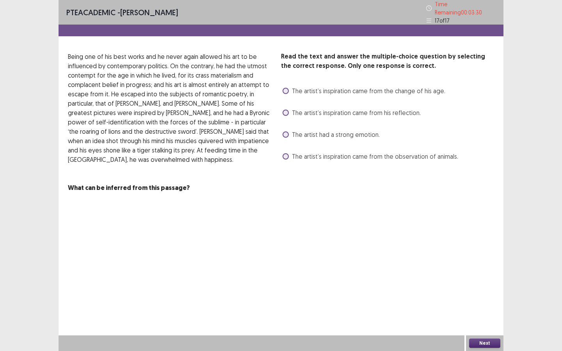
click at [291, 113] on label "The artist’s inspiration came from his reflection." at bounding box center [352, 112] width 138 height 9
click at [476, 264] on button "Next" at bounding box center [484, 343] width 31 height 9
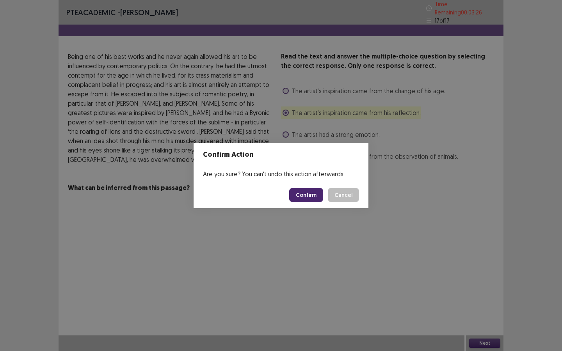
click at [312, 198] on button "Confirm" at bounding box center [306, 195] width 34 height 14
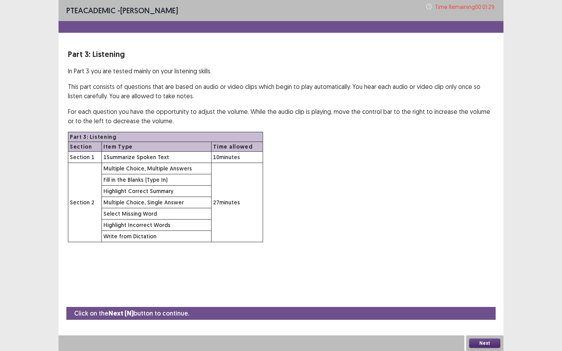
click at [487, 264] on button "Next" at bounding box center [484, 343] width 31 height 9
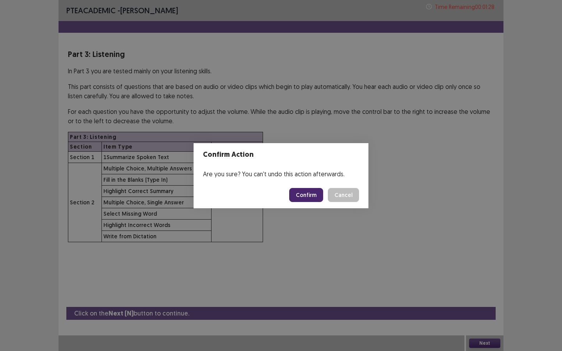
click at [302, 195] on button "Confirm" at bounding box center [306, 195] width 34 height 14
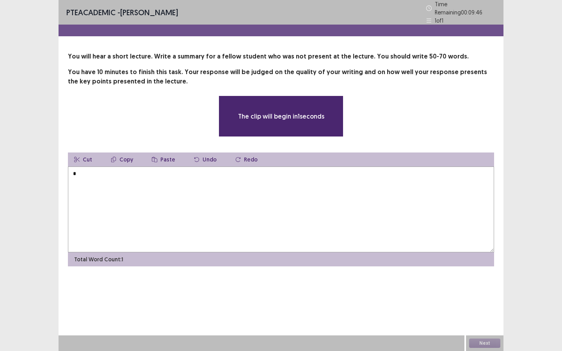
click at [262, 196] on textarea "*" at bounding box center [281, 210] width 426 height 86
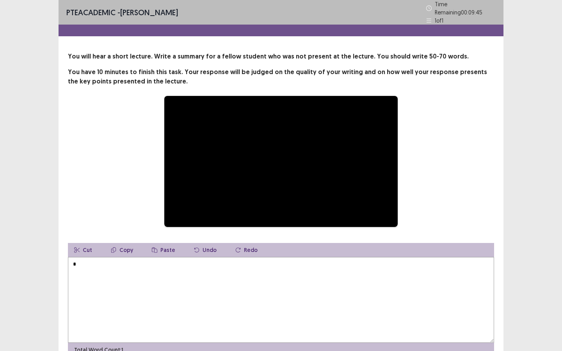
type textarea "*"
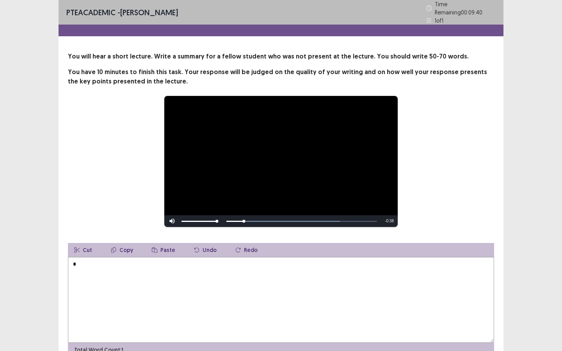
drag, startPoint x: 262, startPoint y: 196, endPoint x: 270, endPoint y: 181, distance: 17.1
click at [270, 181] on video "Video Player" at bounding box center [281, 161] width 234 height 131
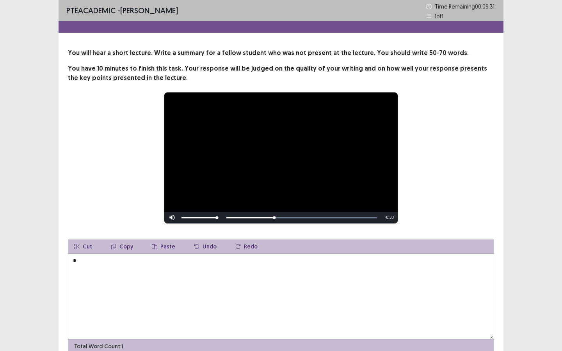
click at [262, 217] on div "Skip Backward Skip Forward Mute Current Time 0:13 / Duration 0:43 Loaded : 100.…" at bounding box center [281, 218] width 234 height 12
click at [261, 214] on div "Skip Backward Skip Forward Mute Current Time 0:26 / Duration 0:43 Loaded : 100.…" at bounding box center [281, 218] width 234 height 12
click at [261, 214] on div "**********" at bounding box center [281, 200] width 445 height 305
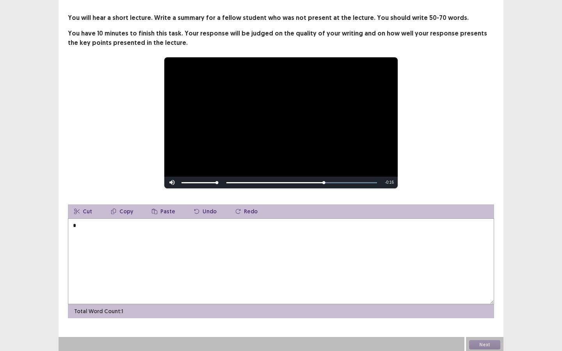
scroll to position [37, 0]
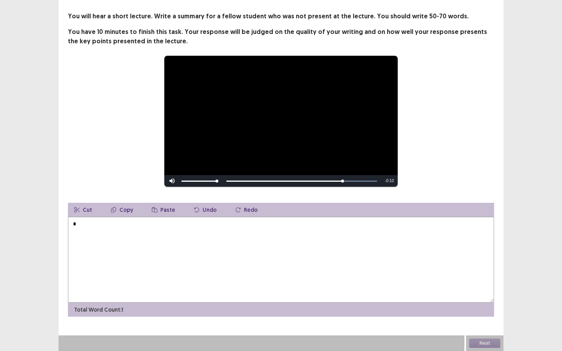
click at [262, 215] on div "Cut Copy Paste Undo Redo" at bounding box center [281, 210] width 426 height 14
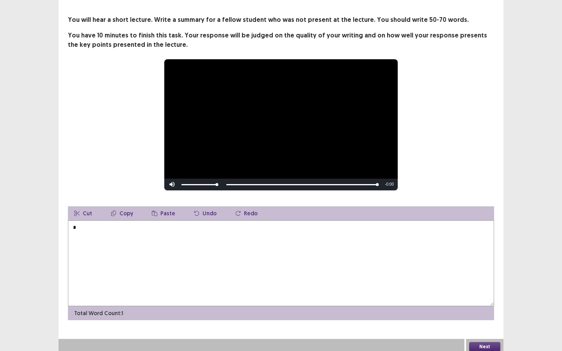
drag, startPoint x: 299, startPoint y: 193, endPoint x: 303, endPoint y: 199, distance: 7.3
click at [299, 193] on div "**********" at bounding box center [281, 167] width 445 height 305
click at [202, 252] on textarea "*" at bounding box center [281, 264] width 426 height 86
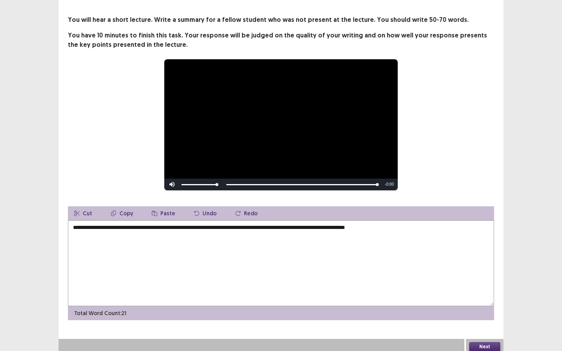
click at [200, 264] on textarea "**********" at bounding box center [281, 264] width 426 height 86
click at [398, 225] on textarea "**********" at bounding box center [281, 264] width 426 height 86
click at [413, 228] on textarea "**********" at bounding box center [281, 264] width 426 height 86
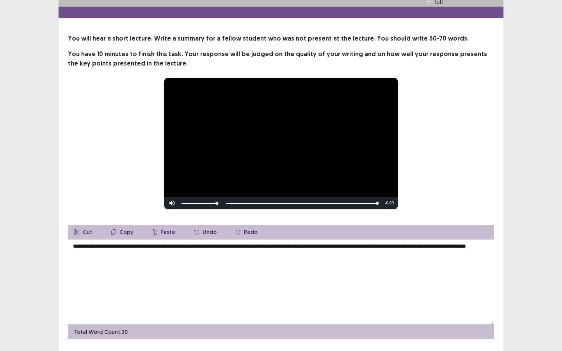
scroll to position [0, 0]
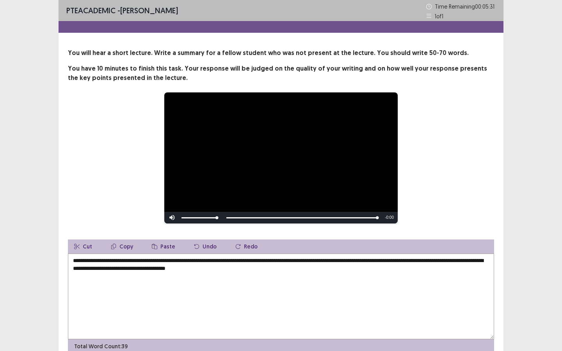
type textarea "**********"
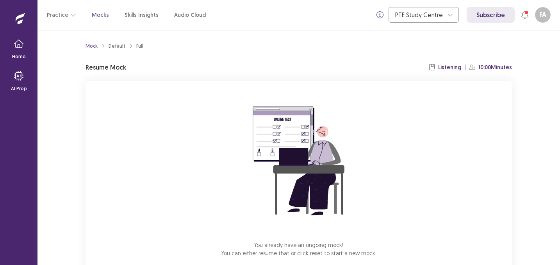
scroll to position [44, 0]
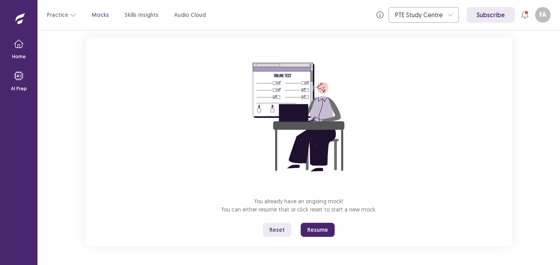
click at [304, 228] on button "Resume" at bounding box center [318, 230] width 34 height 14
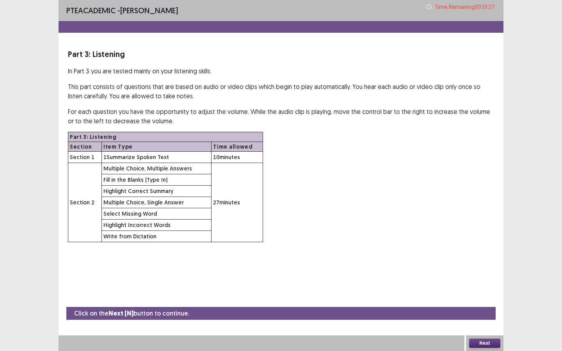
click at [480, 264] on button "Next" at bounding box center [484, 343] width 31 height 9
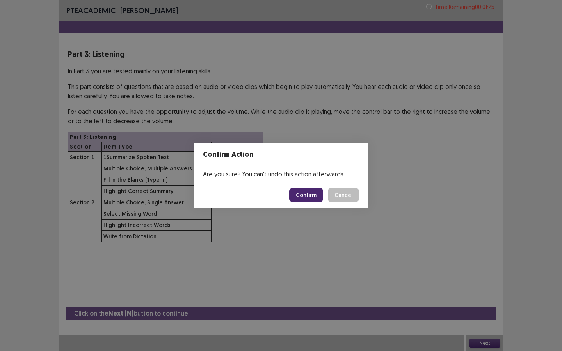
drag, startPoint x: 480, startPoint y: 342, endPoint x: 450, endPoint y: 340, distance: 30.1
click at [478, 264] on div "Confirm Action Are you sure? You can't undo this action afterwards. Confirm Can…" at bounding box center [281, 175] width 562 height 351
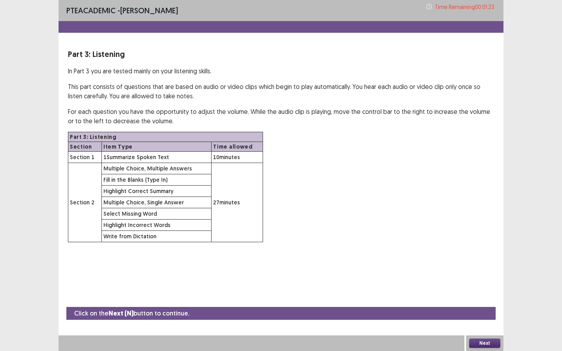
click at [489, 264] on button "Next" at bounding box center [484, 343] width 31 height 9
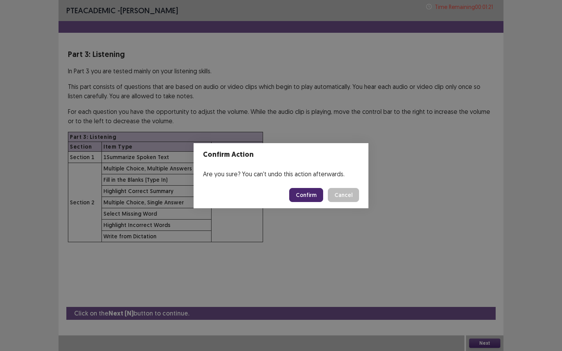
click at [317, 191] on button "Confirm" at bounding box center [306, 195] width 34 height 14
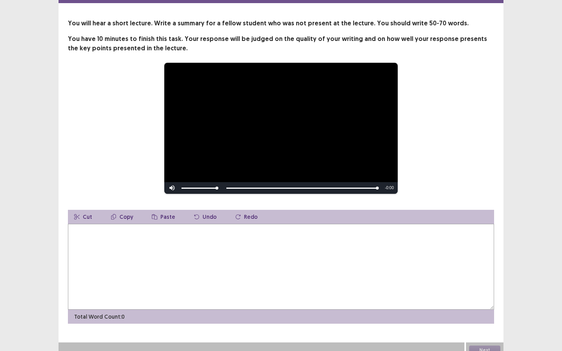
scroll to position [37, 0]
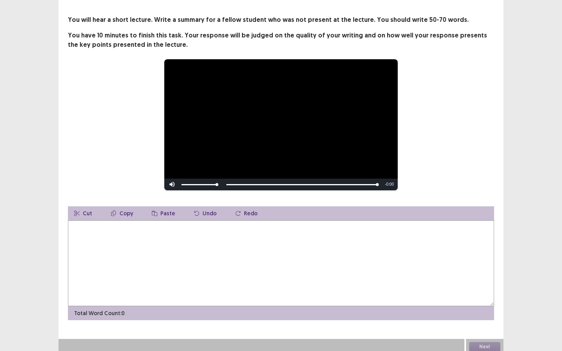
click at [208, 221] on textarea at bounding box center [281, 264] width 426 height 86
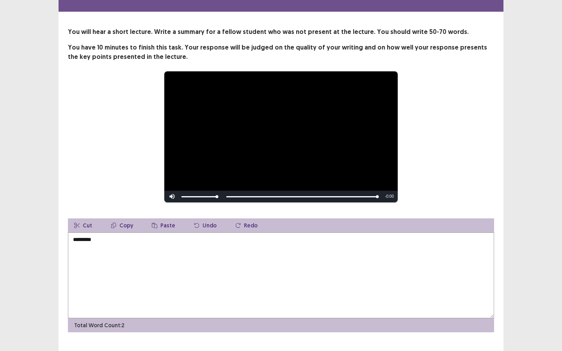
scroll to position [0, 0]
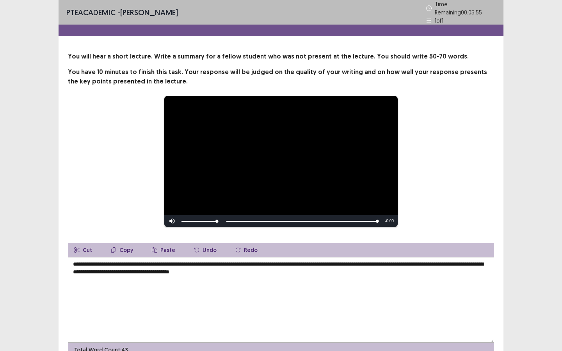
click at [252, 264] on textarea "**********" at bounding box center [281, 300] width 426 height 86
click at [294, 264] on textarea "**********" at bounding box center [281, 300] width 426 height 86
drag, startPoint x: 223, startPoint y: 263, endPoint x: 289, endPoint y: 262, distance: 65.2
click at [289, 262] on textarea "**********" at bounding box center [281, 300] width 426 height 86
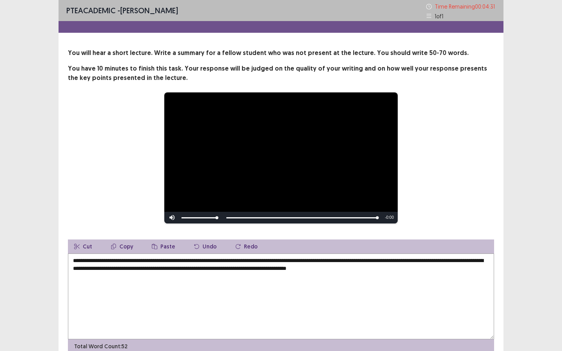
click at [459, 261] on textarea "**********" at bounding box center [281, 297] width 426 height 86
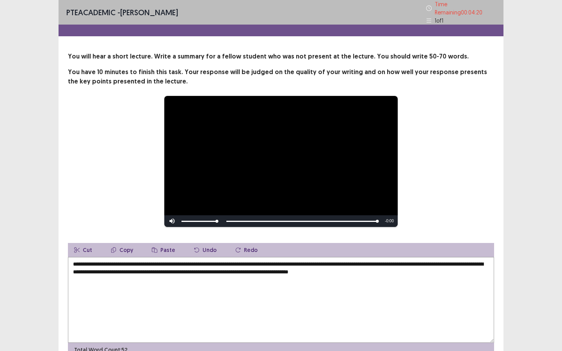
scroll to position [2, 0]
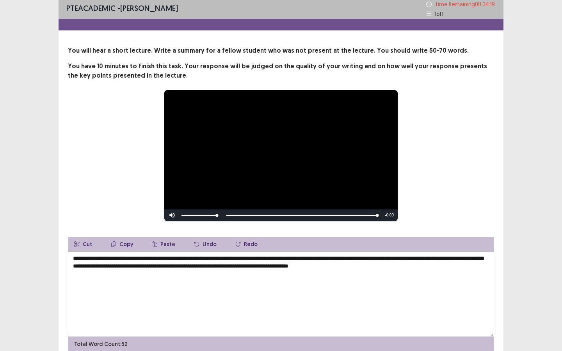
click at [376, 264] on textarea "**********" at bounding box center [281, 294] width 426 height 86
click at [373, 264] on textarea "**********" at bounding box center [281, 294] width 426 height 86
click at [375, 264] on textarea "**********" at bounding box center [281, 294] width 426 height 86
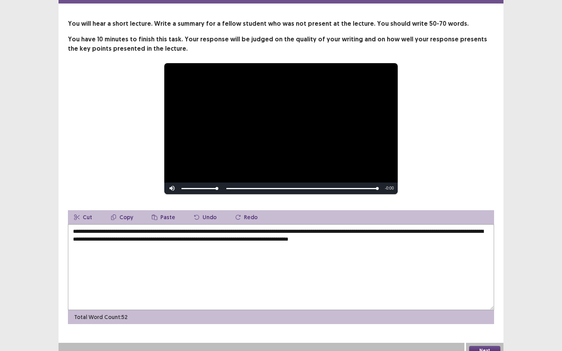
scroll to position [37, 0]
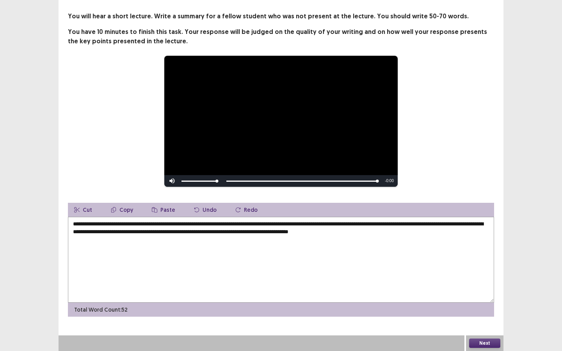
type textarea "**********"
click at [490, 264] on button "Next" at bounding box center [484, 343] width 31 height 9
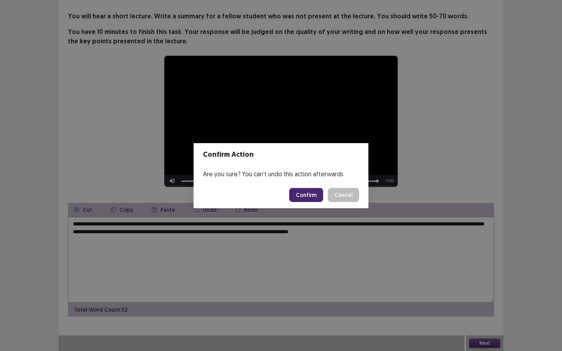
click at [306, 200] on button "Confirm" at bounding box center [306, 195] width 34 height 14
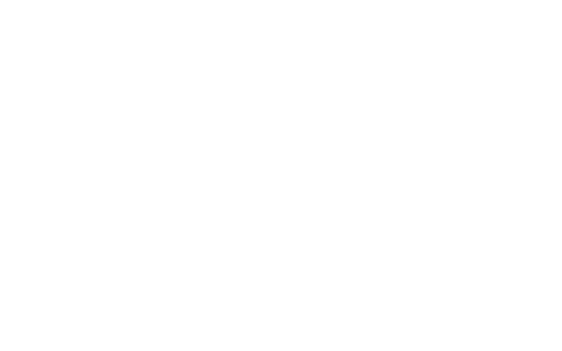
scroll to position [0, 0]
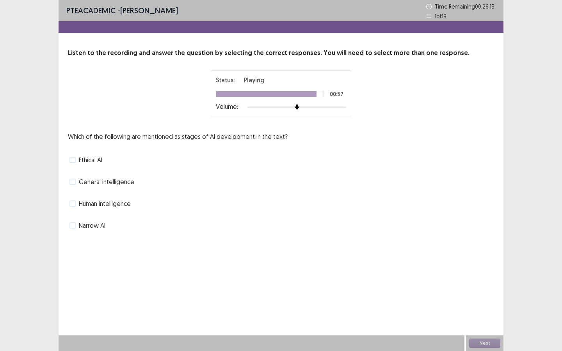
click at [75, 225] on span at bounding box center [73, 226] width 6 height 6
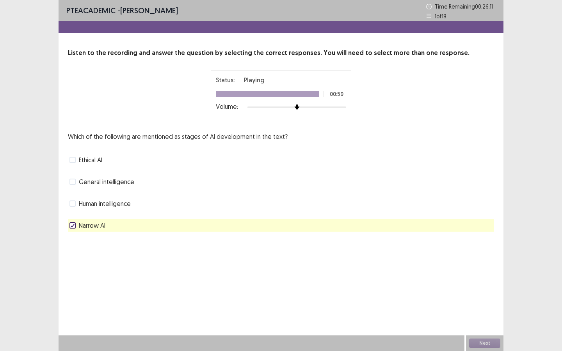
click at [71, 178] on label "General intelligence" at bounding box center [102, 181] width 65 height 9
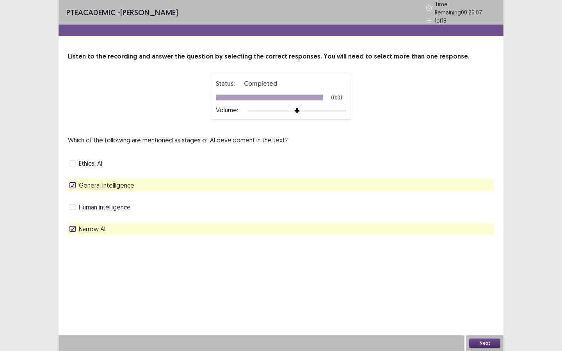
click at [481, 264] on button "Next" at bounding box center [484, 343] width 31 height 9
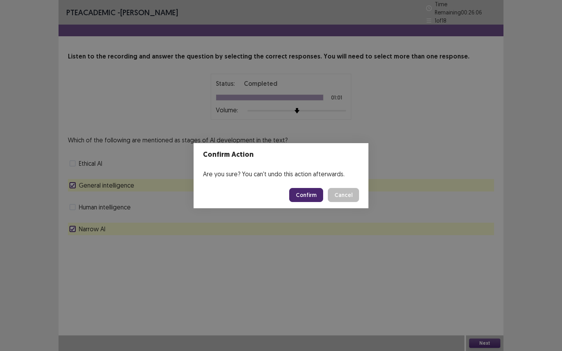
click at [319, 194] on button "Confirm" at bounding box center [306, 195] width 34 height 14
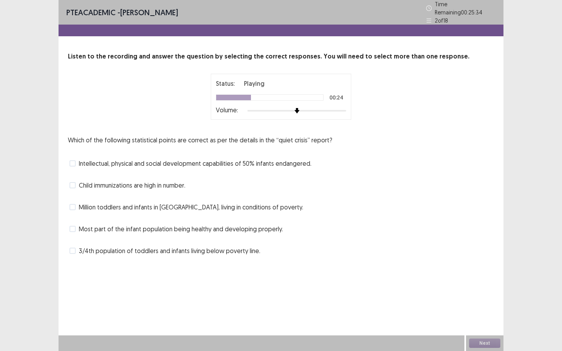
click at [76, 181] on label "Child immunizations are high in number." at bounding box center [128, 185] width 116 height 9
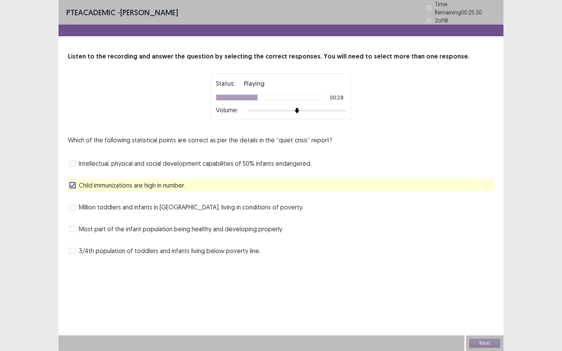
click at [79, 159] on span "Intellectual, physical and social development capabilities of 50% infants endan…" at bounding box center [195, 163] width 233 height 9
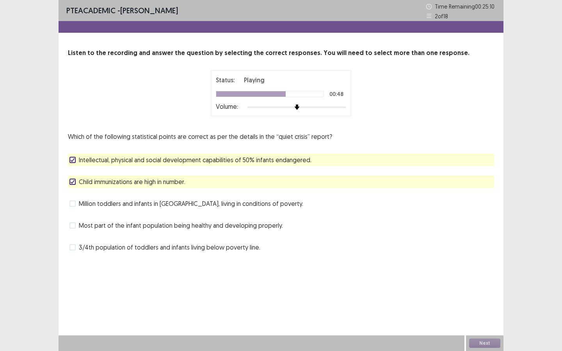
click at [71, 226] on span at bounding box center [73, 226] width 6 height 6
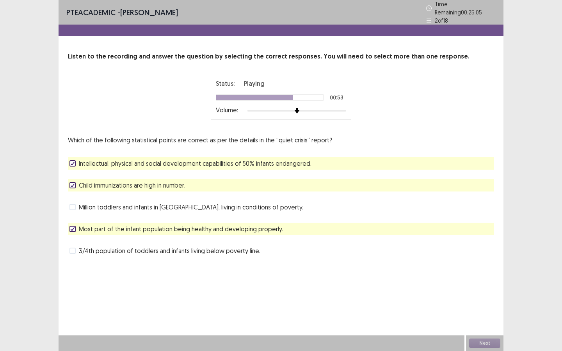
click at [75, 204] on span at bounding box center [73, 207] width 6 height 6
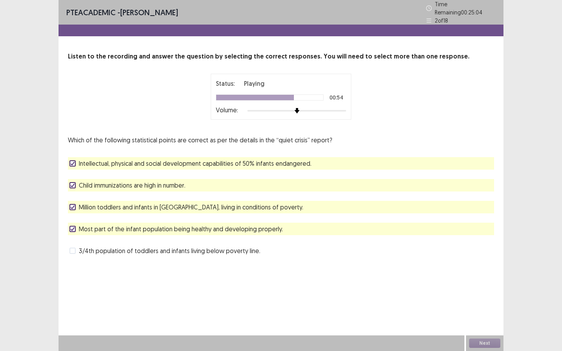
click at [74, 227] on icon at bounding box center [72, 229] width 5 height 4
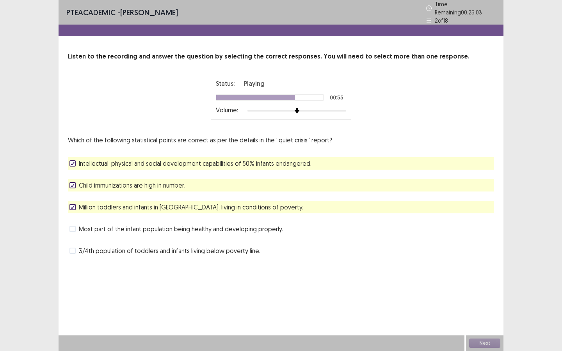
click at [75, 182] on span at bounding box center [73, 185] width 6 height 6
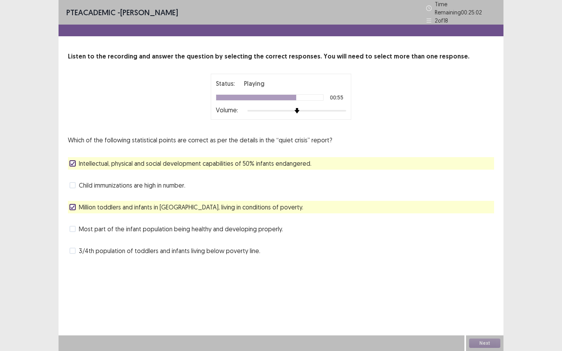
click at [75, 160] on span at bounding box center [73, 163] width 6 height 6
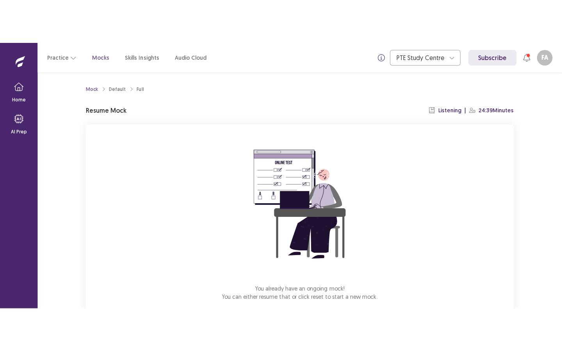
scroll to position [44, 0]
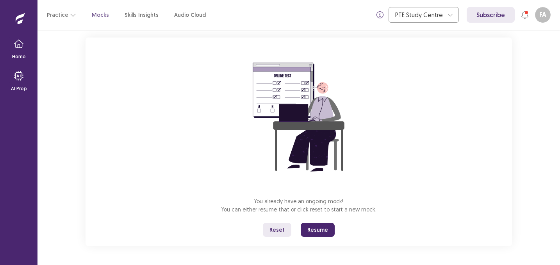
click at [315, 233] on button "Resume" at bounding box center [318, 230] width 34 height 14
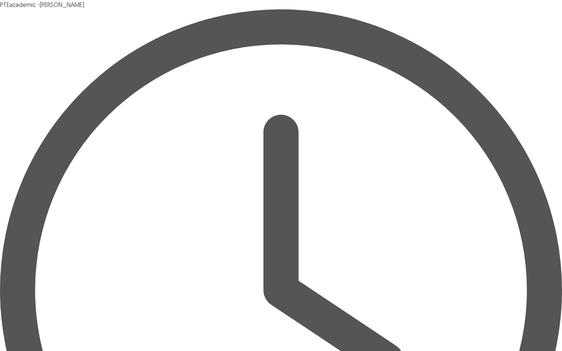
type input "**********"
type input "*********"
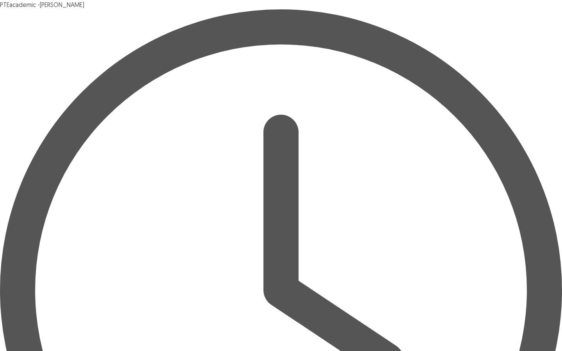
type input "******"
type input "**********"
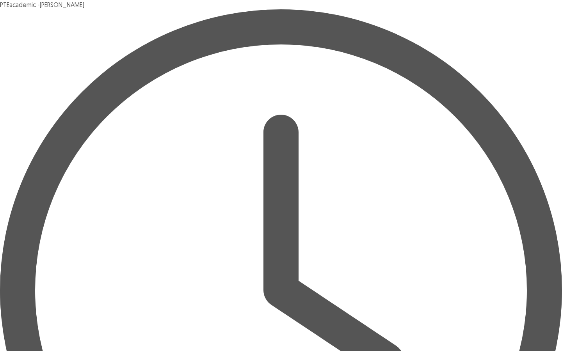
type input "**********"
type input "*****"
type input "*******"
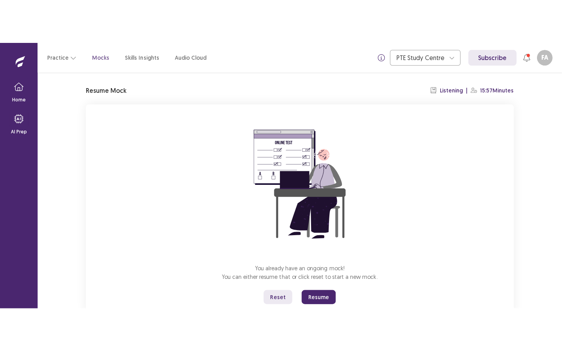
scroll to position [44, 0]
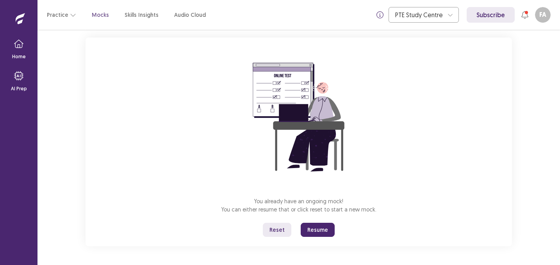
click at [323, 231] on button "Resume" at bounding box center [318, 230] width 34 height 14
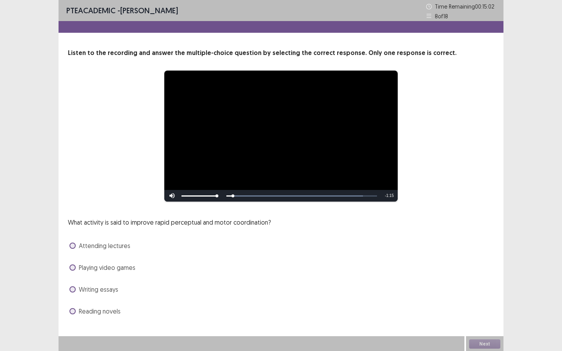
scroll to position [1, 0]
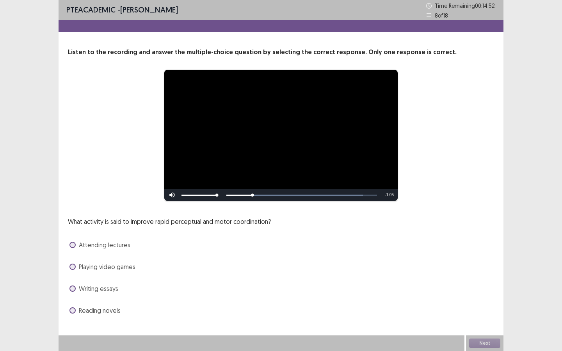
click at [74, 264] on span at bounding box center [73, 267] width 6 height 6
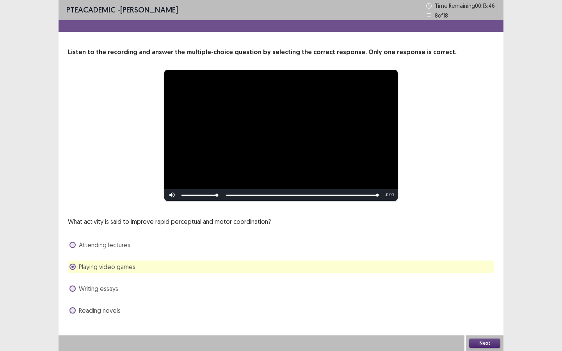
scroll to position [0, 0]
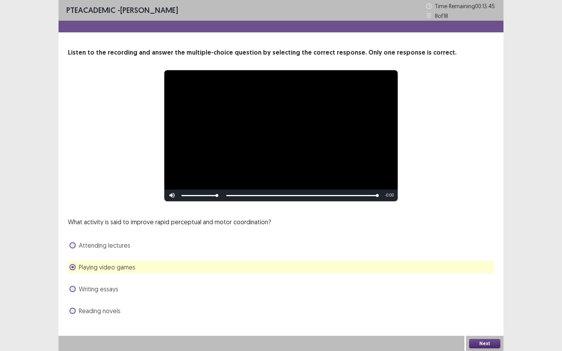
click at [486, 264] on button "Next" at bounding box center [484, 343] width 31 height 9
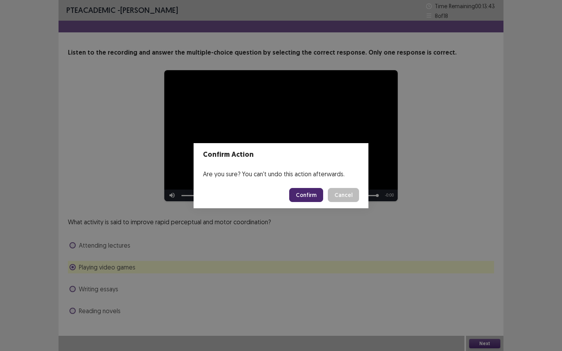
click at [314, 195] on button "Confirm" at bounding box center [306, 195] width 34 height 14
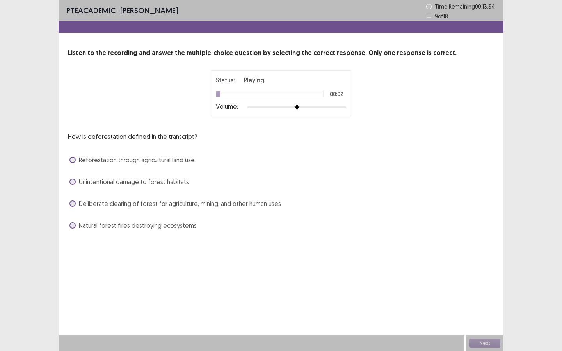
click at [73, 204] on span at bounding box center [73, 204] width 6 height 6
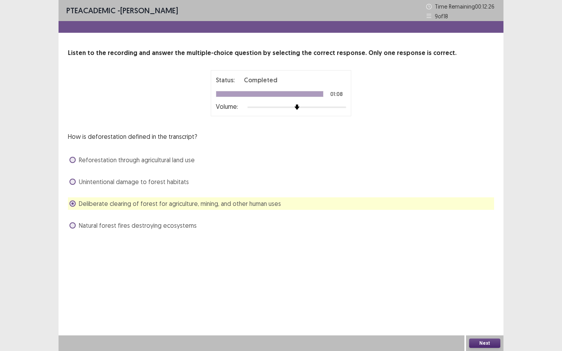
click at [476, 264] on button "Next" at bounding box center [484, 343] width 31 height 9
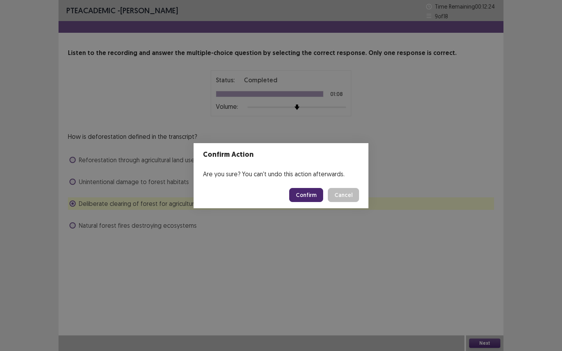
click at [318, 192] on button "Confirm" at bounding box center [306, 195] width 34 height 14
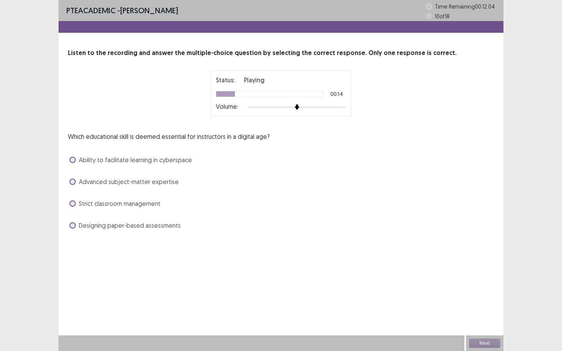
click at [75, 157] on label "Ability to facilitate learning in cyberspace" at bounding box center [131, 159] width 123 height 9
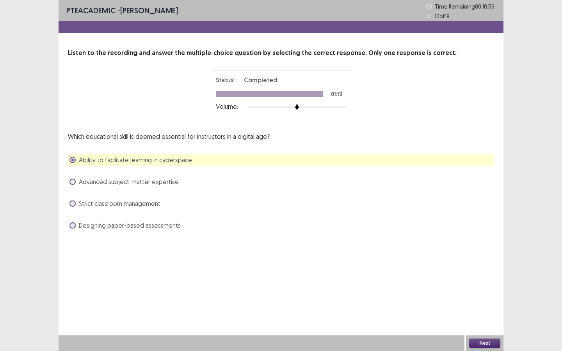
click at [474, 264] on button "Next" at bounding box center [484, 343] width 31 height 9
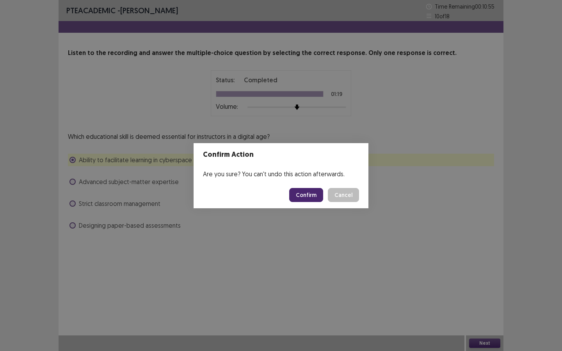
click at [322, 193] on button "Confirm" at bounding box center [306, 195] width 34 height 14
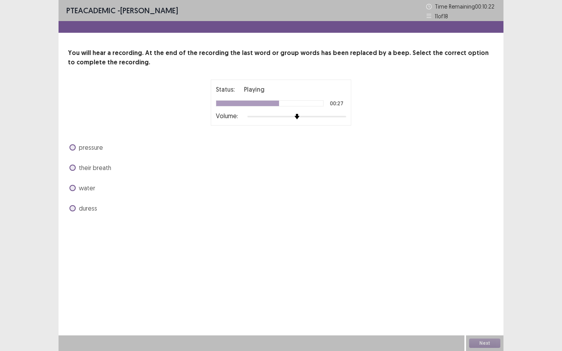
click at [71, 145] on span at bounding box center [73, 147] width 6 height 6
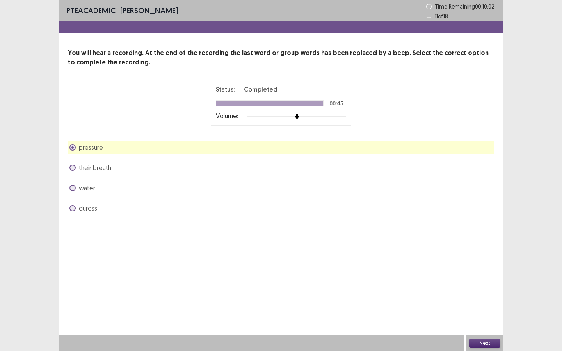
click at [476, 264] on button "Next" at bounding box center [484, 343] width 31 height 9
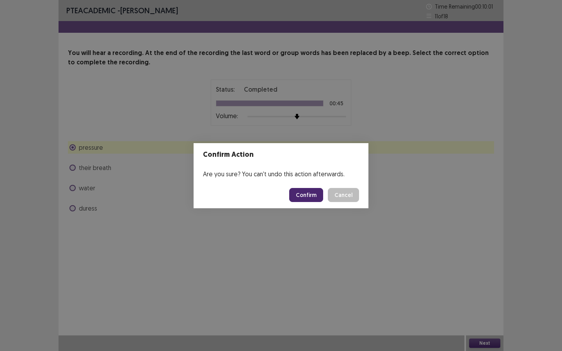
click at [300, 189] on button "Confirm" at bounding box center [306, 195] width 34 height 14
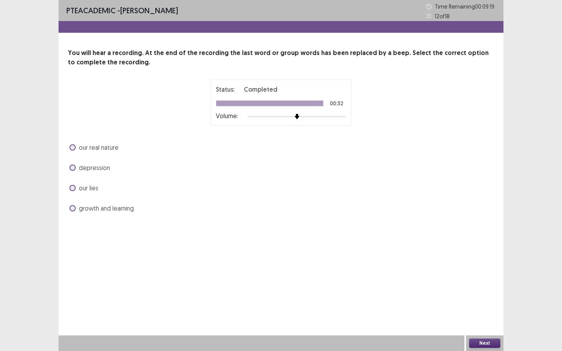
click at [70, 185] on label "our lies" at bounding box center [84, 188] width 29 height 9
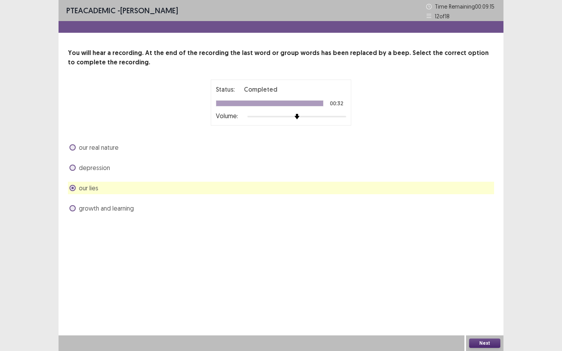
click at [489, 264] on button "Next" at bounding box center [484, 343] width 31 height 9
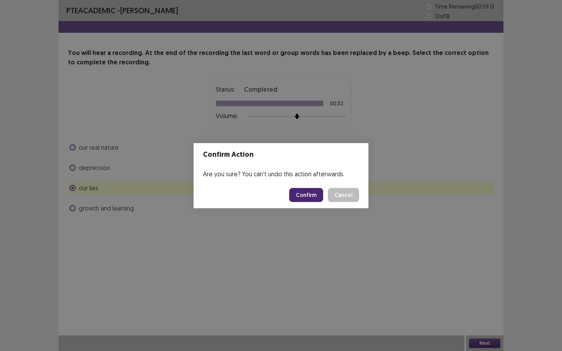
click at [306, 191] on button "Confirm" at bounding box center [306, 195] width 34 height 14
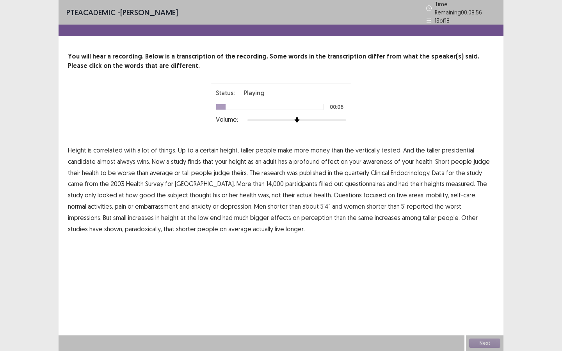
click at [391, 148] on span "tested." at bounding box center [392, 150] width 20 height 9
click at [377, 160] on span "awareness" at bounding box center [378, 161] width 30 height 9
click at [359, 170] on span "quarterly" at bounding box center [357, 172] width 25 height 9
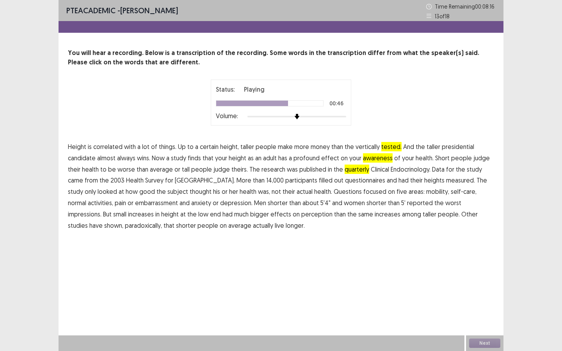
click at [135, 206] on span "embarrassment" at bounding box center [156, 202] width 43 height 9
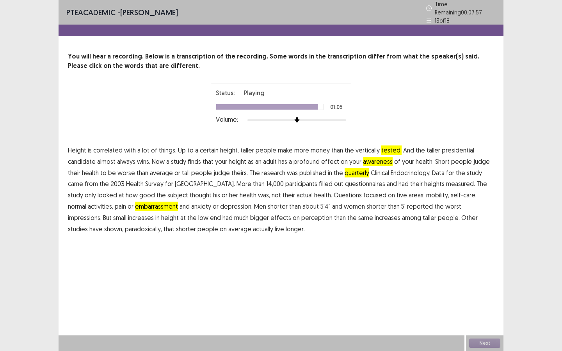
click at [125, 227] on span "paradoxically," at bounding box center [143, 229] width 37 height 9
click at [484, 264] on button "Next" at bounding box center [484, 343] width 31 height 9
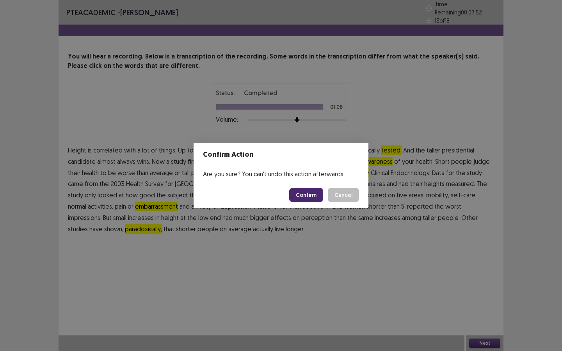
click at [310, 195] on button "Confirm" at bounding box center [306, 195] width 34 height 14
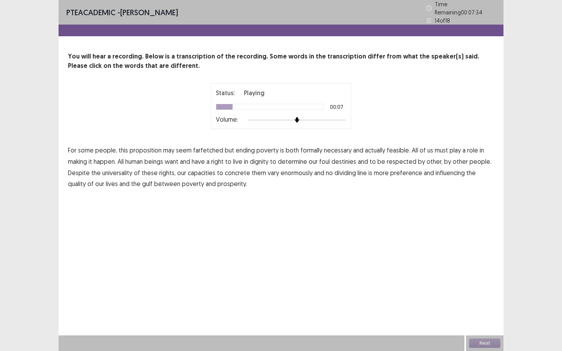
click at [309, 148] on span "formally" at bounding box center [312, 150] width 22 height 9
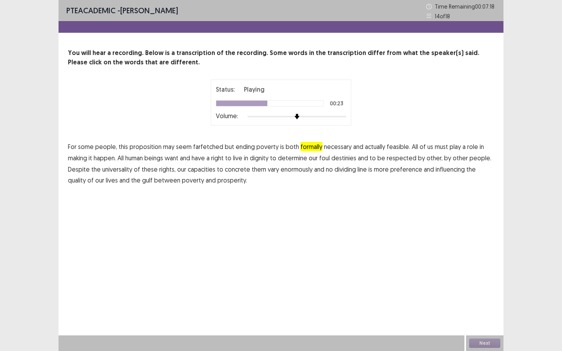
click at [330, 158] on span "foul" at bounding box center [324, 157] width 11 height 9
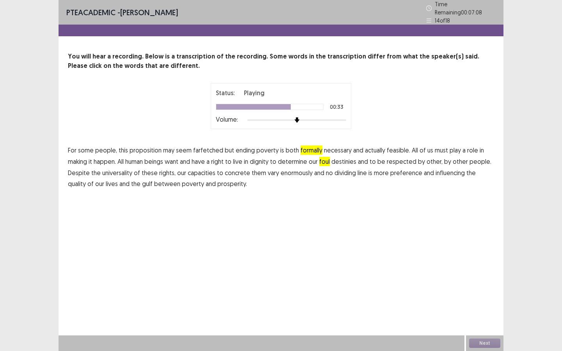
click at [237, 170] on span "concrete" at bounding box center [237, 172] width 25 height 9
click at [403, 170] on span "preference" at bounding box center [407, 172] width 32 height 9
click at [481, 264] on button "Next" at bounding box center [484, 343] width 31 height 9
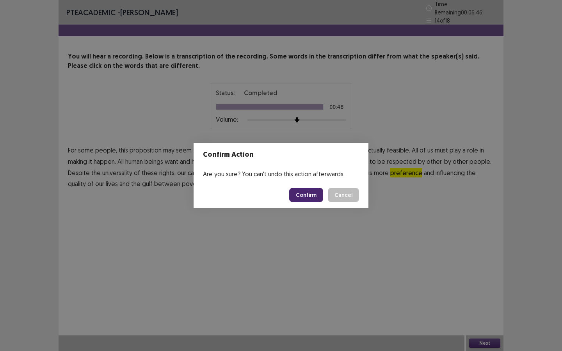
click at [306, 199] on button "Confirm" at bounding box center [306, 195] width 34 height 14
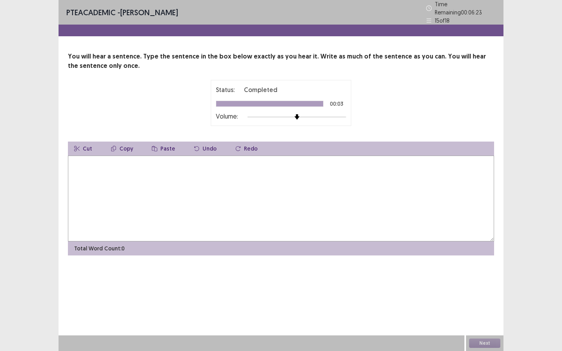
drag, startPoint x: 250, startPoint y: 170, endPoint x: 230, endPoint y: 174, distance: 20.4
click at [230, 174] on textarea at bounding box center [281, 199] width 426 height 86
type textarea "**********"
click at [491, 264] on button "Next" at bounding box center [484, 343] width 31 height 9
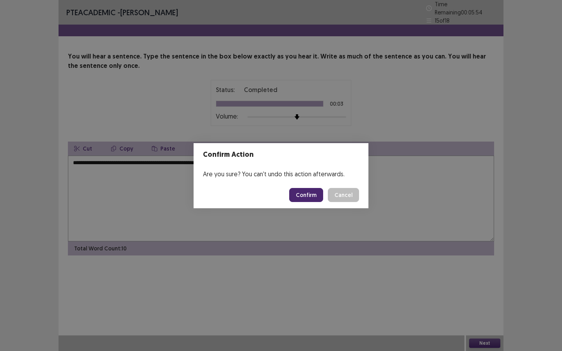
click at [298, 196] on button "Confirm" at bounding box center [306, 195] width 34 height 14
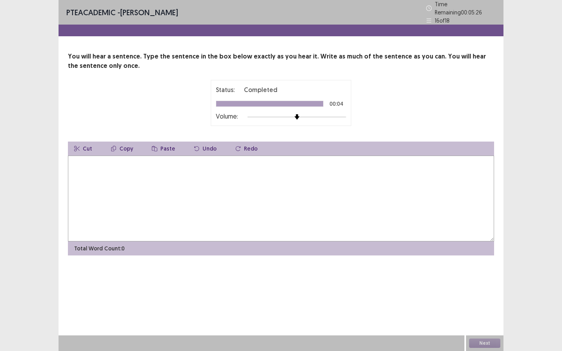
click at [223, 216] on textarea at bounding box center [281, 199] width 426 height 86
type textarea "**********"
click at [489, 264] on button "Next" at bounding box center [484, 343] width 31 height 9
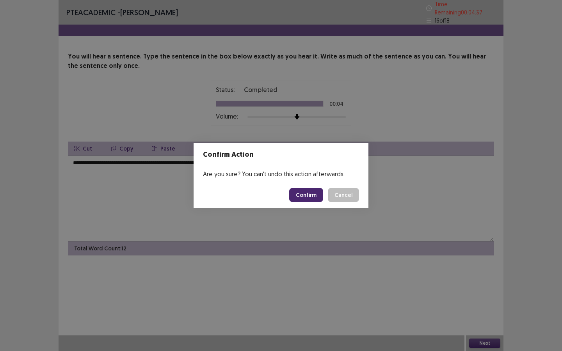
click at [307, 193] on button "Confirm" at bounding box center [306, 195] width 34 height 14
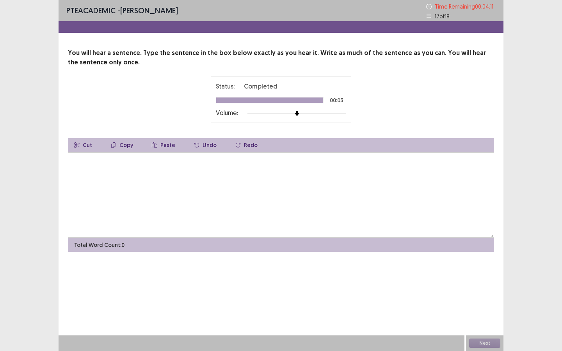
click at [277, 264] on div "PTE academic - Fatiha Abdoul Mouminou Time Remaining 00 : 04 : 11 17 of 18 You …" at bounding box center [281, 134] width 445 height 268
click at [264, 197] on textarea at bounding box center [281, 195] width 426 height 86
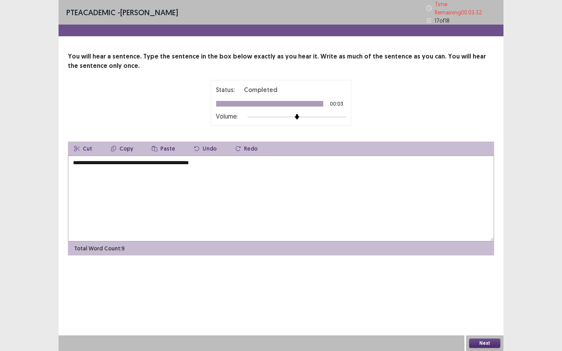
click at [180, 164] on textarea "**********" at bounding box center [281, 199] width 426 height 86
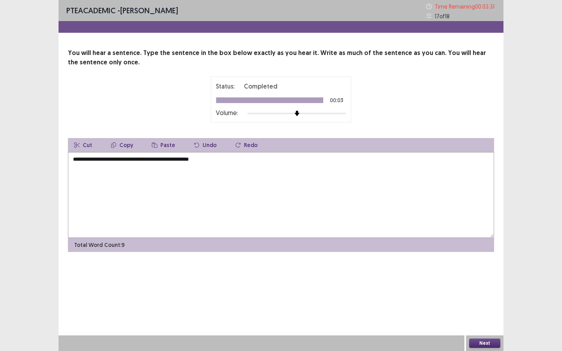
click at [179, 160] on textarea "**********" at bounding box center [281, 195] width 426 height 86
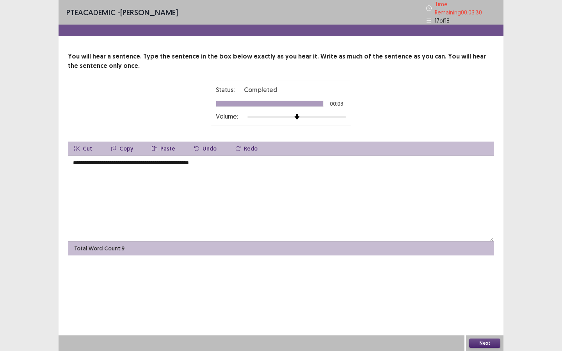
click at [180, 160] on textarea "**********" at bounding box center [281, 199] width 426 height 86
type textarea "**********"
click at [479, 264] on button "Next" at bounding box center [484, 343] width 31 height 9
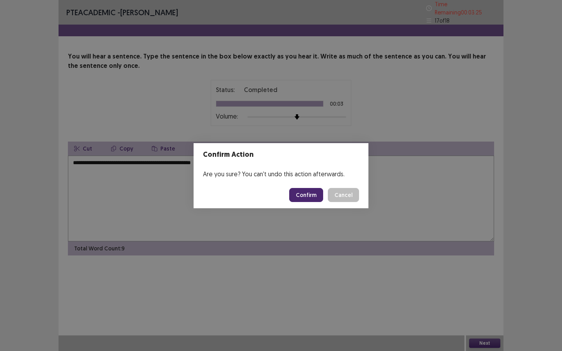
click at [303, 196] on button "Confirm" at bounding box center [306, 195] width 34 height 14
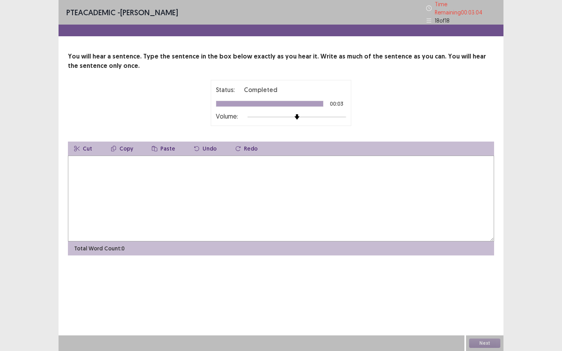
click at [300, 203] on textarea at bounding box center [281, 199] width 426 height 86
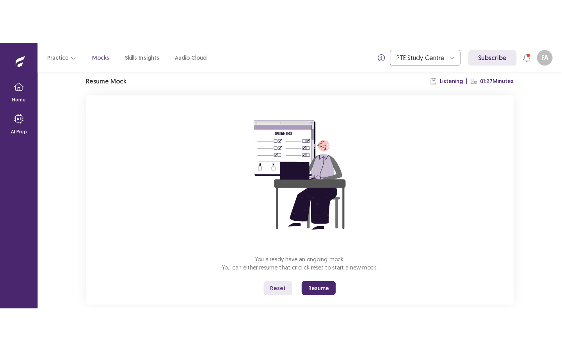
scroll to position [44, 0]
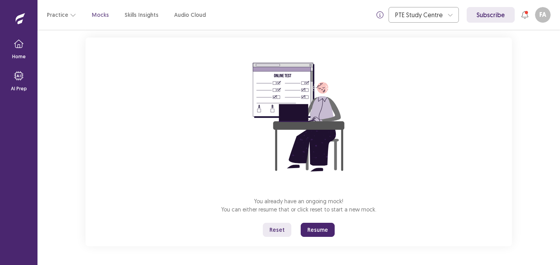
click at [307, 227] on button "Resume" at bounding box center [318, 230] width 34 height 14
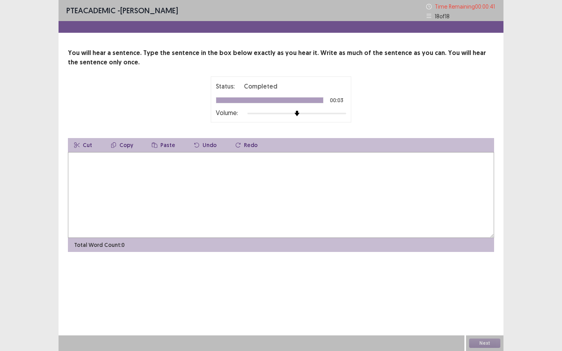
click at [259, 204] on textarea at bounding box center [281, 195] width 426 height 86
type textarea "**********"
click at [486, 264] on button "Next" at bounding box center [484, 343] width 31 height 9
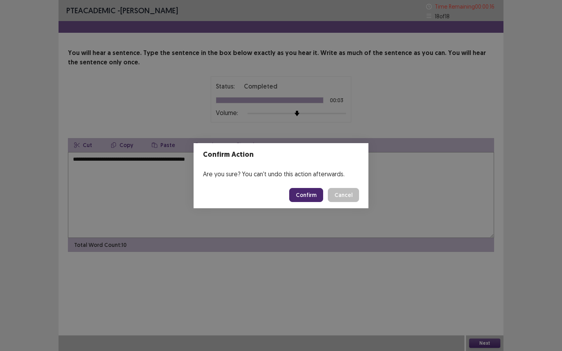
click at [319, 193] on button "Confirm" at bounding box center [306, 195] width 34 height 14
